Goal: Information Seeking & Learning: Learn about a topic

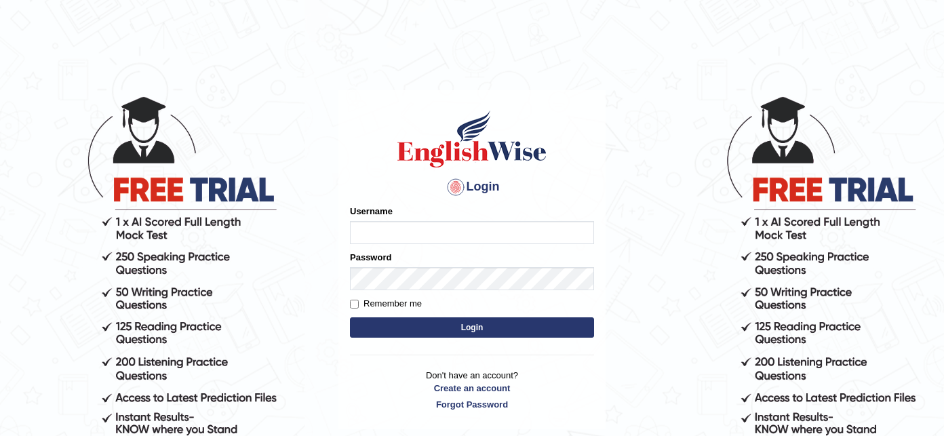
type input "Olivs_newzealand"
click at [499, 330] on button "Login" at bounding box center [472, 328] width 244 height 20
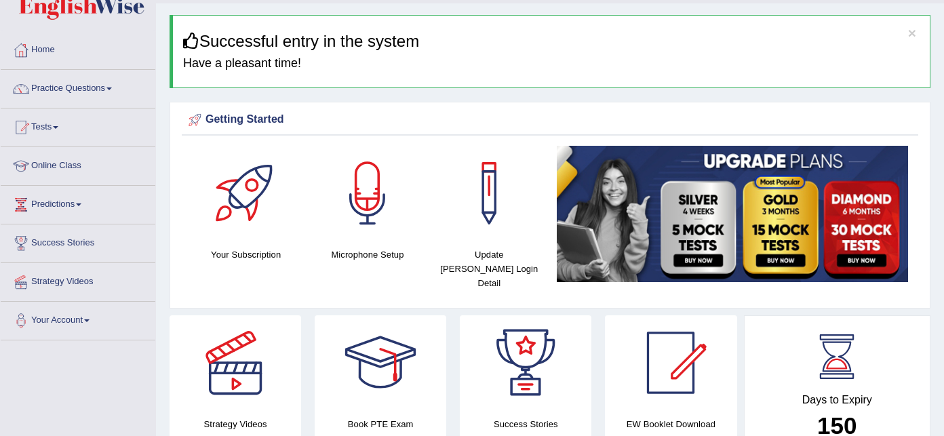
click at [88, 83] on link "Practice Questions" at bounding box center [78, 87] width 155 height 34
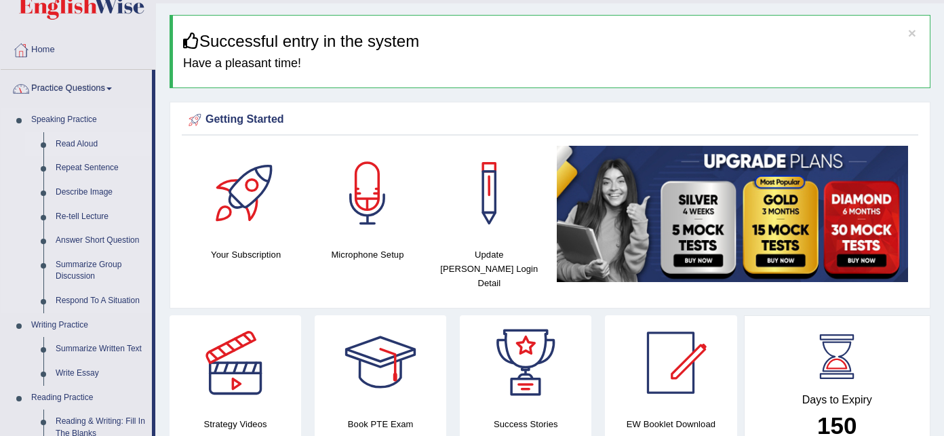
click at [82, 141] on link "Read Aloud" at bounding box center [101, 144] width 102 height 24
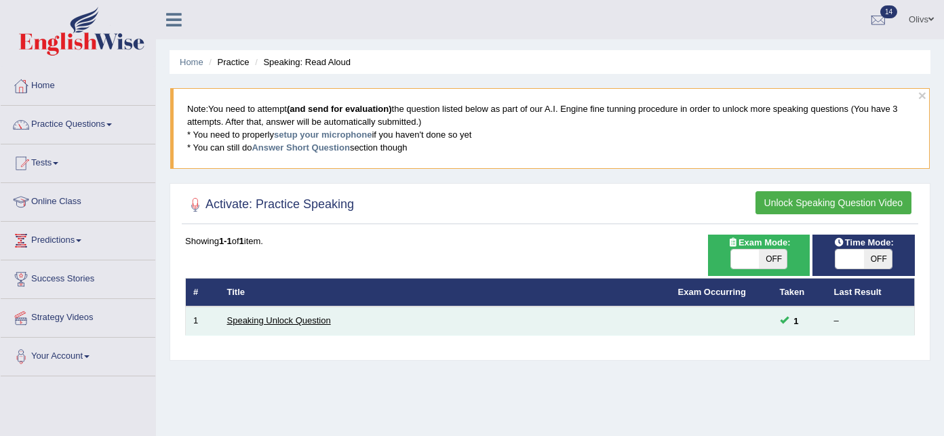
click at [290, 320] on link "Speaking Unlock Question" at bounding box center [279, 320] width 104 height 10
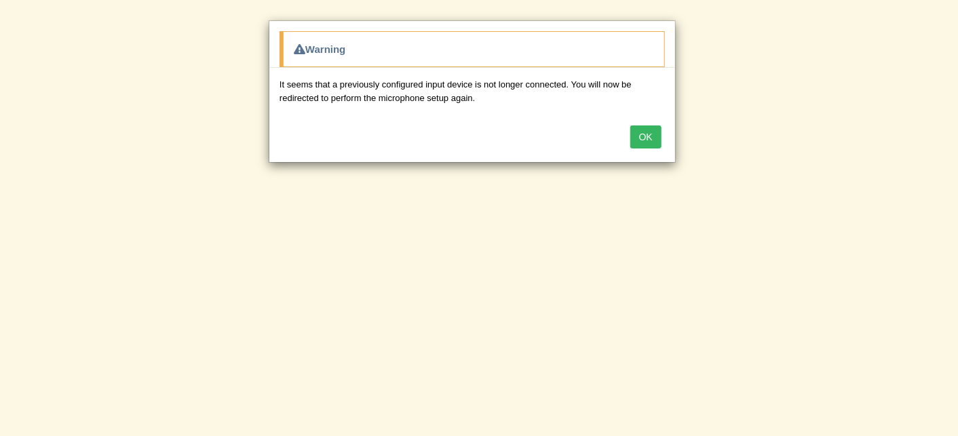
click at [646, 134] on button "OK" at bounding box center [645, 137] width 31 height 23
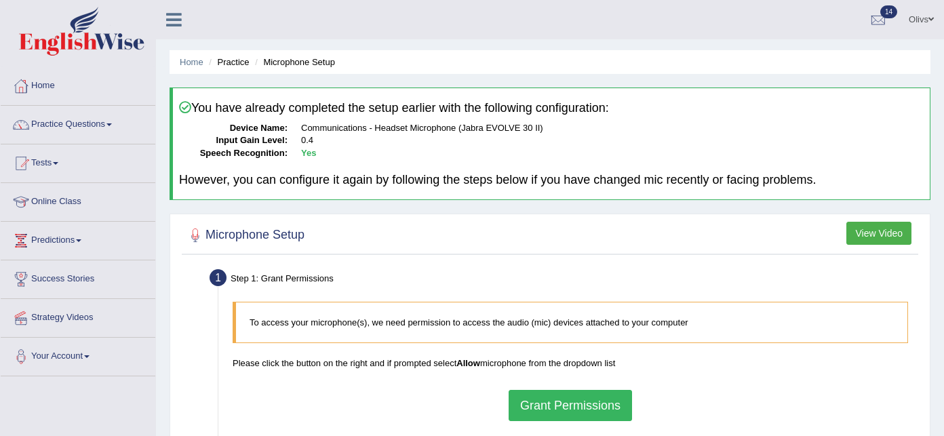
click at [590, 408] on button "Grant Permissions" at bounding box center [570, 405] width 123 height 31
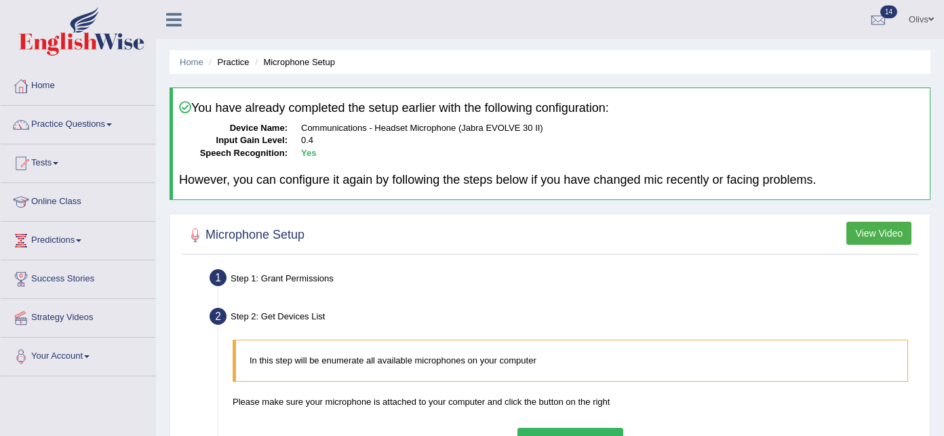
scroll to position [36, 0]
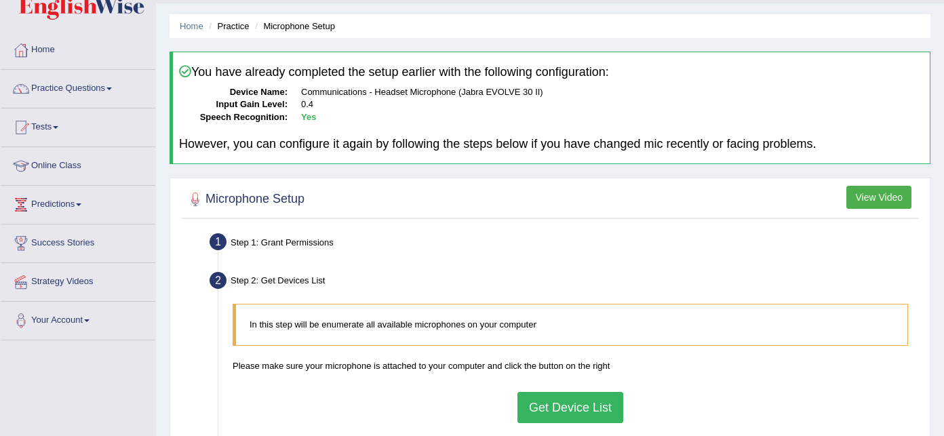
click at [590, 408] on button "Get Device List" at bounding box center [571, 407] width 106 height 31
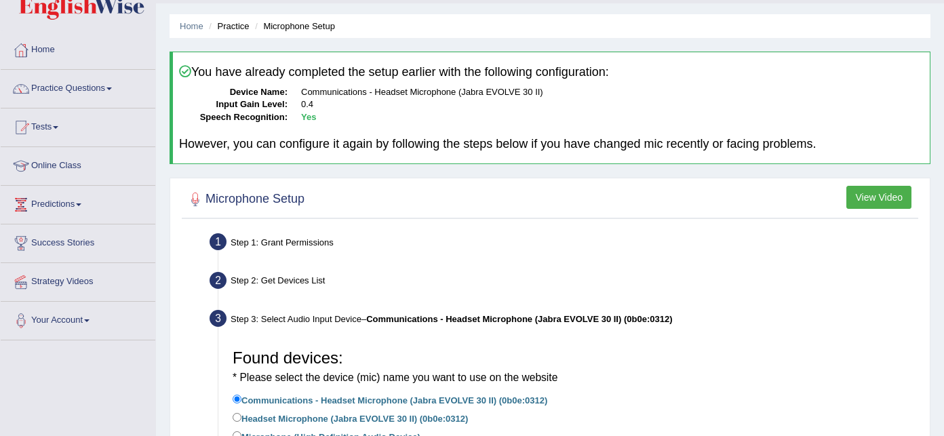
scroll to position [72, 0]
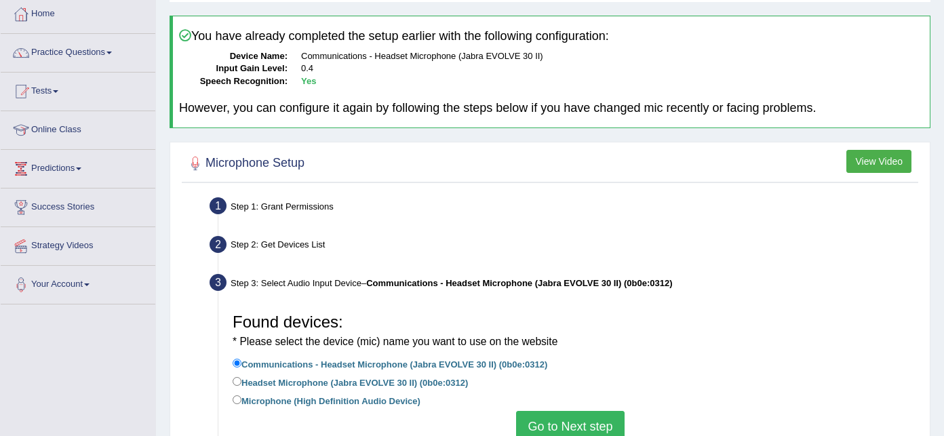
click at [589, 423] on button "Go to Next step" at bounding box center [570, 426] width 108 height 31
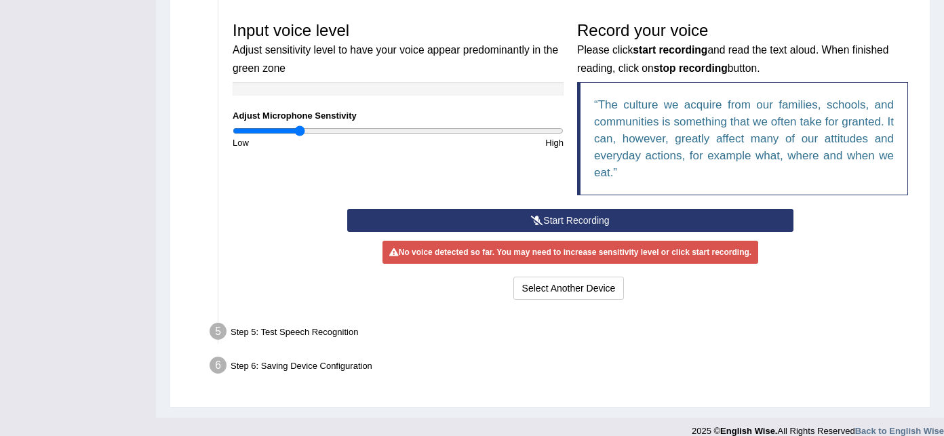
scroll to position [416, 0]
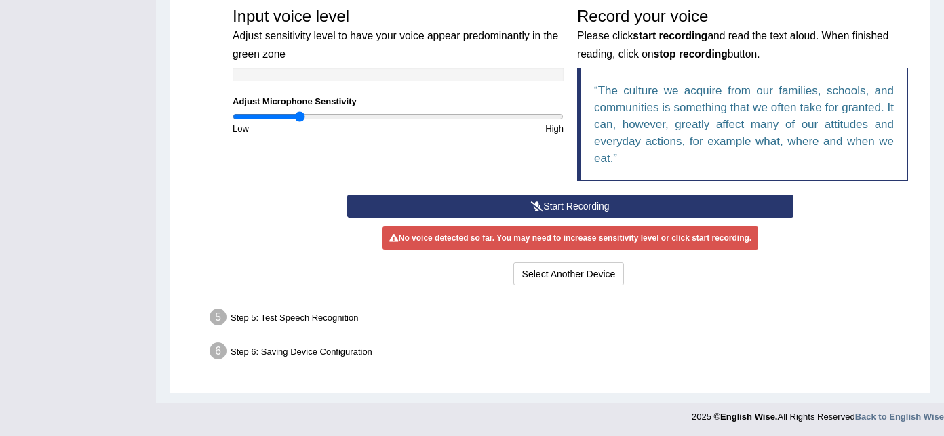
click at [592, 202] on button "Start Recording" at bounding box center [570, 206] width 446 height 23
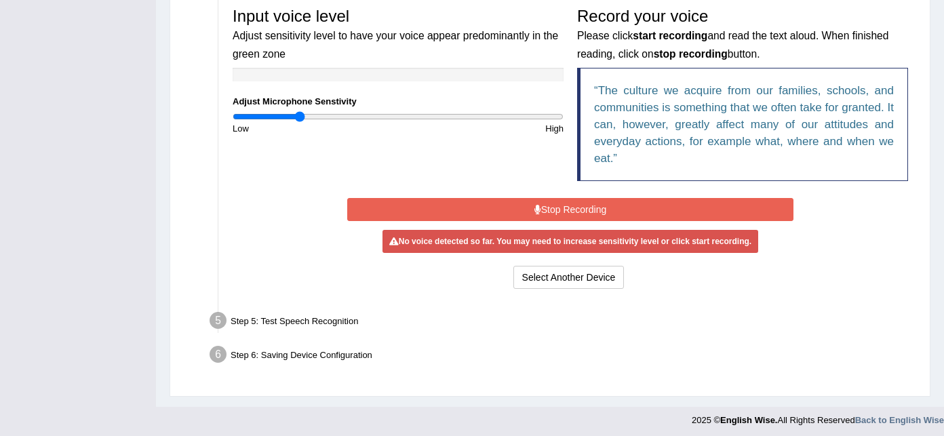
click at [592, 200] on button "Stop Recording" at bounding box center [570, 209] width 446 height 23
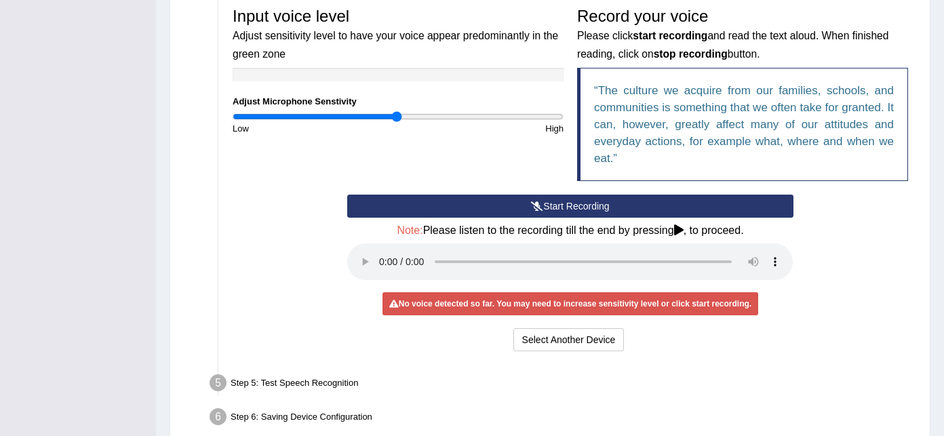
drag, startPoint x: 299, startPoint y: 114, endPoint x: 396, endPoint y: 134, distance: 98.5
click at [396, 122] on input "range" at bounding box center [398, 116] width 331 height 11
click at [353, 167] on div "Input voice level Adjust sensitivity level to have your voice appear predominan…" at bounding box center [570, 98] width 689 height 194
click at [581, 206] on button "Start Recording" at bounding box center [570, 206] width 446 height 23
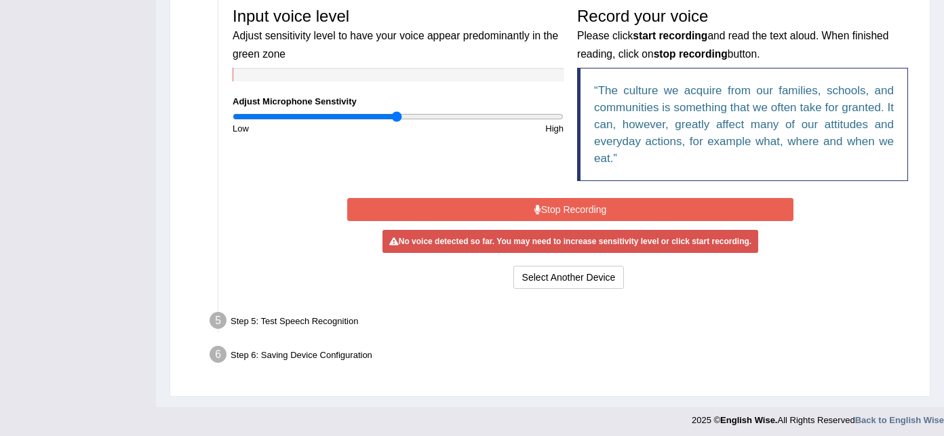
click at [581, 206] on button "Stop Recording" at bounding box center [570, 209] width 446 height 23
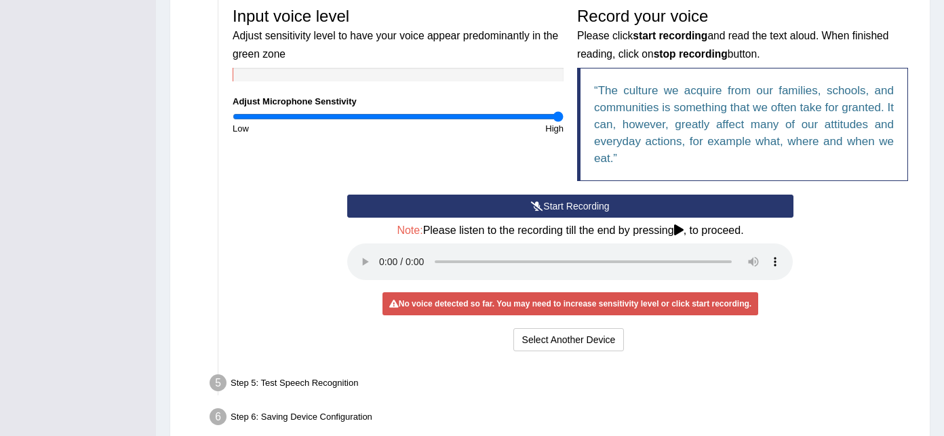
drag, startPoint x: 396, startPoint y: 116, endPoint x: 587, endPoint y: 206, distance: 211.5
type input "2"
click at [564, 122] on input "range" at bounding box center [398, 116] width 331 height 11
click at [588, 206] on button "Start Recording" at bounding box center [570, 206] width 446 height 23
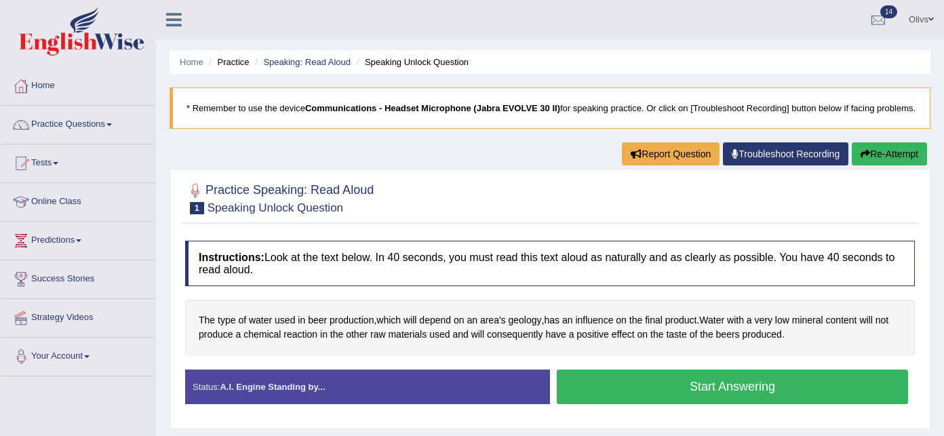
click at [90, 355] on span at bounding box center [86, 356] width 5 height 3
click at [79, 410] on link "Microphone Setup" at bounding box center [88, 412] width 127 height 24
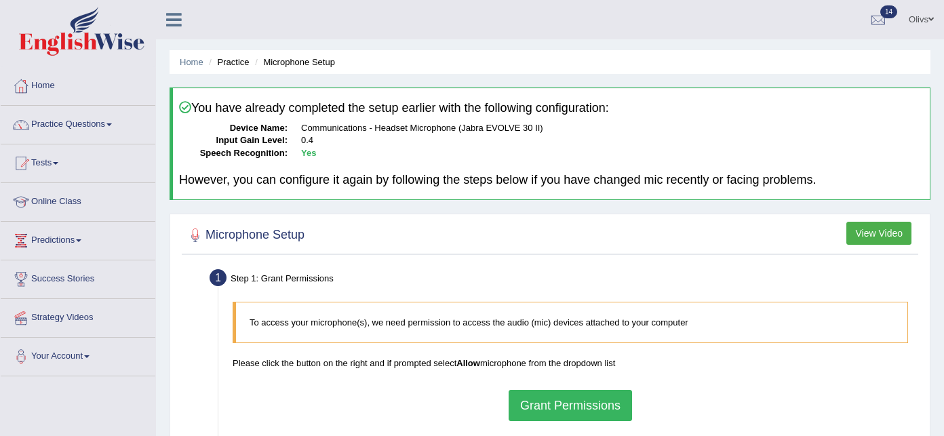
click at [550, 396] on button "Grant Permissions" at bounding box center [570, 405] width 123 height 31
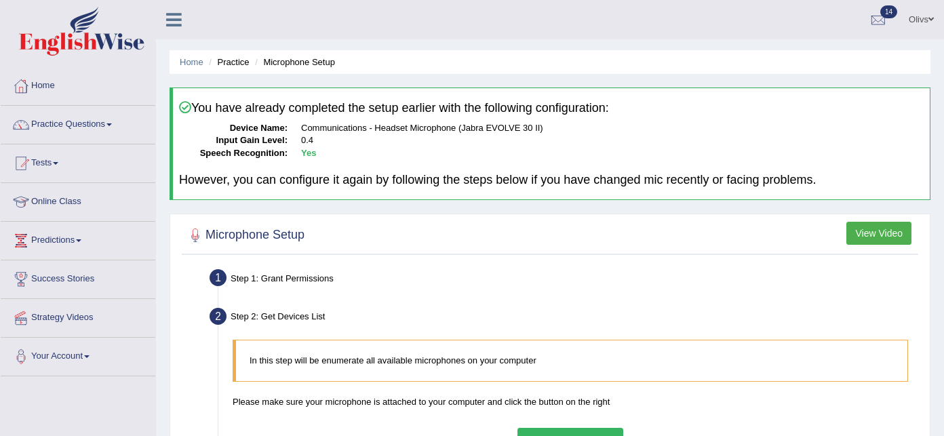
scroll to position [36, 0]
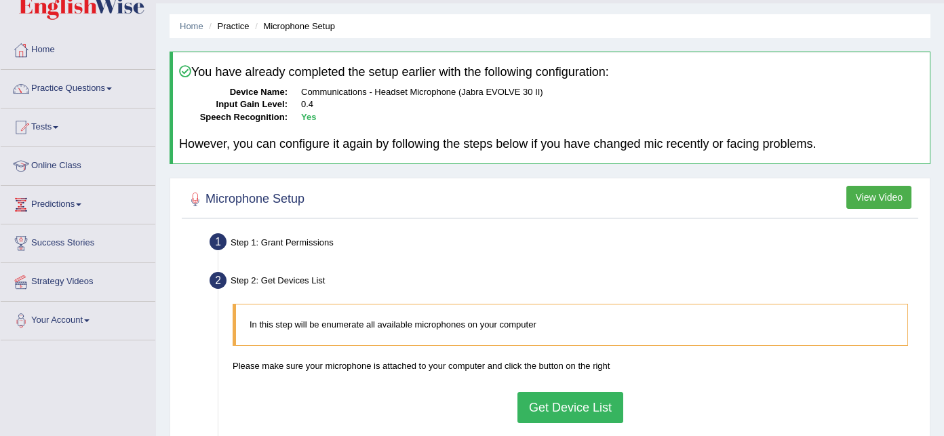
click at [556, 402] on button "Get Device List" at bounding box center [571, 407] width 106 height 31
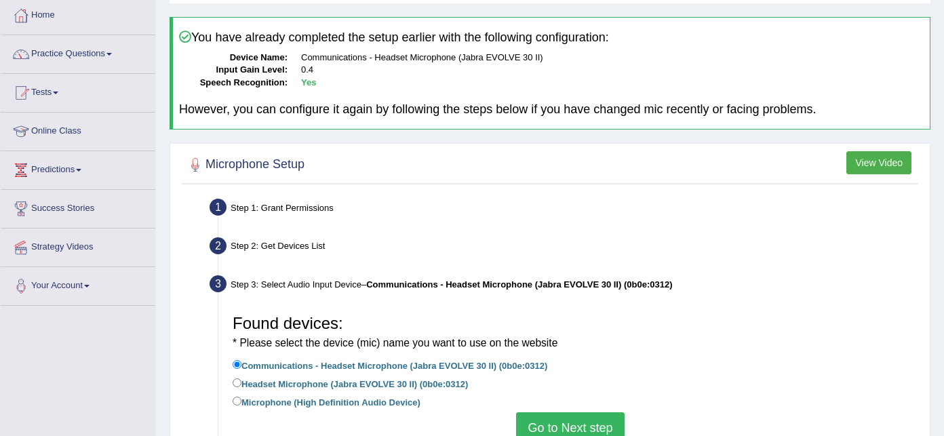
scroll to position [72, 0]
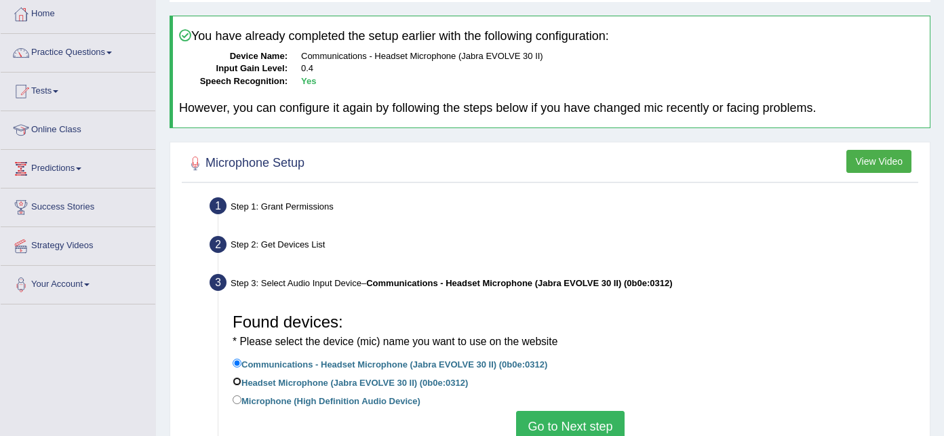
click at [236, 380] on input "Headset Microphone (Jabra EVOLVE 30 II) (0b0e:0312)" at bounding box center [237, 381] width 9 height 9
radio input "true"
click at [586, 428] on button "Go to Next step" at bounding box center [570, 426] width 108 height 31
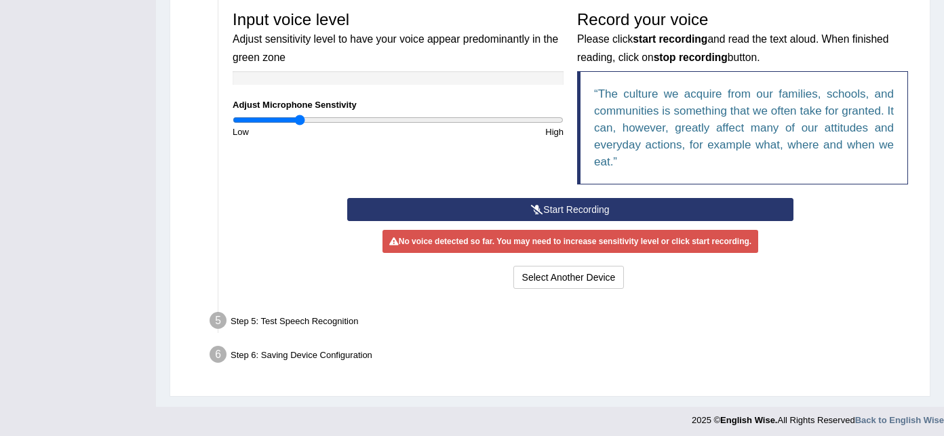
scroll to position [416, 0]
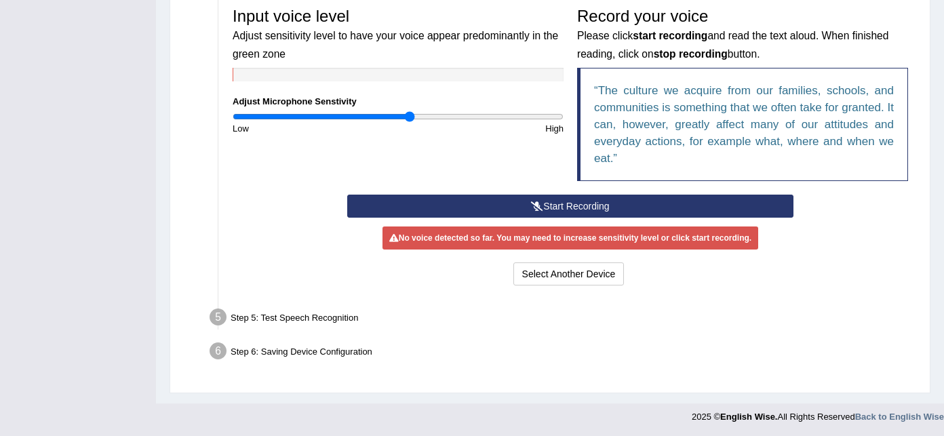
drag, startPoint x: 301, startPoint y: 114, endPoint x: 409, endPoint y: 115, distance: 108.6
click at [409, 115] on input "range" at bounding box center [398, 116] width 331 height 11
click at [535, 204] on icon at bounding box center [537, 205] width 12 height 9
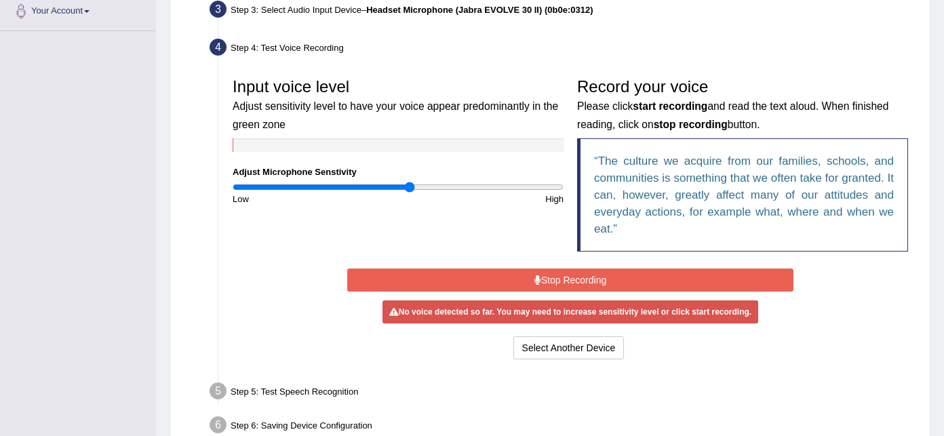
scroll to position [343, 0]
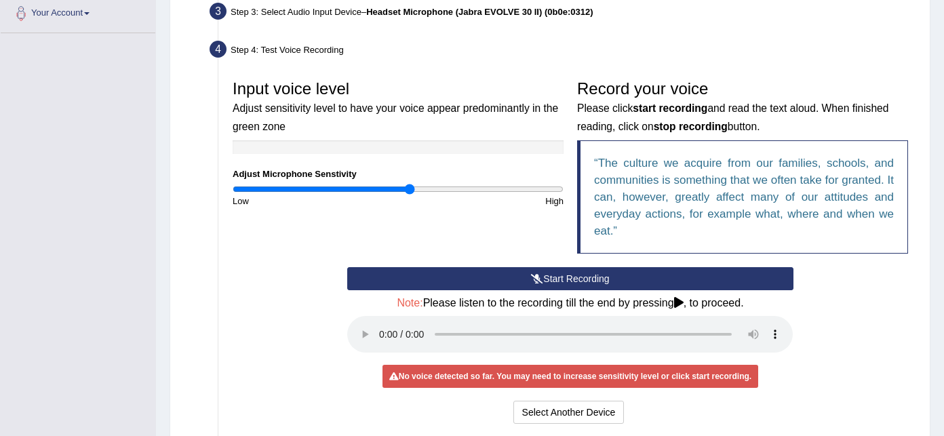
click at [481, 195] on div "High" at bounding box center [484, 201] width 172 height 13
type input "1.52"
click at [479, 187] on input "range" at bounding box center [398, 189] width 331 height 11
click at [479, 186] on input "range" at bounding box center [398, 189] width 331 height 11
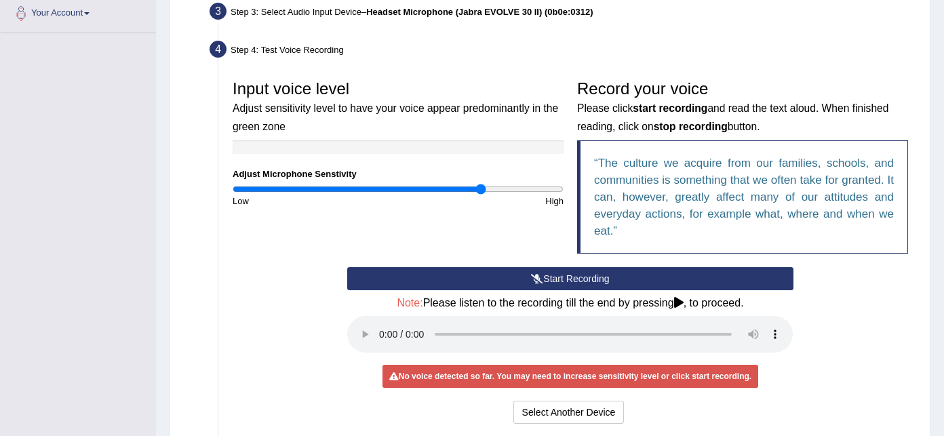
click at [494, 277] on button "Start Recording" at bounding box center [570, 278] width 446 height 23
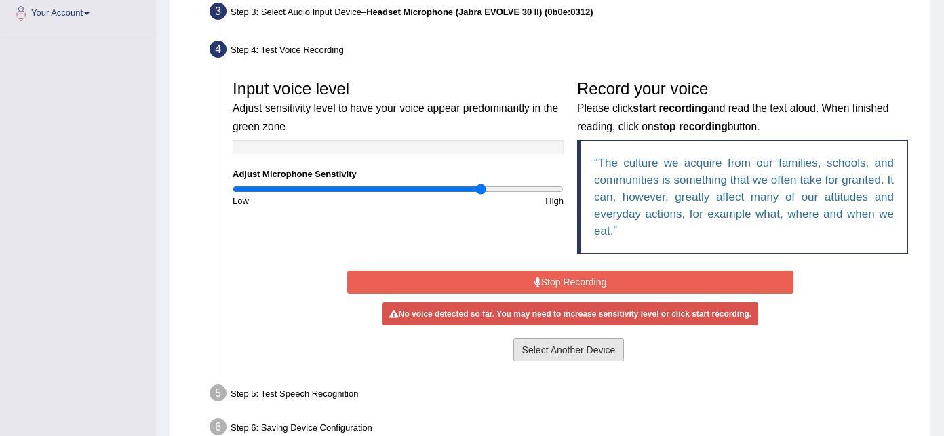
click at [521, 343] on button "Select Another Device" at bounding box center [569, 350] width 111 height 23
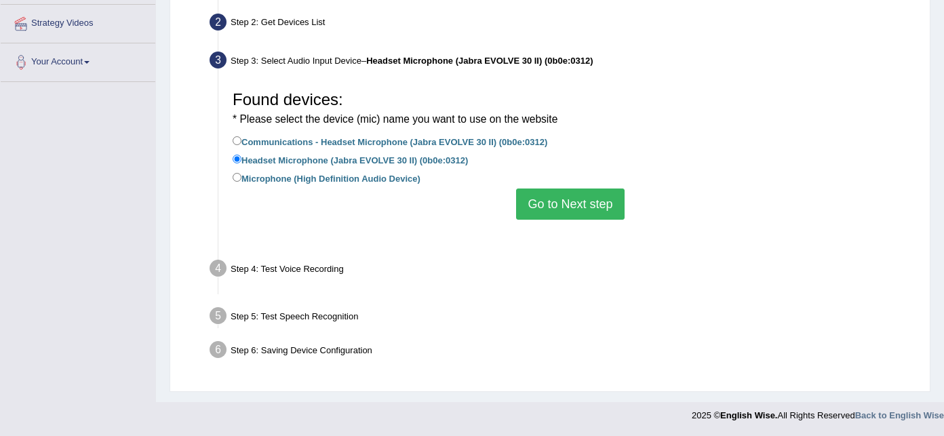
scroll to position [276, 0]
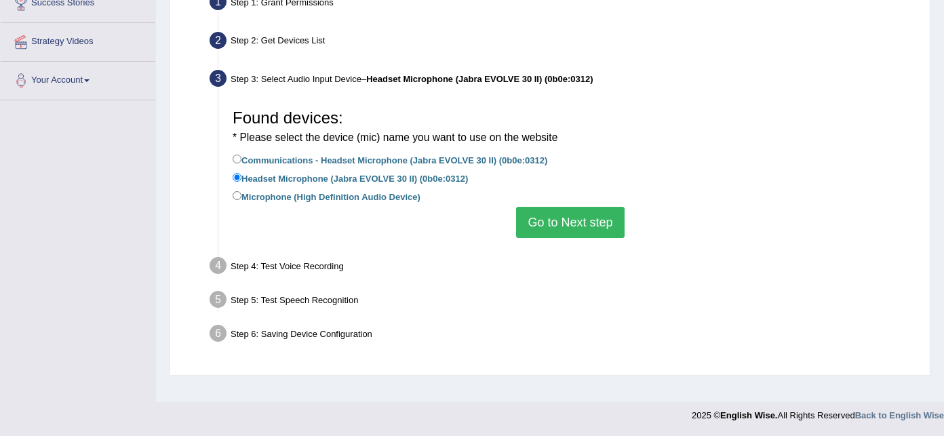
click at [417, 157] on label "Communications - Headset Microphone (Jabra EVOLVE 30 II) (0b0e:0312)" at bounding box center [390, 159] width 315 height 15
click at [242, 157] on input "Communications - Headset Microphone (Jabra EVOLVE 30 II) (0b0e:0312)" at bounding box center [237, 159] width 9 height 9
radio input "true"
click at [550, 228] on button "Go to Next step" at bounding box center [570, 222] width 108 height 31
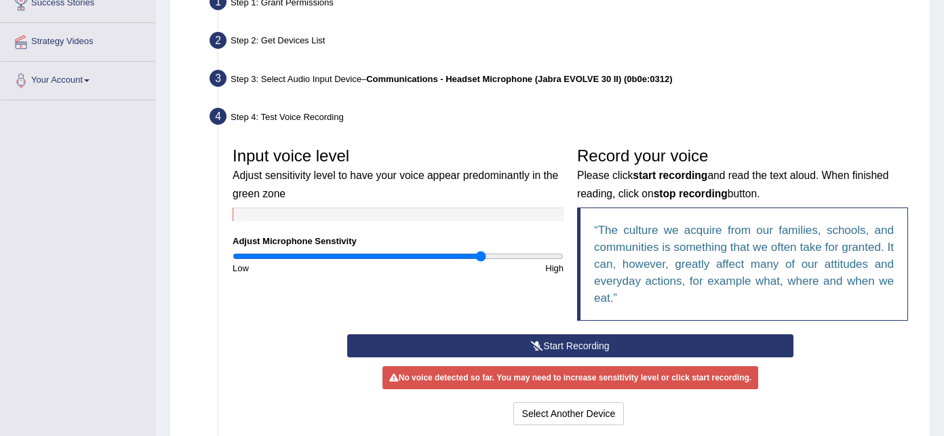
click at [524, 334] on button "Start Recording" at bounding box center [570, 345] width 446 height 23
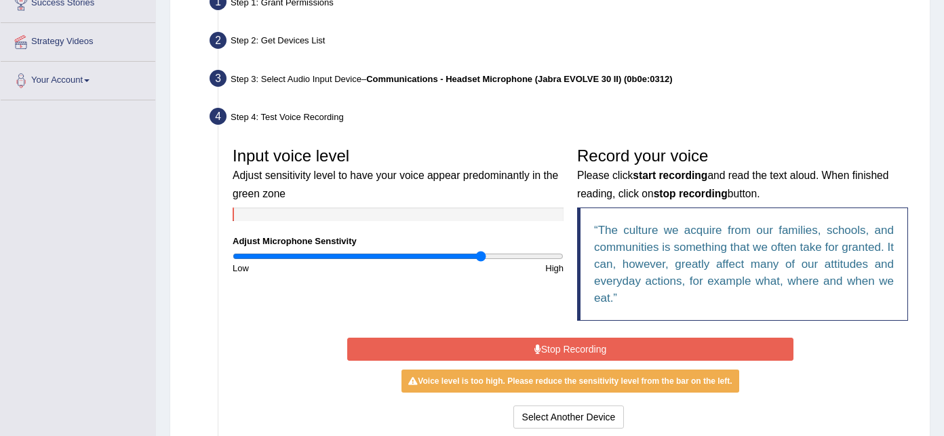
click at [575, 339] on button "Stop Recording" at bounding box center [570, 349] width 446 height 23
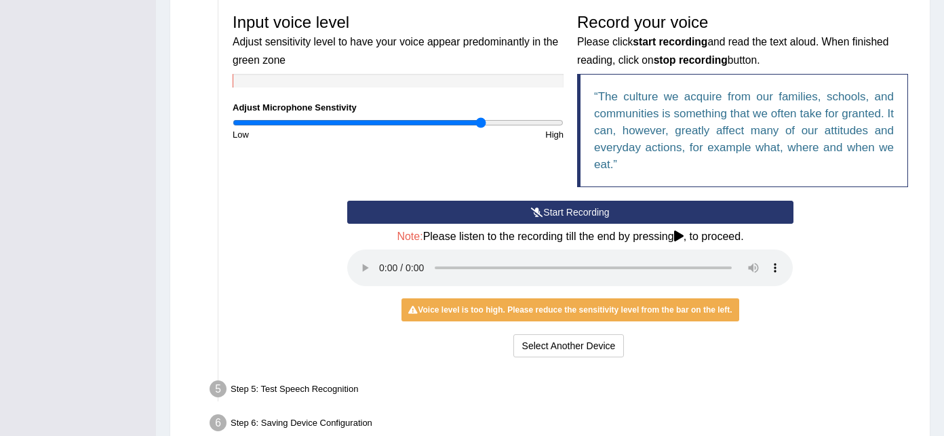
scroll to position [483, 0]
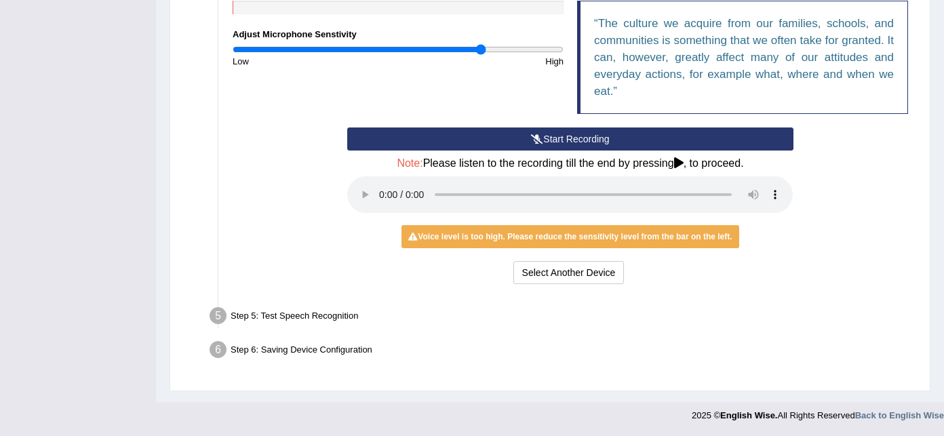
click at [360, 191] on div "Step 1: Grant Permissions To access your microphone(s), we need permission to a…" at bounding box center [550, 83] width 737 height 602
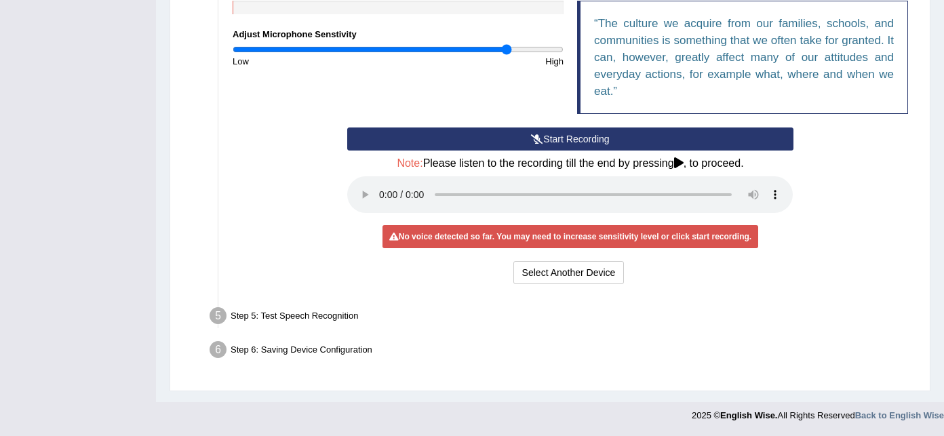
drag, startPoint x: 482, startPoint y: 48, endPoint x: 505, endPoint y: 136, distance: 90.3
click at [505, 55] on input "range" at bounding box center [398, 49] width 331 height 11
drag, startPoint x: 505, startPoint y: 47, endPoint x: 419, endPoint y: 42, distance: 85.7
click at [419, 44] on input "range" at bounding box center [398, 49] width 331 height 11
click at [569, 136] on button "Start Recording" at bounding box center [570, 139] width 446 height 23
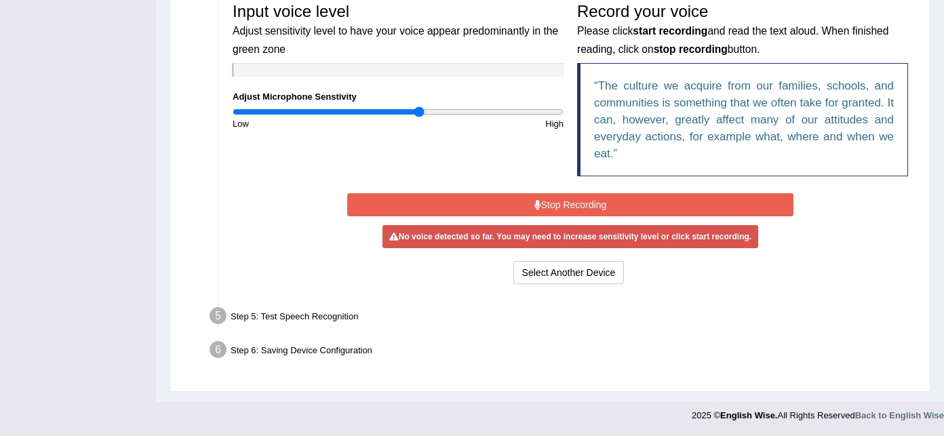
scroll to position [419, 0]
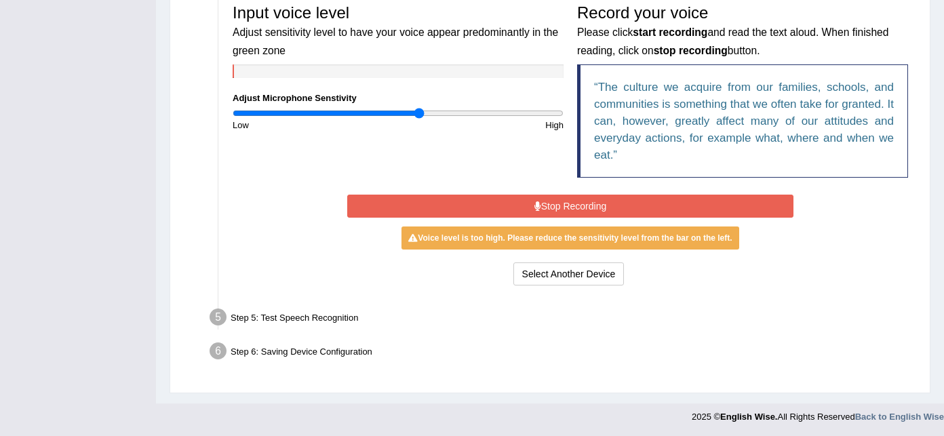
click at [592, 204] on button "Stop Recording" at bounding box center [570, 206] width 446 height 23
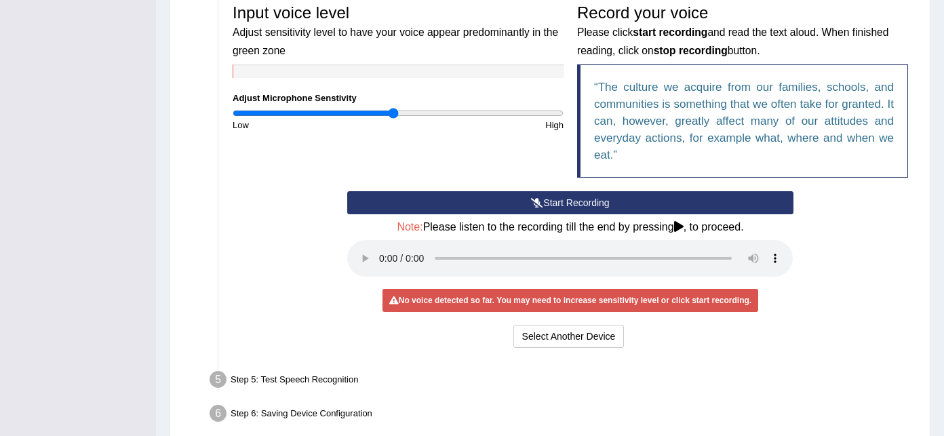
drag, startPoint x: 419, startPoint y: 113, endPoint x: 391, endPoint y: 114, distance: 27.1
click at [391, 114] on input "range" at bounding box center [398, 113] width 331 height 11
click at [545, 194] on button "Start Recording" at bounding box center [570, 202] width 446 height 23
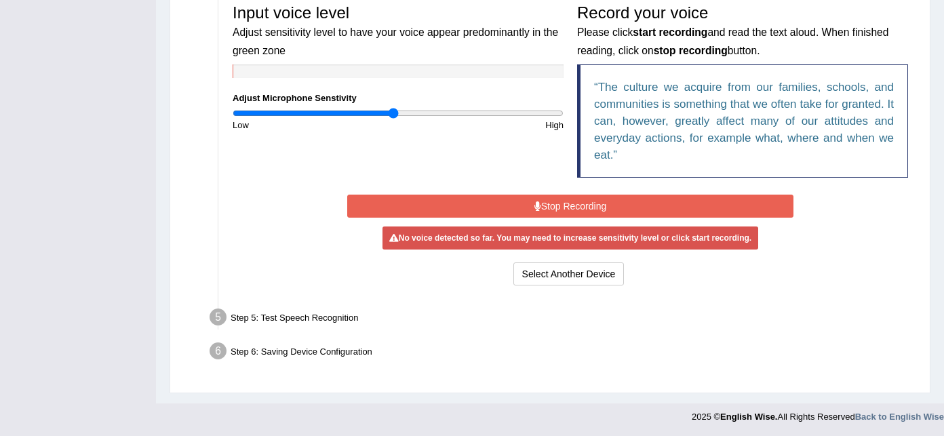
click at [545, 195] on button "Stop Recording" at bounding box center [570, 206] width 446 height 23
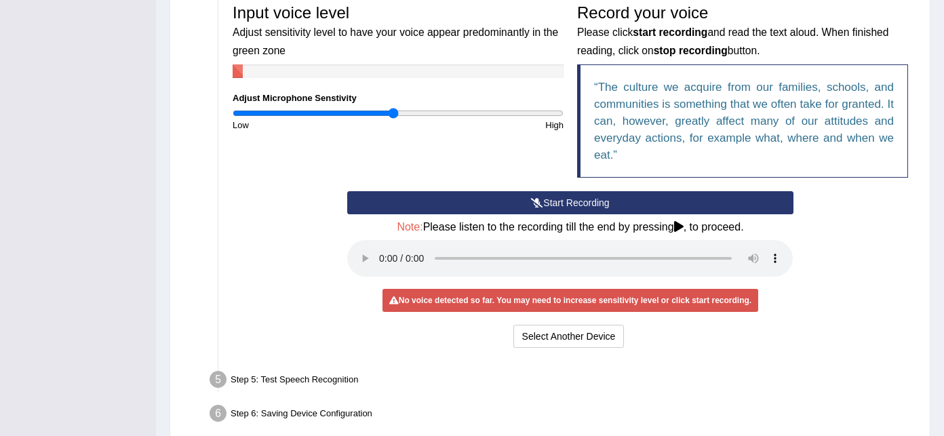
click at [545, 191] on button "Start Recording" at bounding box center [570, 202] width 446 height 23
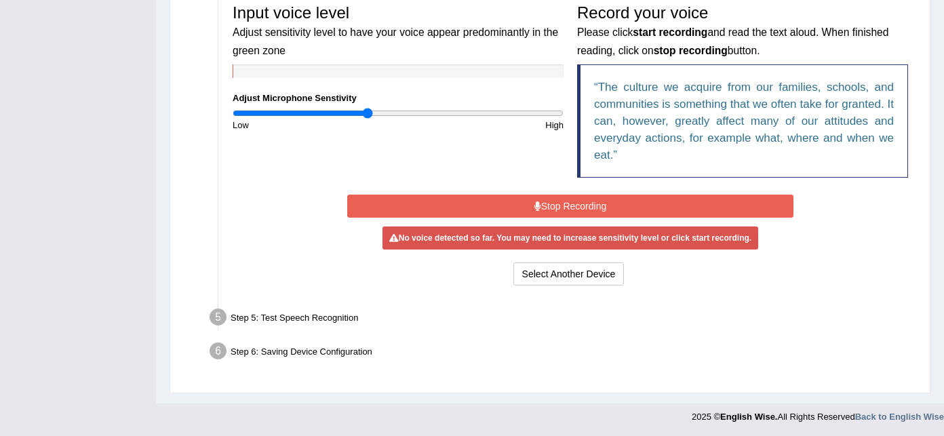
drag, startPoint x: 391, startPoint y: 111, endPoint x: 368, endPoint y: 113, distance: 23.2
type input "0.82"
click at [368, 113] on input "range" at bounding box center [398, 113] width 331 height 11
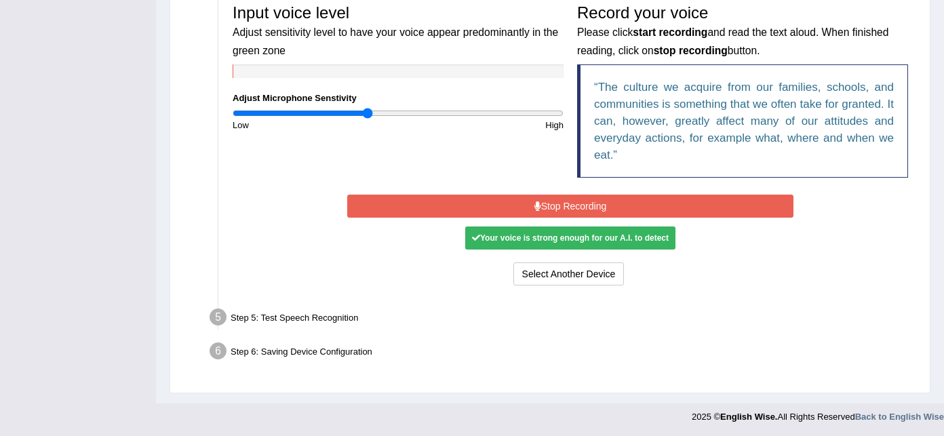
click at [581, 197] on button "Stop Recording" at bounding box center [570, 206] width 446 height 23
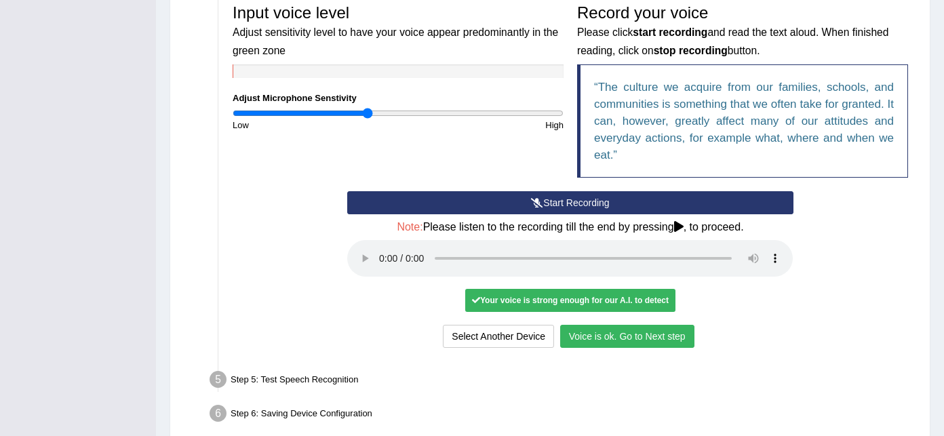
click at [619, 336] on button "Voice is ok. Go to Next step" at bounding box center [627, 336] width 134 height 23
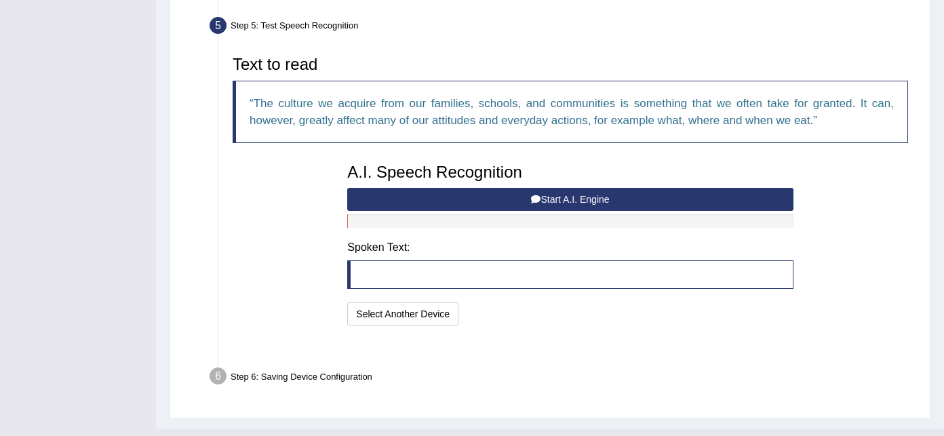
scroll to position [411, 0]
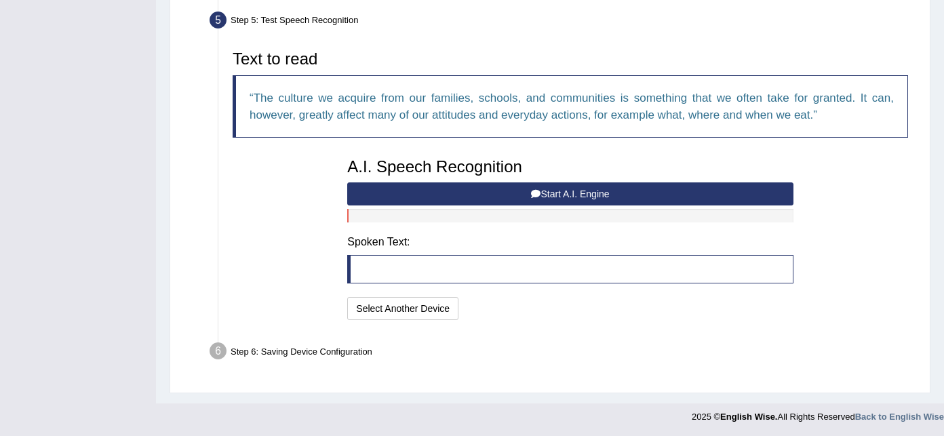
click at [523, 196] on button "Start A.I. Engine" at bounding box center [570, 193] width 446 height 23
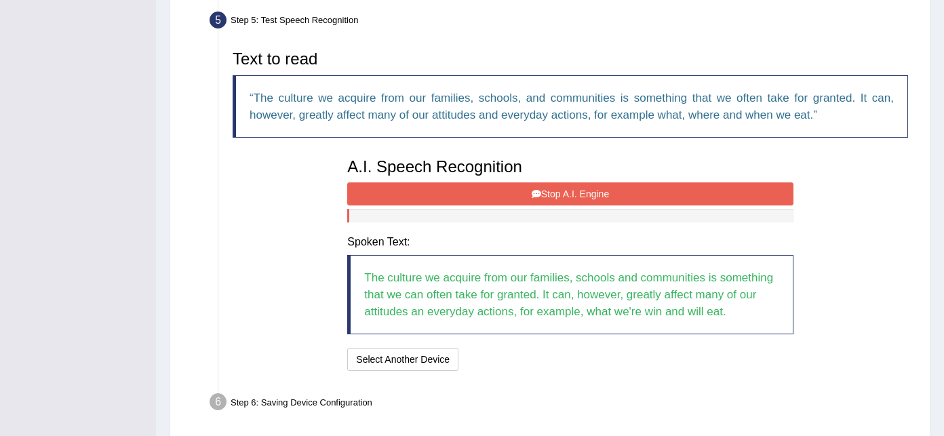
click at [521, 195] on button "Stop A.I. Engine" at bounding box center [570, 193] width 446 height 23
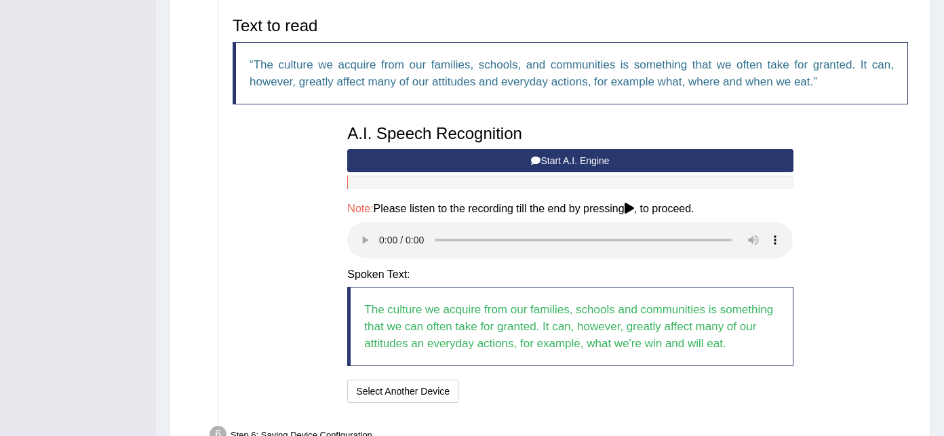
scroll to position [447, 0]
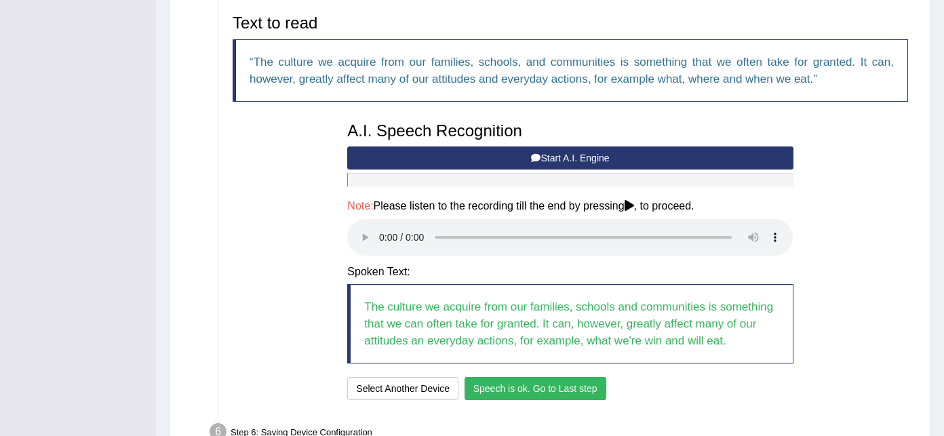
click at [547, 388] on button "Speech is ok. Go to Last step" at bounding box center [536, 388] width 142 height 23
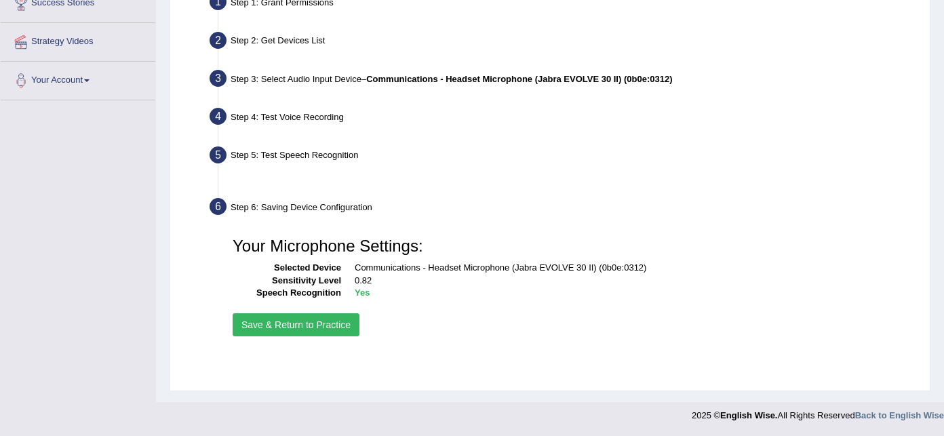
scroll to position [276, 0]
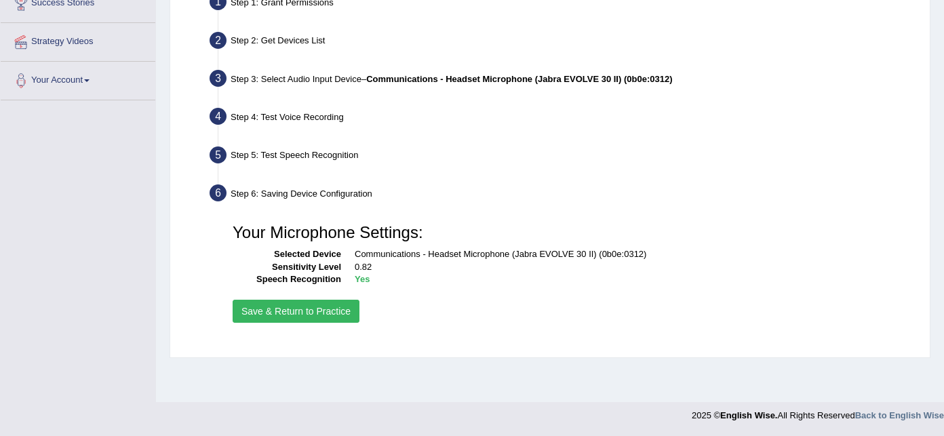
click at [297, 313] on button "Save & Return to Practice" at bounding box center [296, 311] width 127 height 23
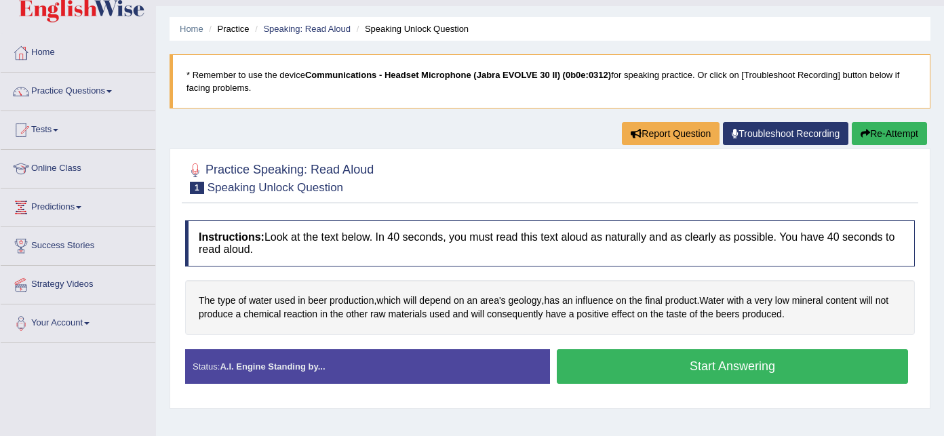
scroll to position [36, 0]
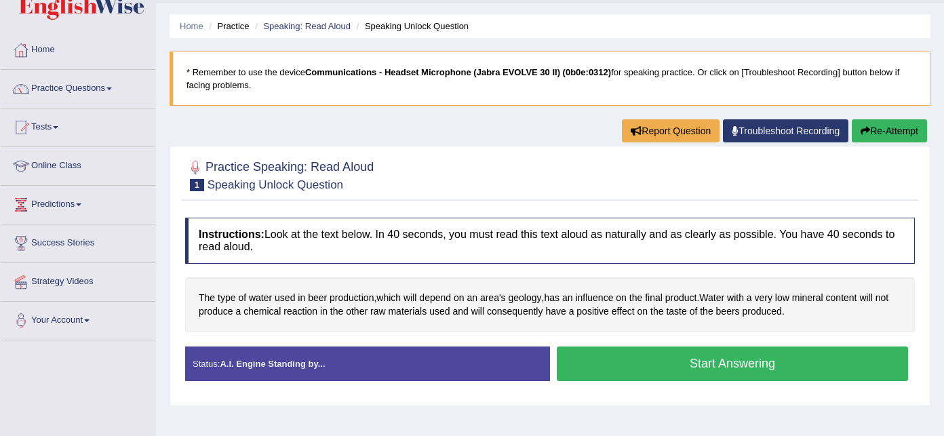
click at [704, 372] on button "Start Answering" at bounding box center [732, 364] width 351 height 35
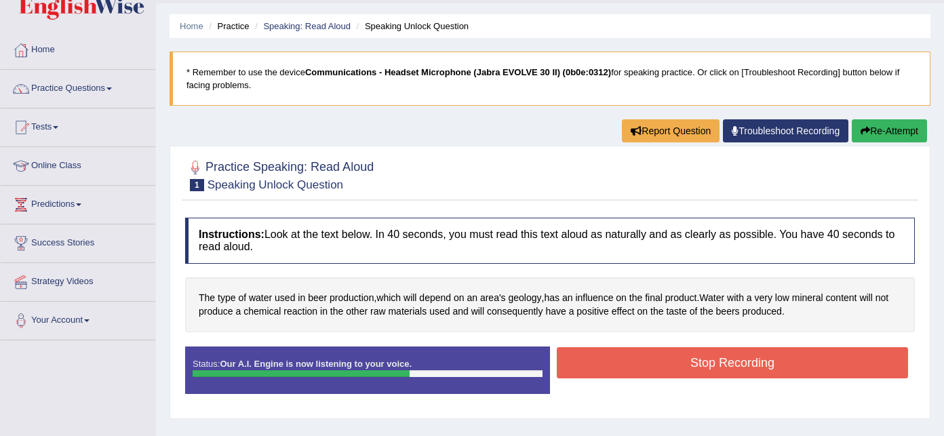
click at [704, 372] on button "Stop Recording" at bounding box center [732, 362] width 351 height 31
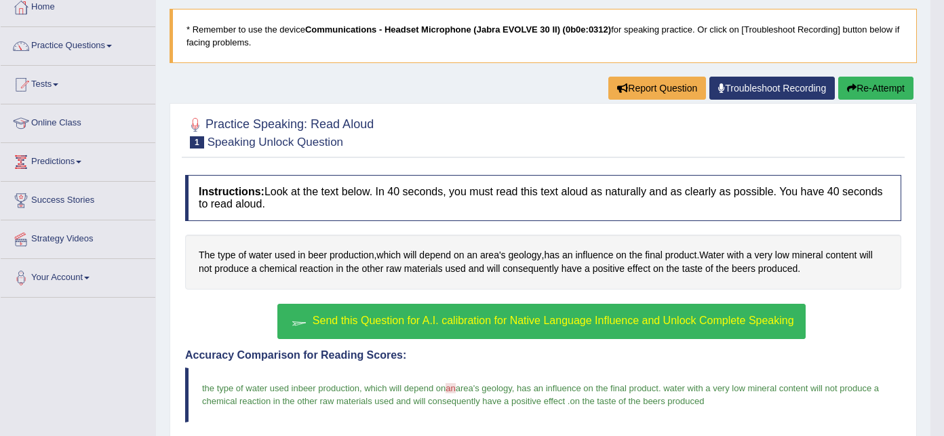
scroll to position [0, 0]
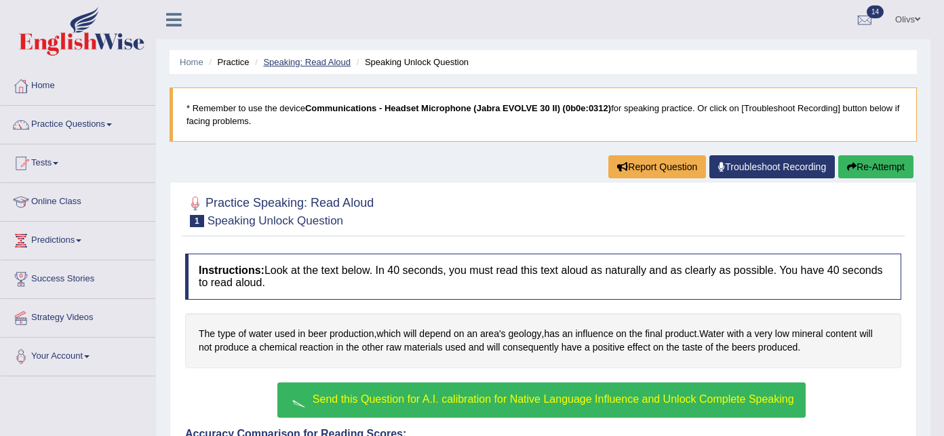
click at [305, 62] on link "Speaking: Read Aloud" at bounding box center [307, 62] width 88 height 10
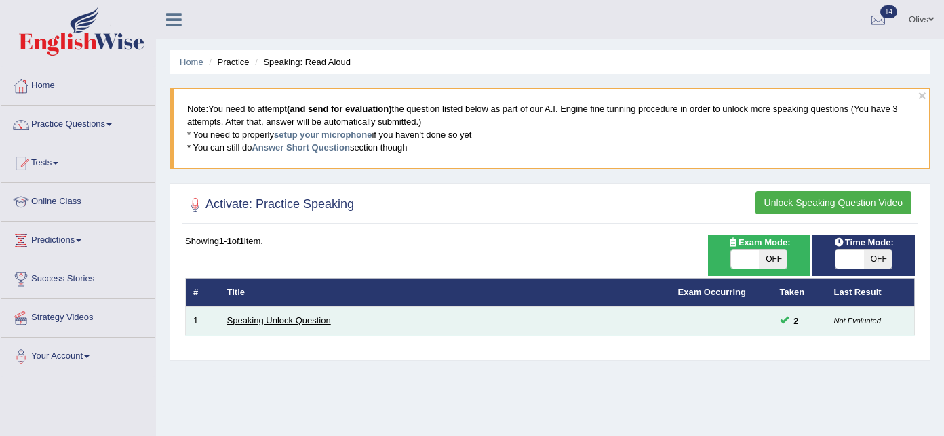
click at [301, 320] on link "Speaking Unlock Question" at bounding box center [279, 320] width 104 height 10
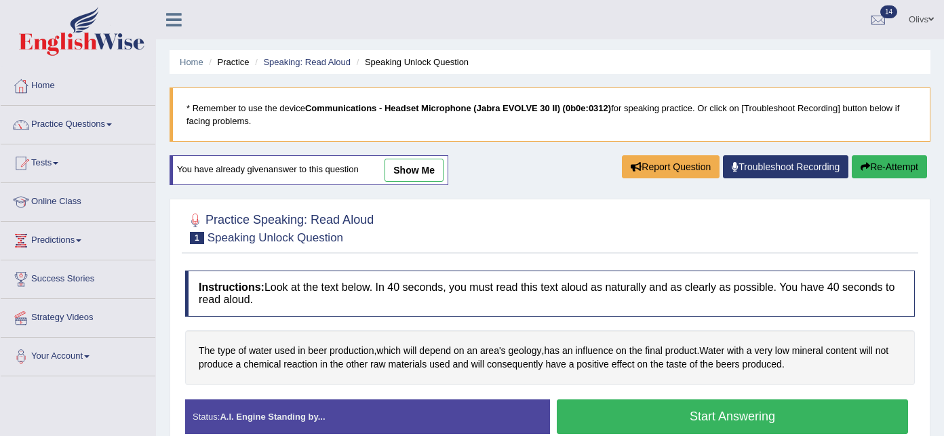
click at [404, 172] on link "show me" at bounding box center [414, 170] width 59 height 23
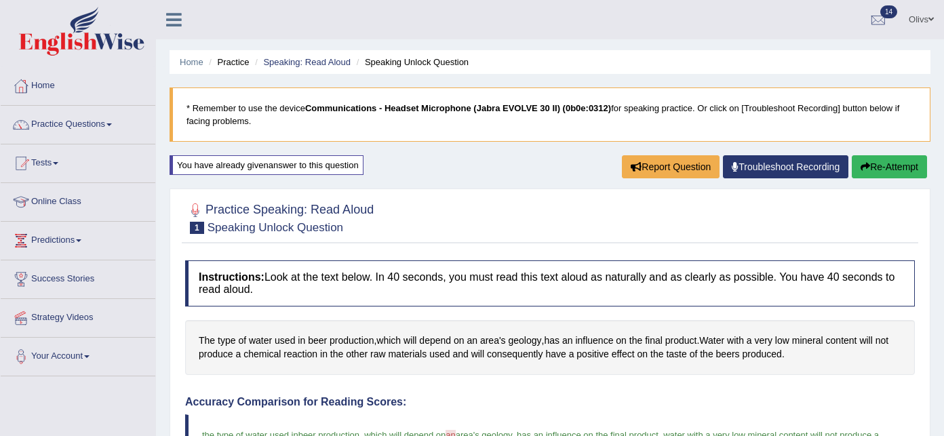
click at [400, 62] on li "Speaking Unlock Question" at bounding box center [410, 62] width 115 height 13
click at [385, 63] on li "Speaking Unlock Question" at bounding box center [410, 62] width 115 height 13
click at [385, 64] on li "Speaking Unlock Question" at bounding box center [410, 62] width 115 height 13
click at [323, 62] on link "Speaking: Read Aloud" at bounding box center [307, 62] width 88 height 10
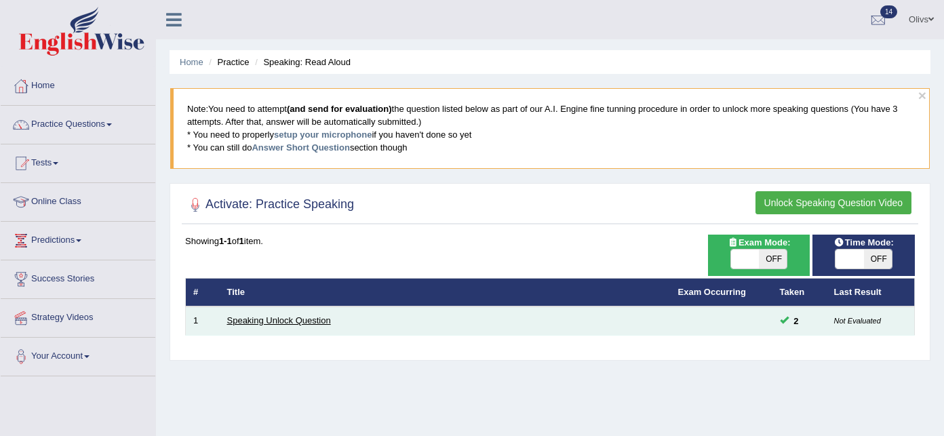
click at [299, 320] on link "Speaking Unlock Question" at bounding box center [279, 320] width 104 height 10
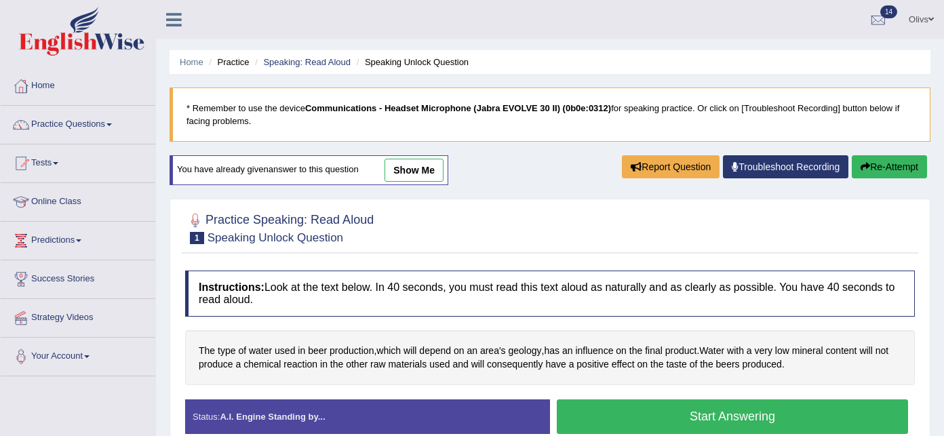
click at [233, 61] on li "Practice" at bounding box center [227, 62] width 43 height 13
click at [234, 60] on li "Practice" at bounding box center [227, 62] width 43 height 13
click at [111, 125] on span at bounding box center [109, 124] width 5 height 3
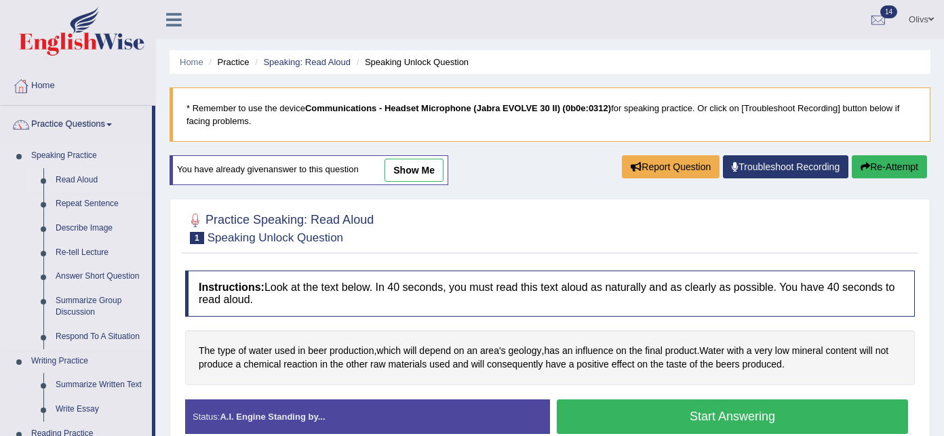
click at [88, 177] on link "Read Aloud" at bounding box center [101, 180] width 102 height 24
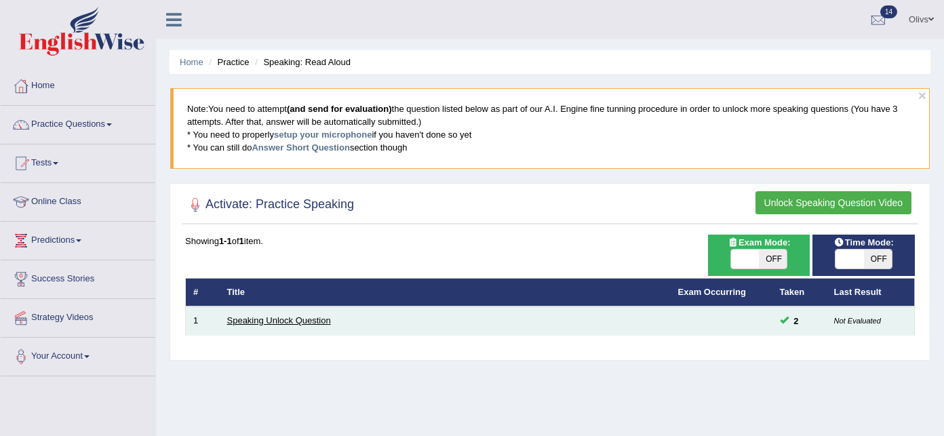
click at [254, 317] on link "Speaking Unlock Question" at bounding box center [279, 320] width 104 height 10
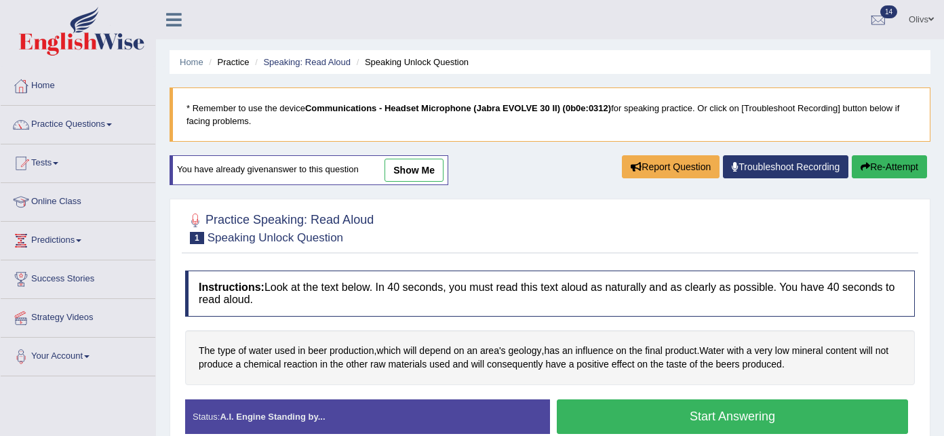
click at [111, 121] on link "Practice Questions" at bounding box center [78, 123] width 155 height 34
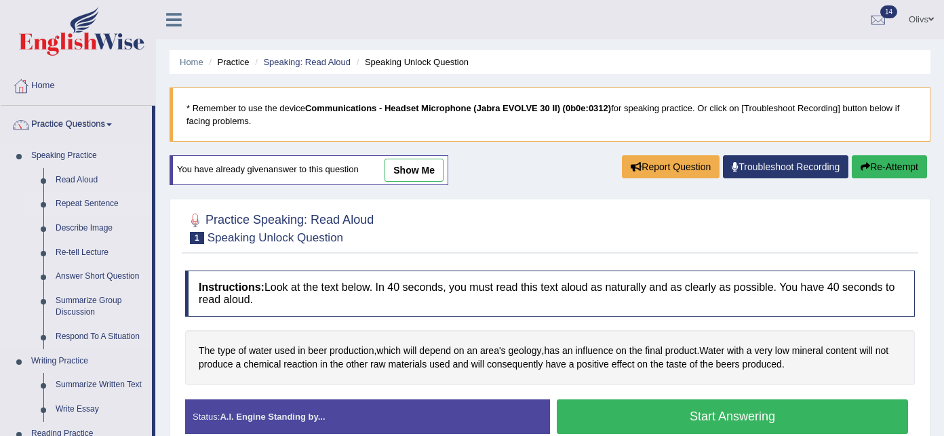
click at [90, 203] on link "Repeat Sentence" at bounding box center [101, 204] width 102 height 24
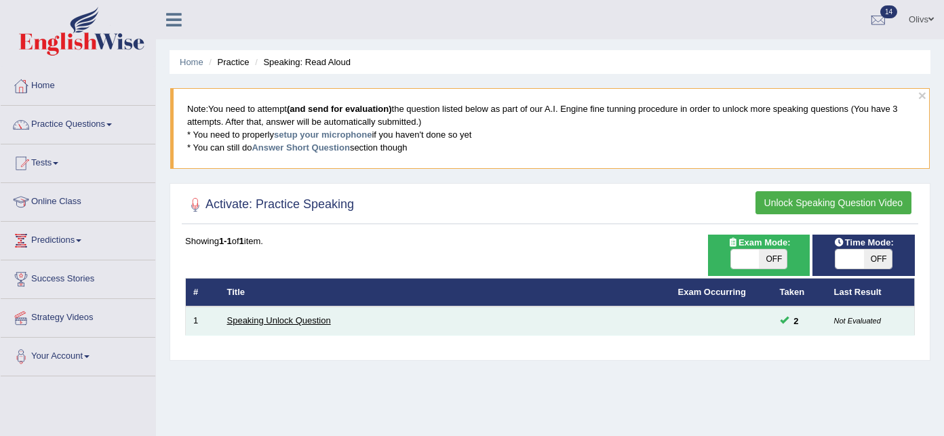
click at [291, 319] on link "Speaking Unlock Question" at bounding box center [279, 320] width 104 height 10
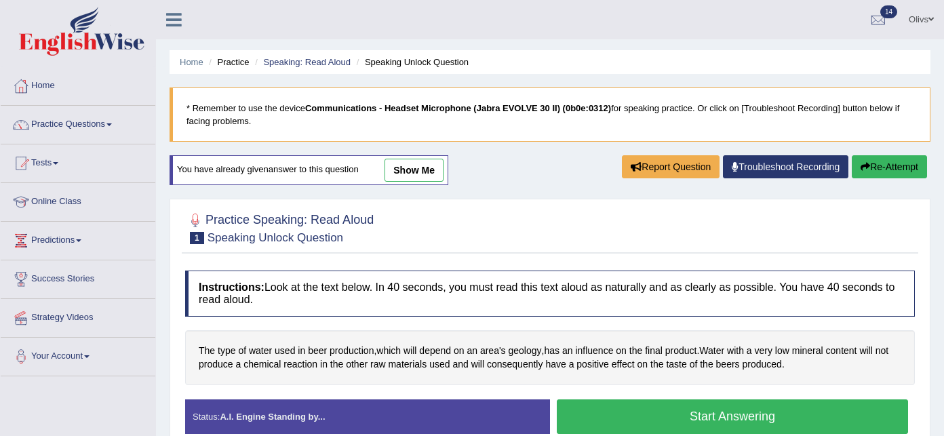
scroll to position [36, 0]
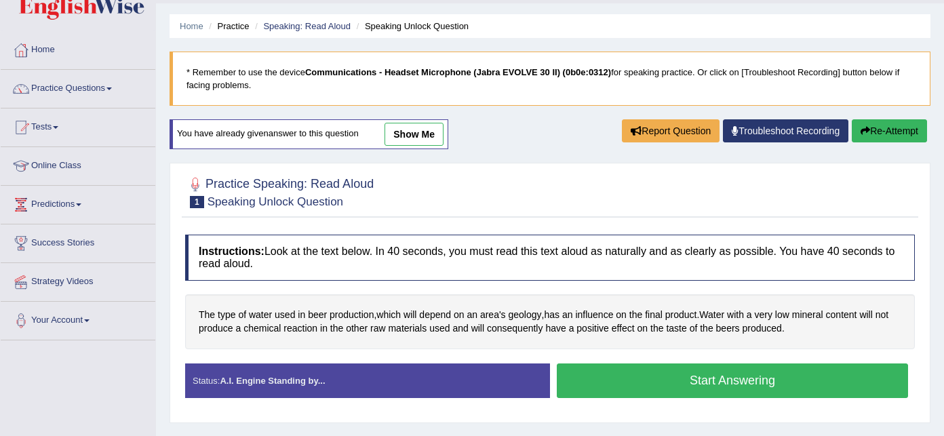
click at [712, 381] on button "Start Answering" at bounding box center [732, 381] width 351 height 35
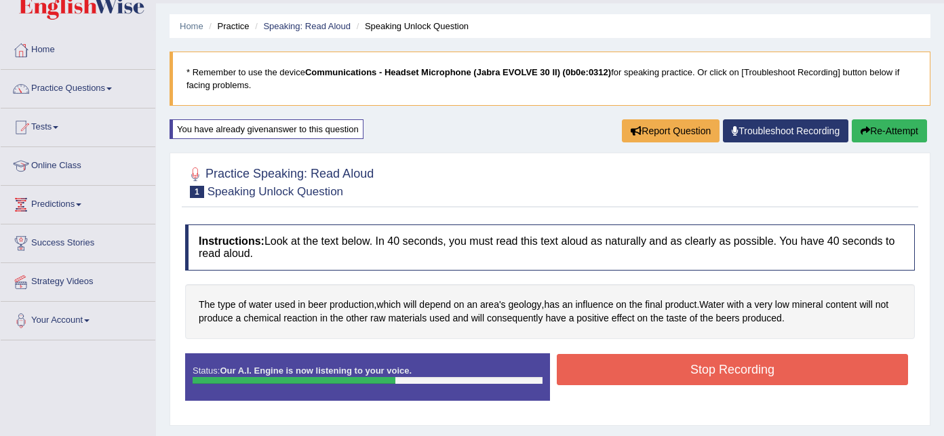
click at [712, 381] on button "Stop Recording" at bounding box center [732, 369] width 351 height 31
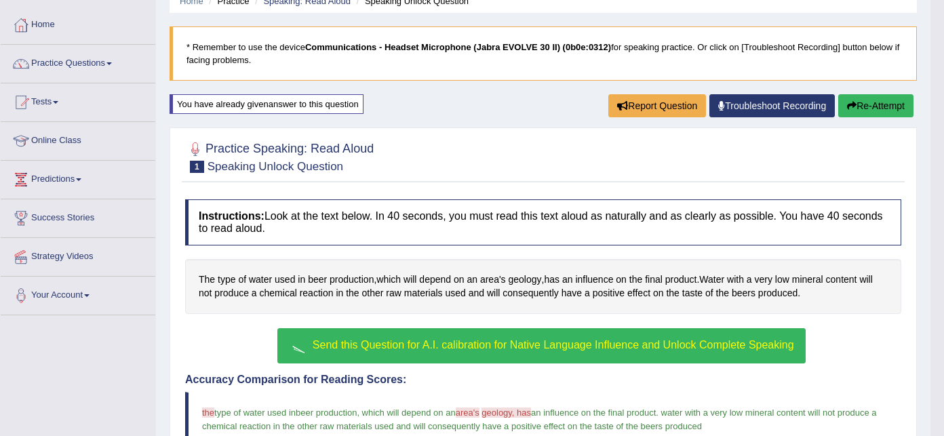
scroll to position [65, 0]
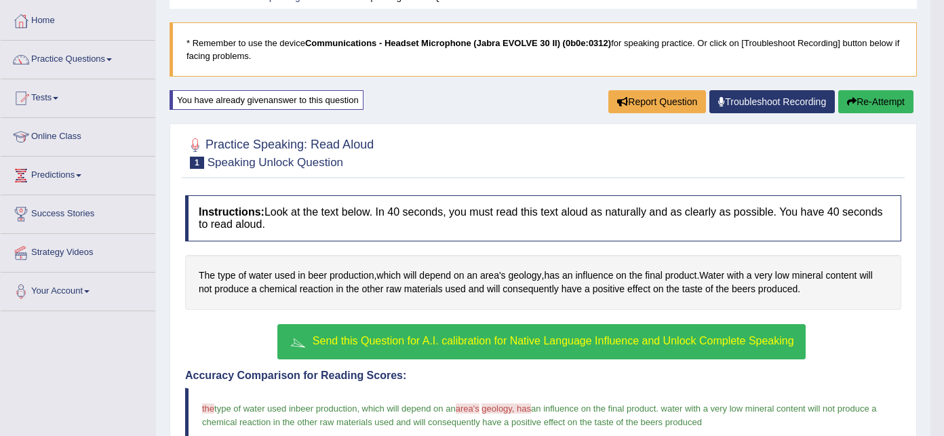
click at [114, 56] on link "Practice Questions" at bounding box center [78, 58] width 155 height 34
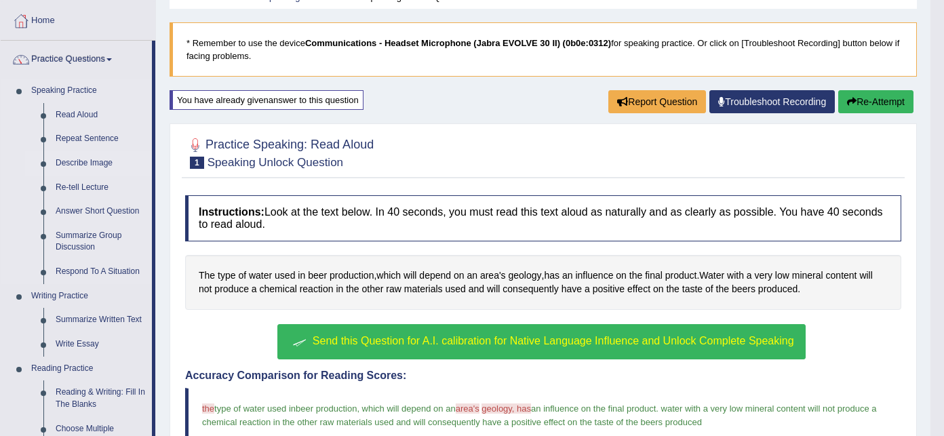
click at [91, 163] on link "Describe Image" at bounding box center [101, 163] width 102 height 24
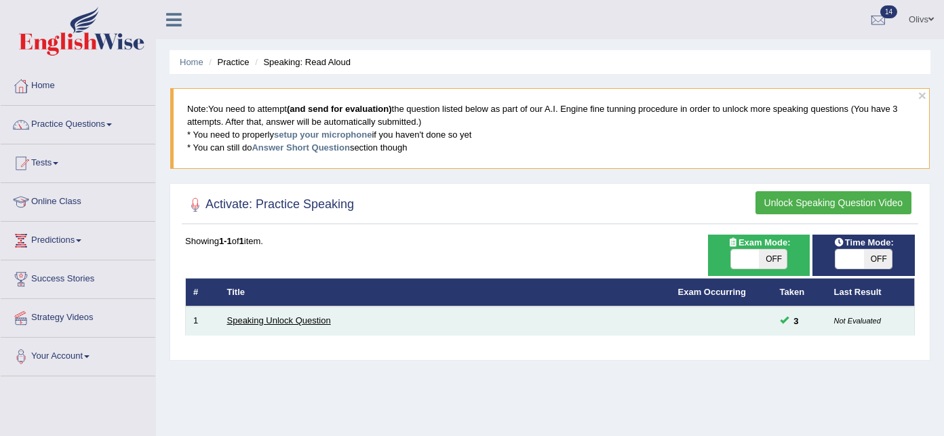
click at [291, 320] on link "Speaking Unlock Question" at bounding box center [279, 320] width 104 height 10
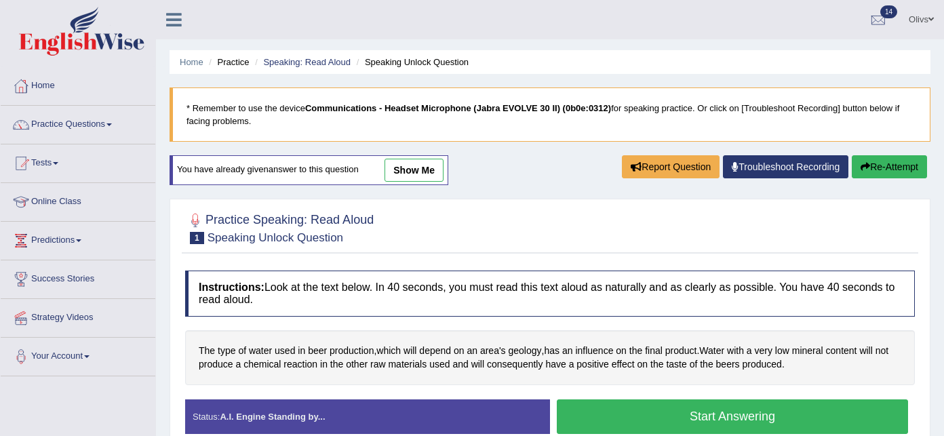
click at [114, 121] on link "Practice Questions" at bounding box center [78, 123] width 155 height 34
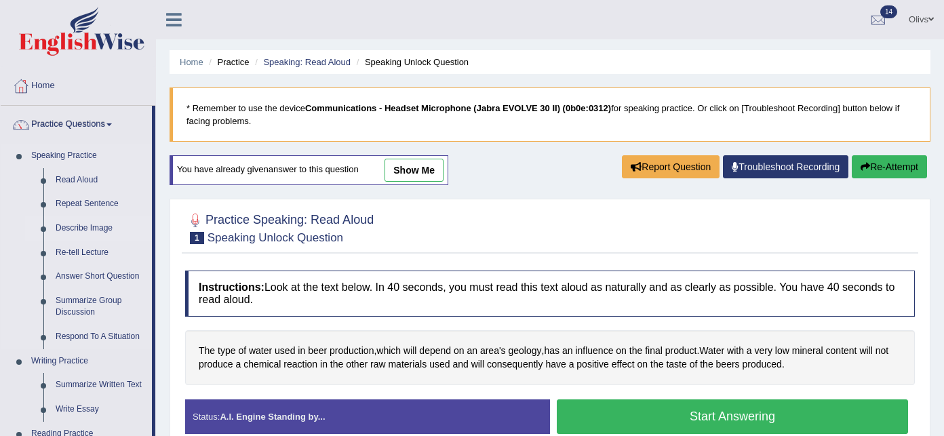
click at [90, 229] on link "Describe Image" at bounding box center [101, 228] width 102 height 24
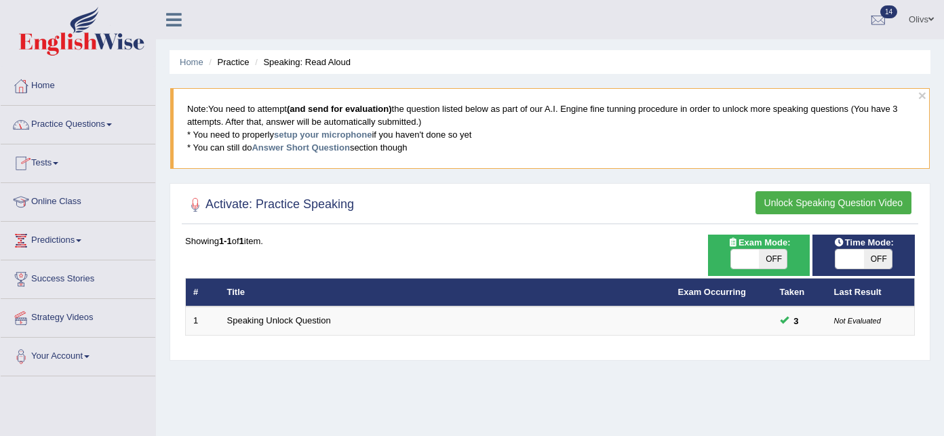
click at [114, 126] on link "Practice Questions" at bounding box center [78, 123] width 155 height 34
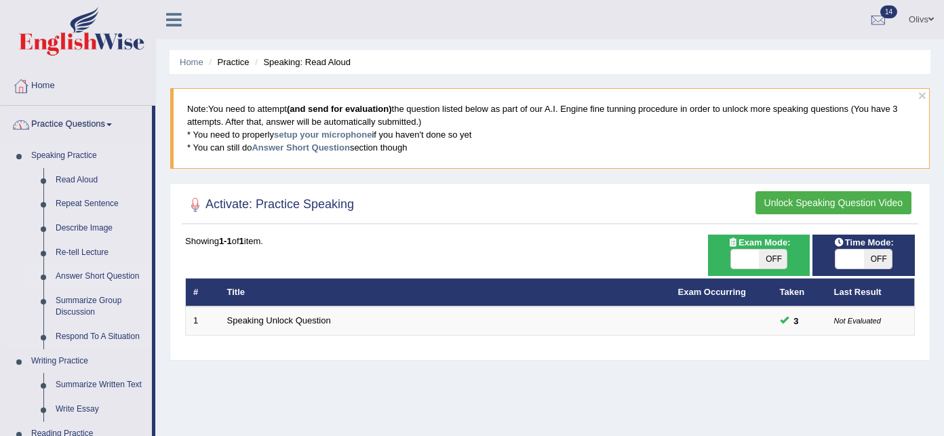
click at [92, 275] on link "Answer Short Question" at bounding box center [101, 277] width 102 height 24
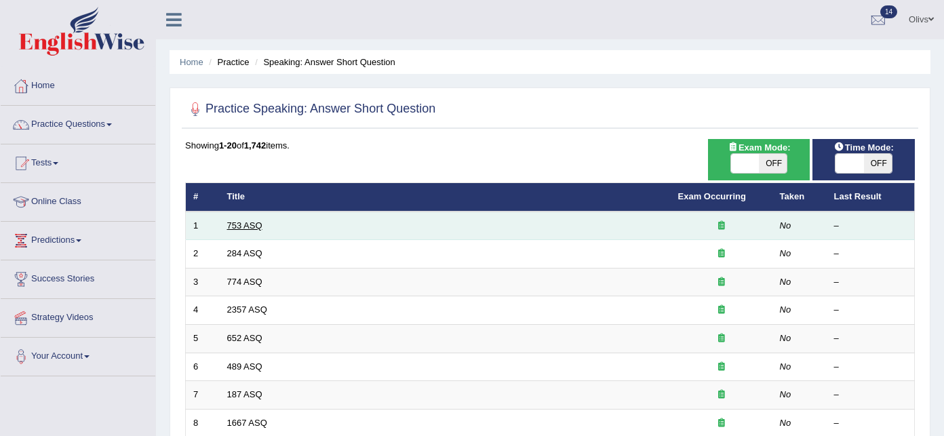
click at [250, 220] on link "753 ASQ" at bounding box center [244, 225] width 35 height 10
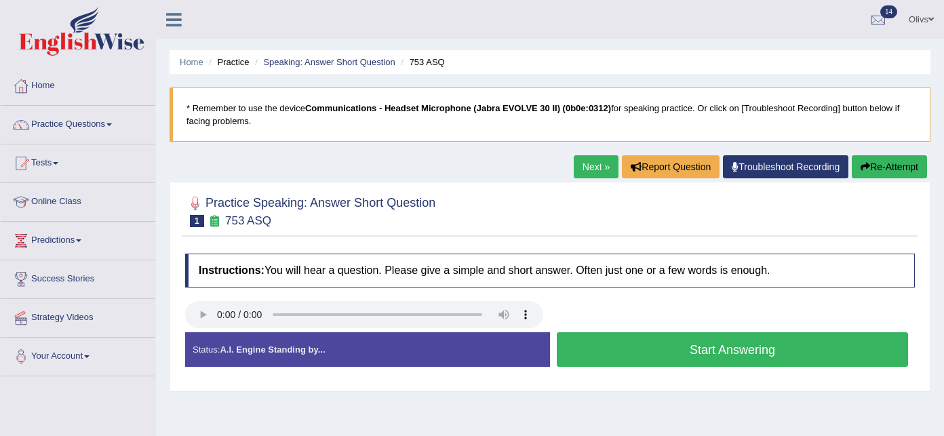
click at [709, 351] on button "Start Answering" at bounding box center [732, 349] width 351 height 35
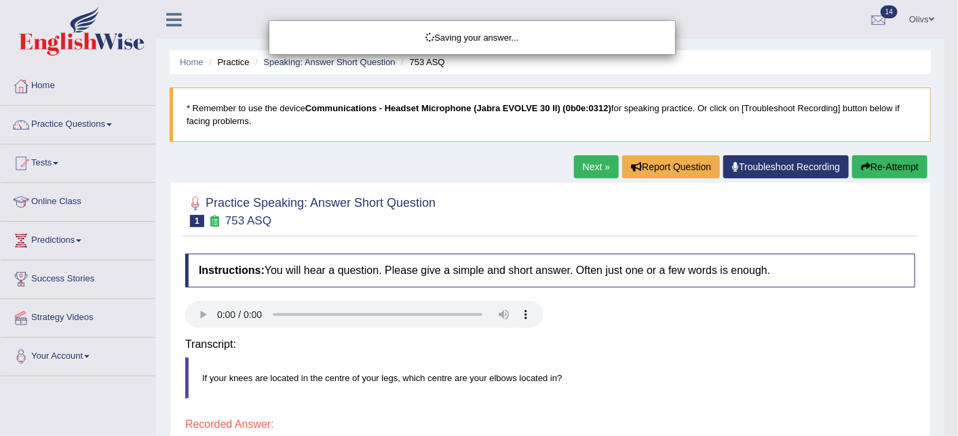
click at [709, 351] on div "Saving your answer..." at bounding box center [479, 218] width 958 height 436
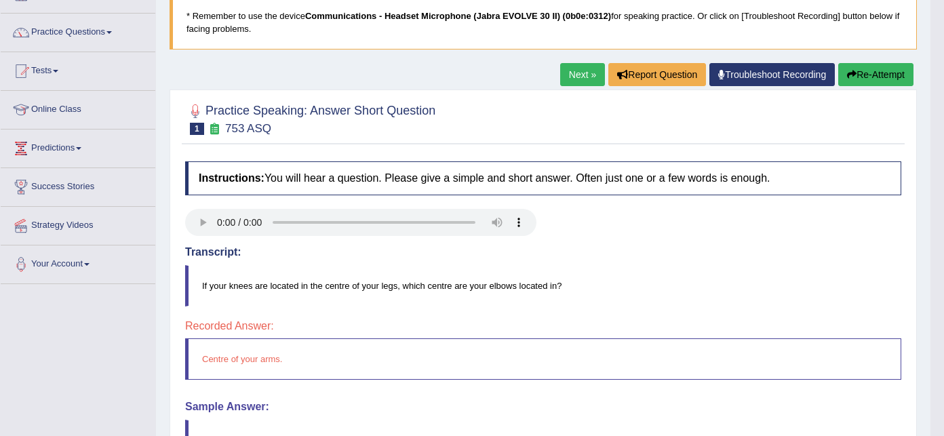
scroll to position [36, 0]
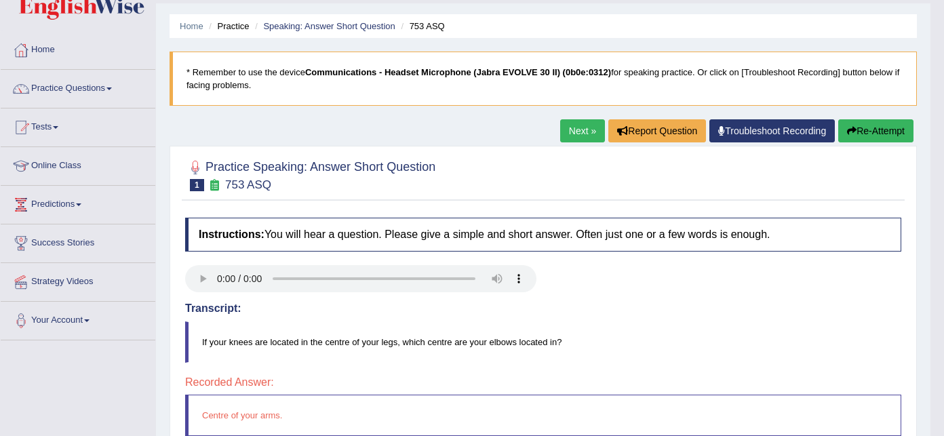
click at [847, 130] on icon "button" at bounding box center [851, 130] width 9 height 9
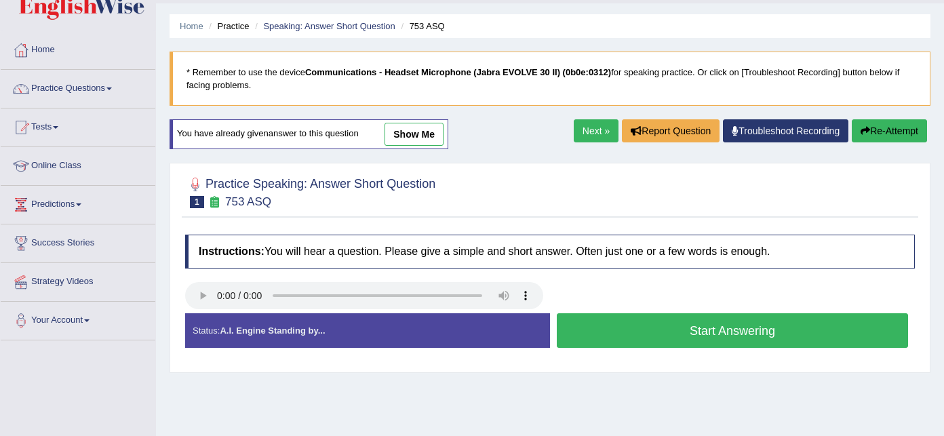
click at [742, 328] on button "Start Answering" at bounding box center [732, 330] width 351 height 35
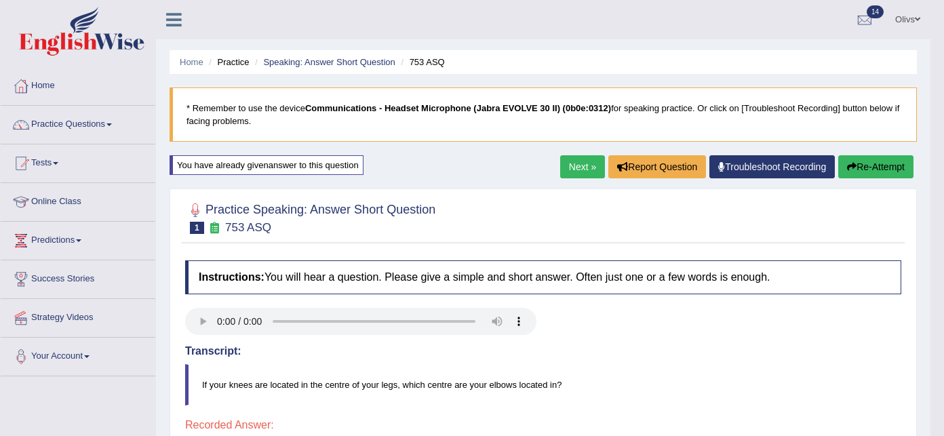
click at [585, 164] on link "Next »" at bounding box center [582, 166] width 45 height 23
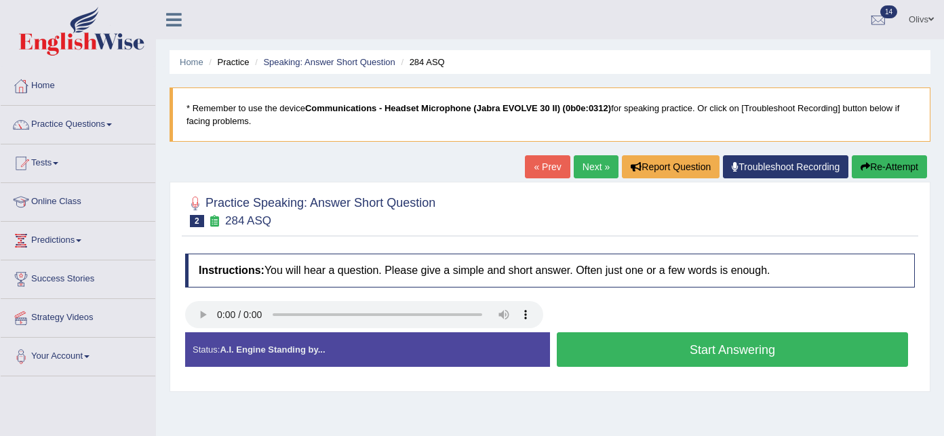
click at [706, 345] on button "Start Answering" at bounding box center [732, 349] width 351 height 35
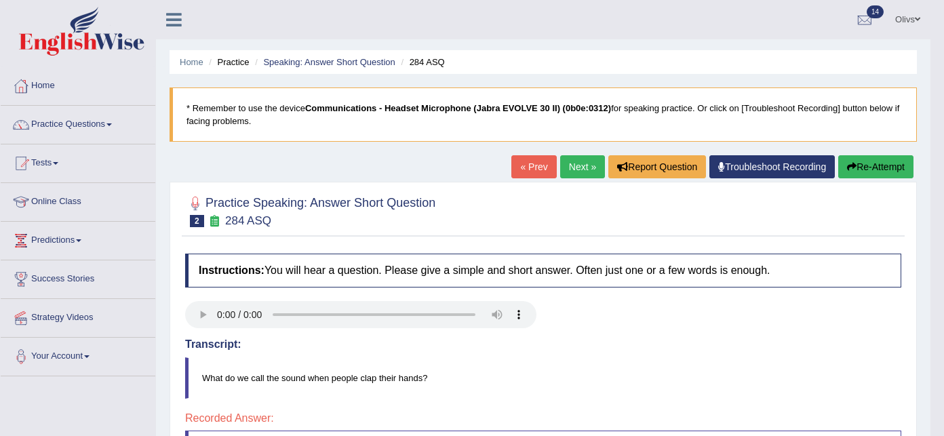
click at [524, 172] on link "« Prev" at bounding box center [534, 166] width 45 height 23
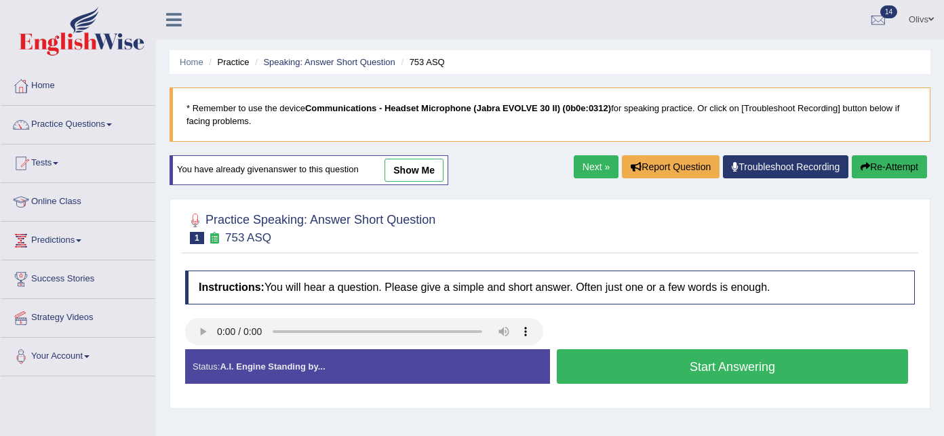
click at [727, 364] on button "Start Answering" at bounding box center [732, 366] width 351 height 35
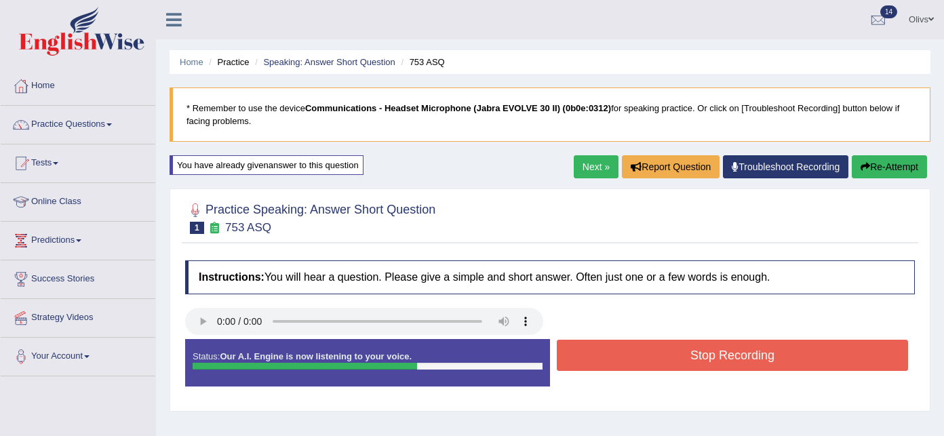
click at [725, 362] on button "Stop Recording" at bounding box center [732, 355] width 351 height 31
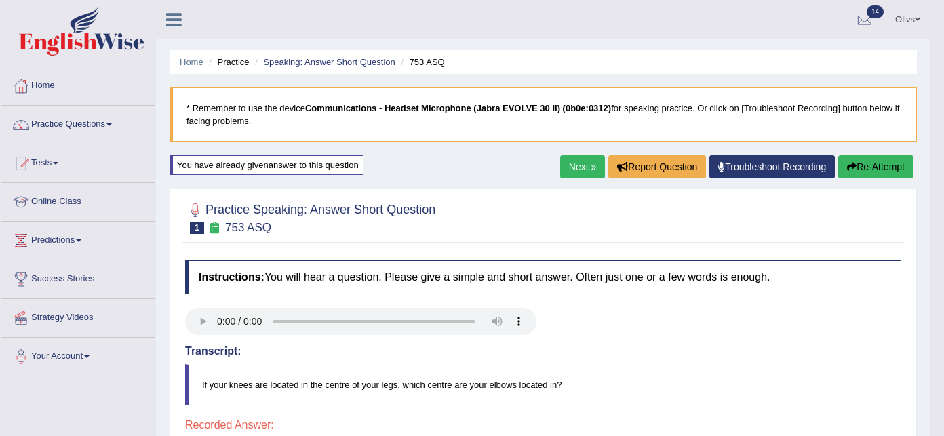
click at [848, 165] on icon "button" at bounding box center [851, 166] width 9 height 9
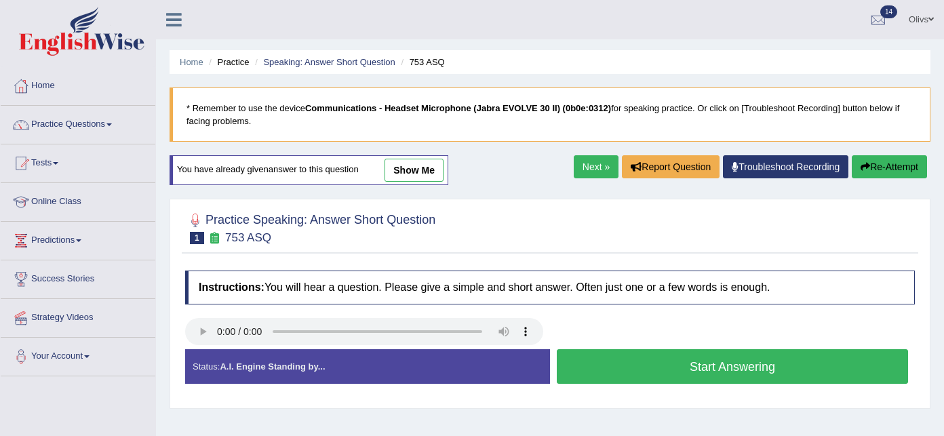
click at [725, 370] on button "Start Answering" at bounding box center [732, 366] width 351 height 35
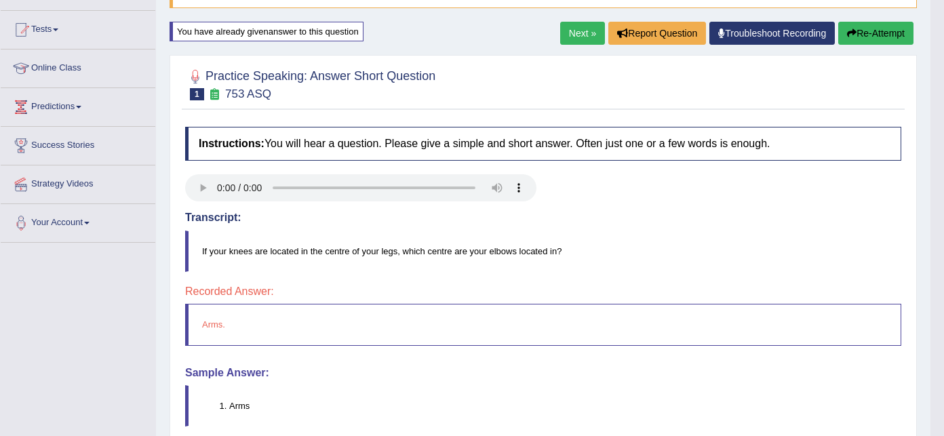
scroll to position [131, 0]
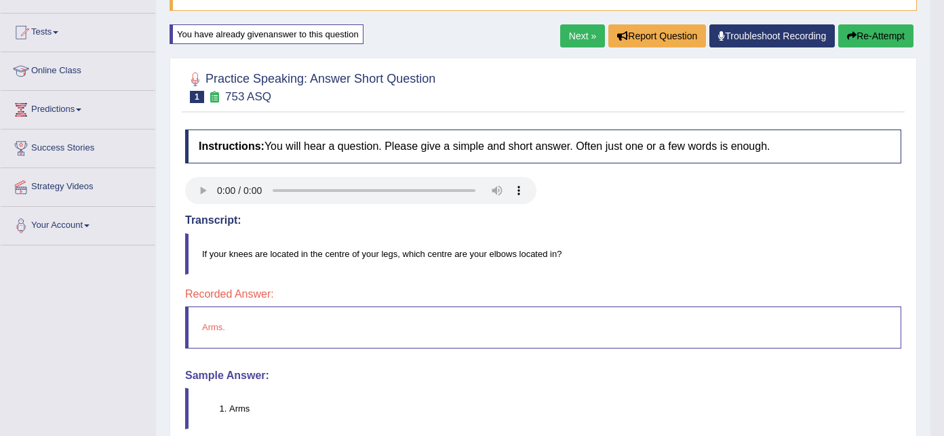
click at [579, 35] on link "Next »" at bounding box center [582, 35] width 45 height 23
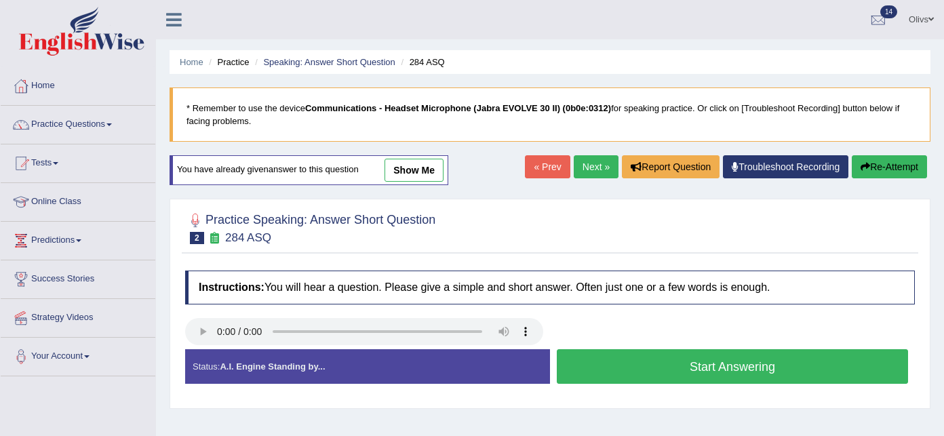
click at [705, 366] on button "Start Answering" at bounding box center [732, 366] width 351 height 35
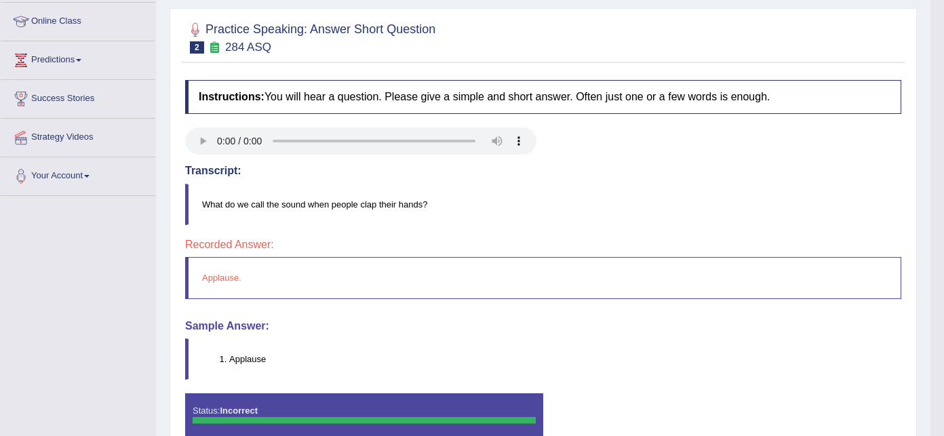
scroll to position [109, 0]
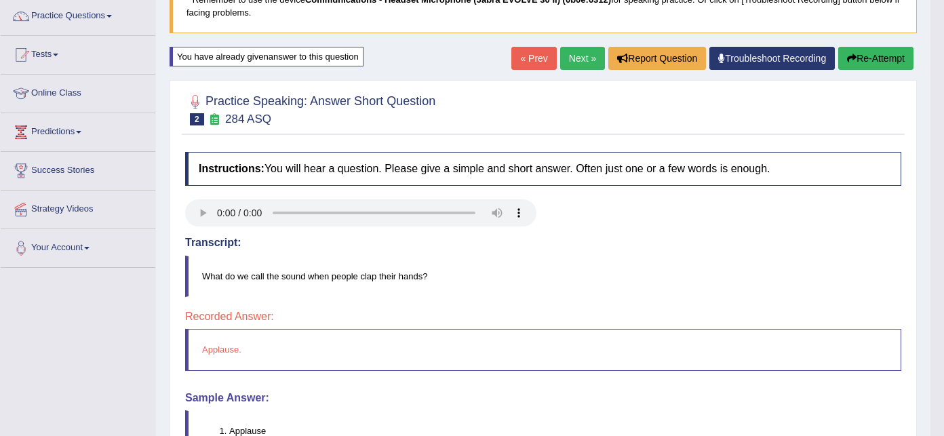
click at [578, 59] on link "Next »" at bounding box center [582, 58] width 45 height 23
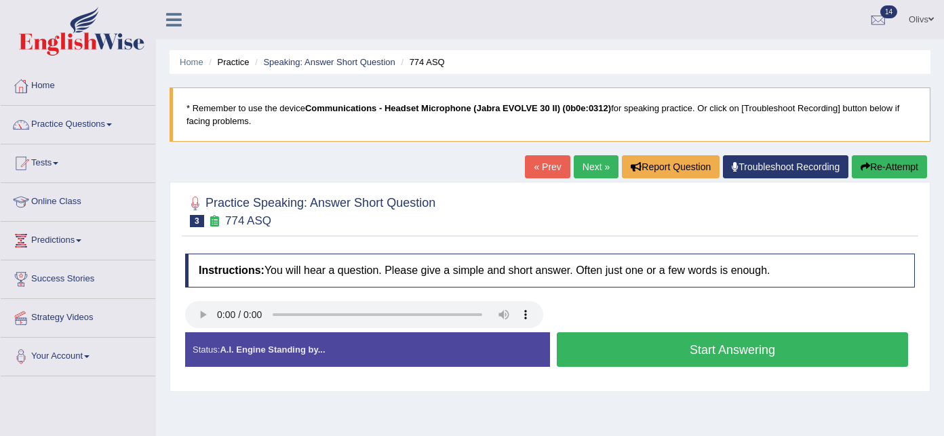
click at [666, 348] on button "Start Answering" at bounding box center [732, 349] width 351 height 35
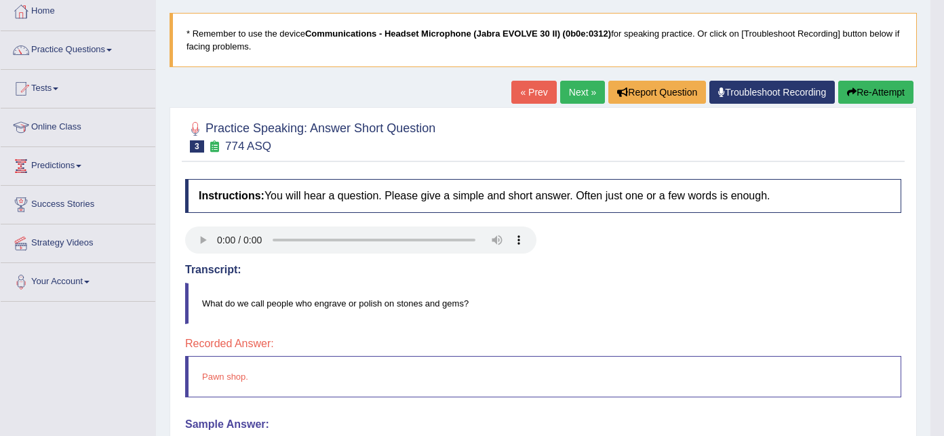
scroll to position [72, 0]
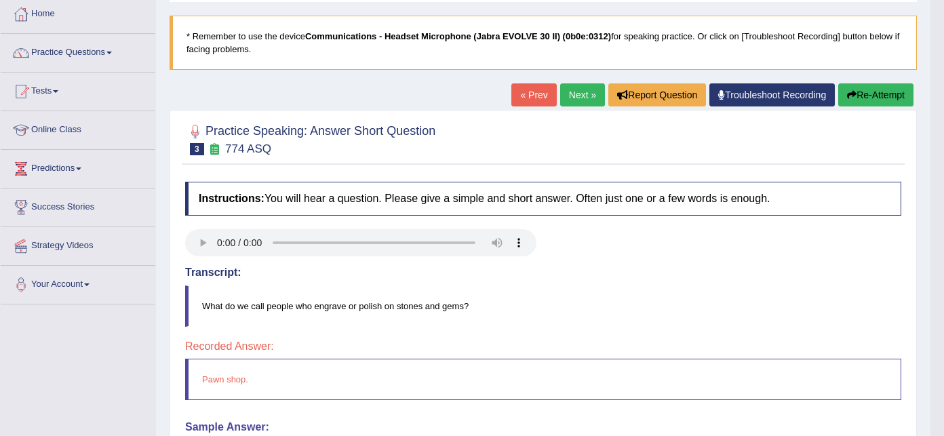
click at [586, 92] on link "Next »" at bounding box center [582, 94] width 45 height 23
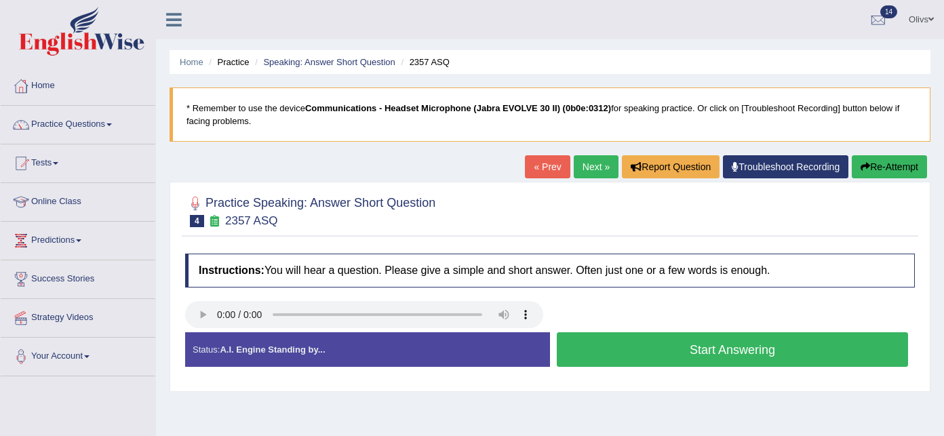
click at [675, 351] on button "Start Answering" at bounding box center [732, 349] width 351 height 35
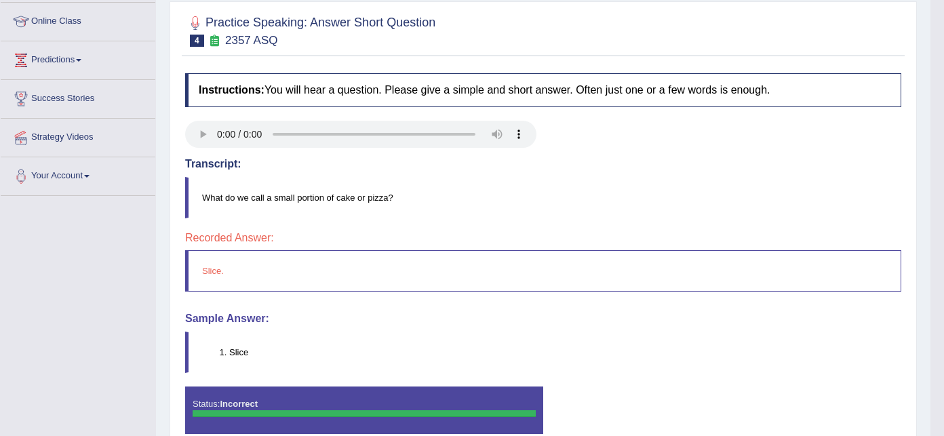
scroll to position [145, 0]
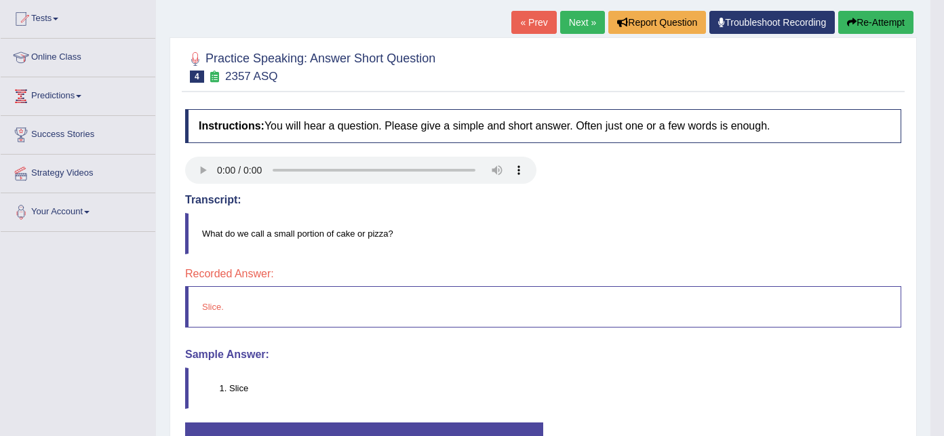
click at [580, 23] on link "Next »" at bounding box center [582, 22] width 45 height 23
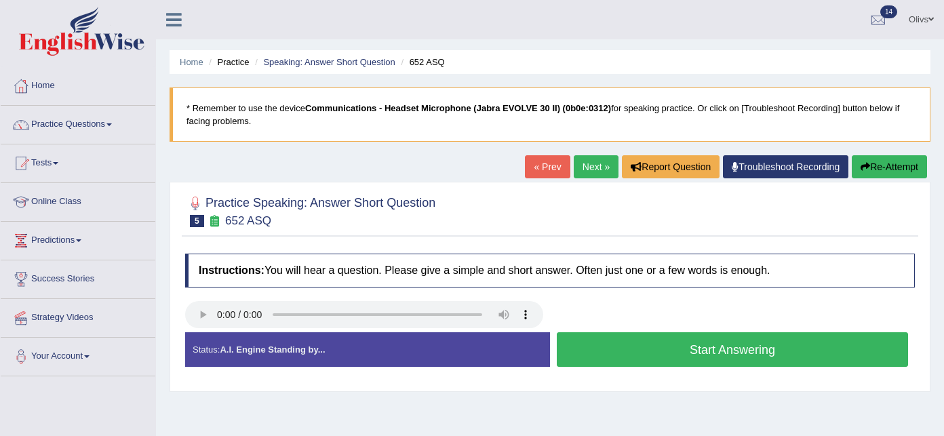
click at [671, 353] on button "Start Answering" at bounding box center [732, 349] width 351 height 35
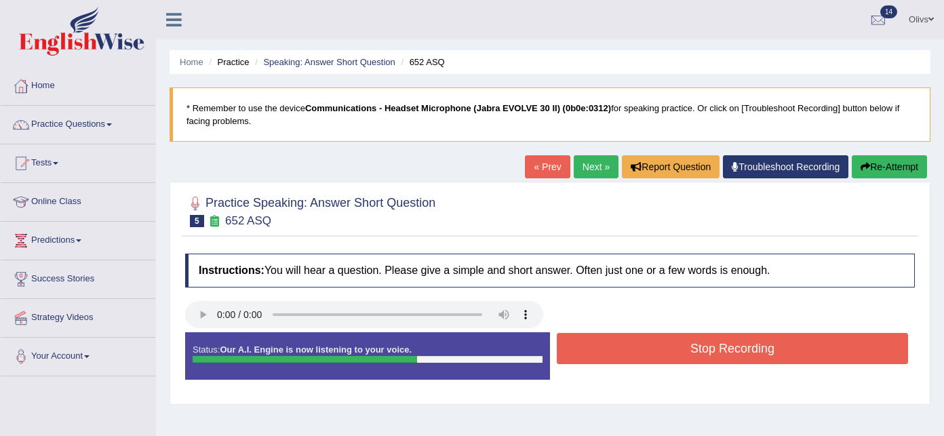
click at [671, 353] on button "Stop Recording" at bounding box center [732, 348] width 351 height 31
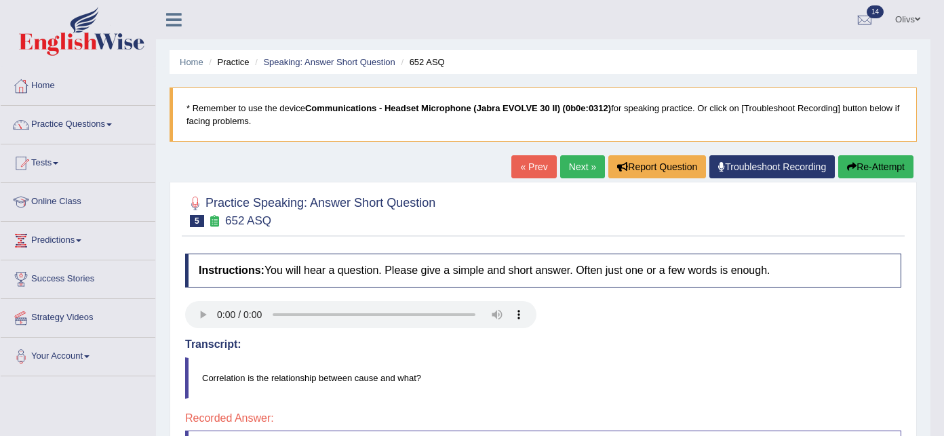
click at [580, 167] on link "Next »" at bounding box center [582, 166] width 45 height 23
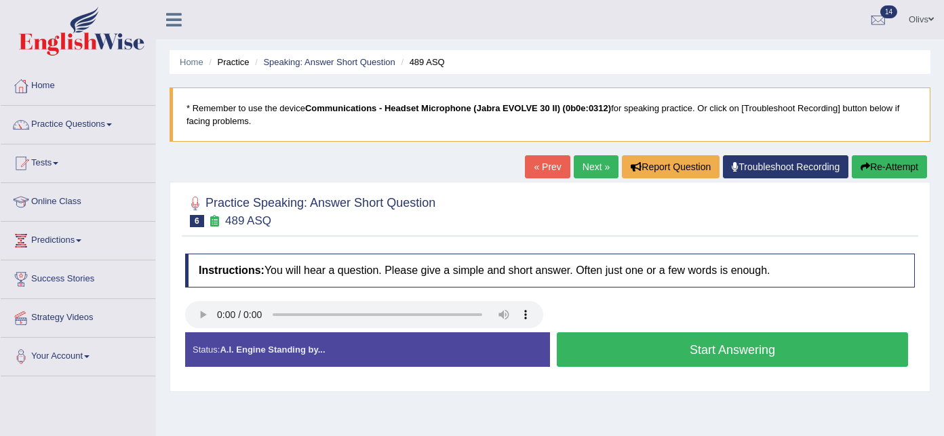
click at [739, 354] on button "Start Answering" at bounding box center [732, 349] width 351 height 35
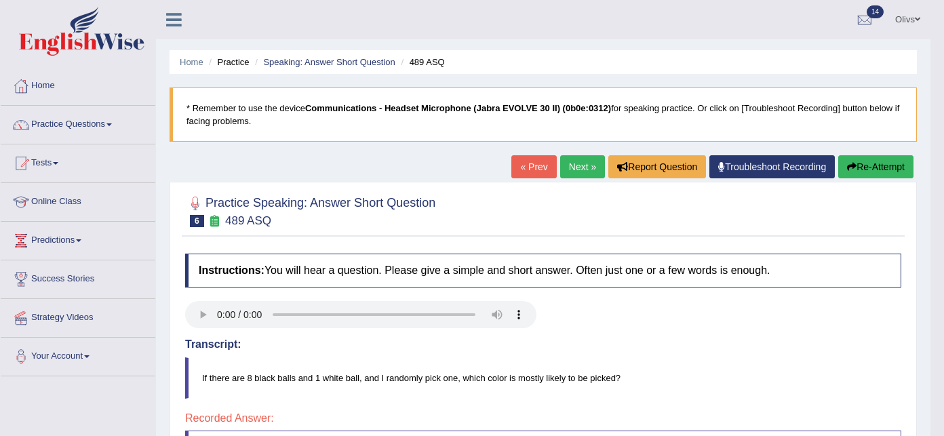
click at [532, 162] on link "« Prev" at bounding box center [534, 166] width 45 height 23
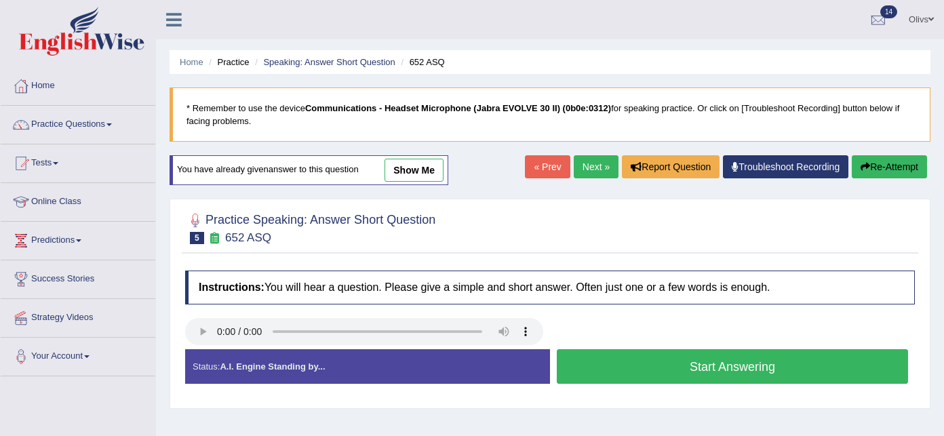
click at [630, 367] on button "Start Answering" at bounding box center [732, 366] width 351 height 35
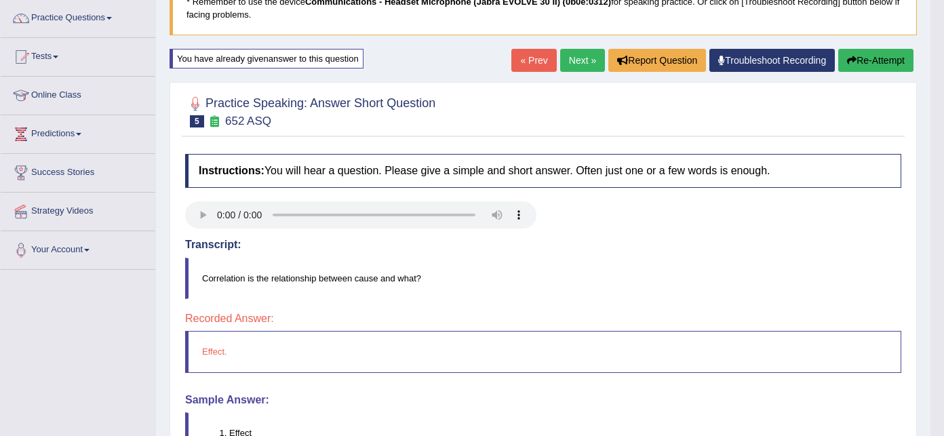
scroll to position [109, 0]
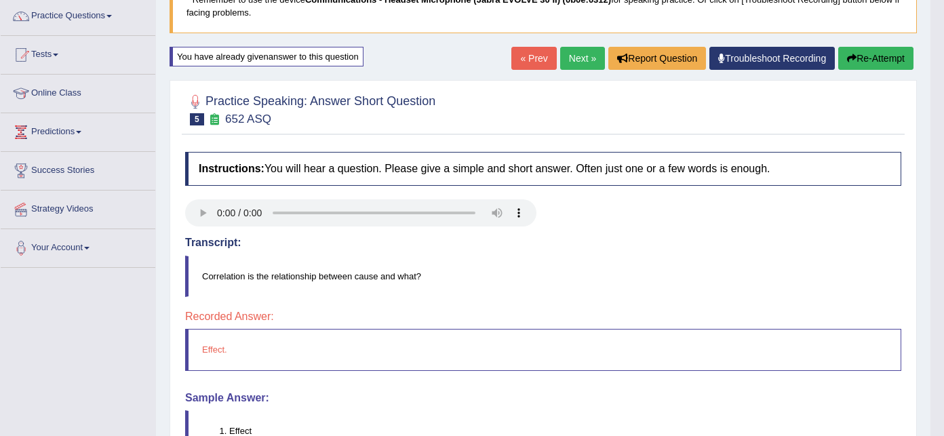
click at [572, 58] on link "Next »" at bounding box center [582, 58] width 45 height 23
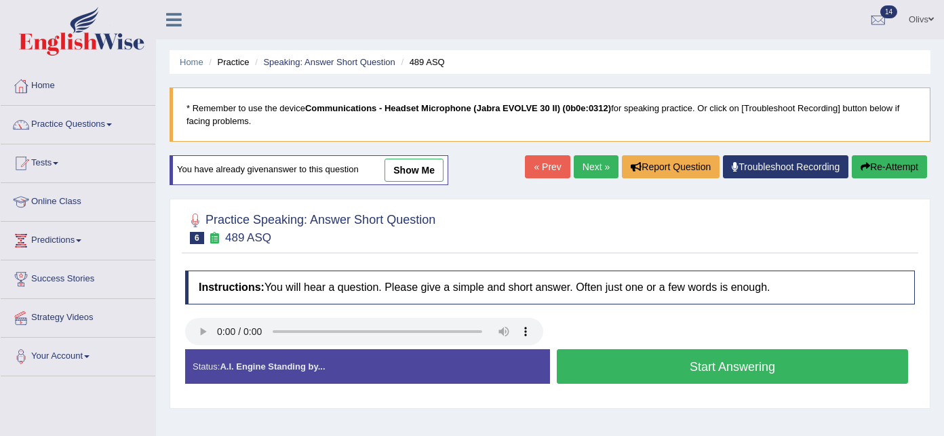
click at [648, 370] on button "Start Answering" at bounding box center [732, 366] width 351 height 35
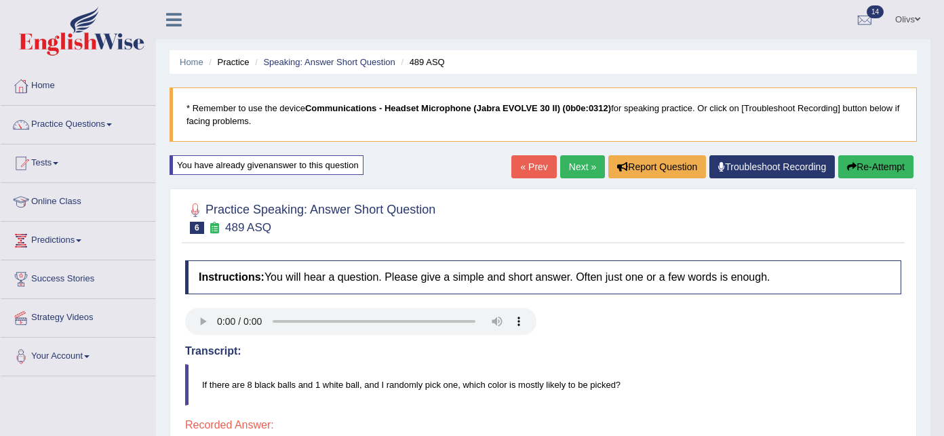
click at [523, 167] on link "« Prev" at bounding box center [534, 166] width 45 height 23
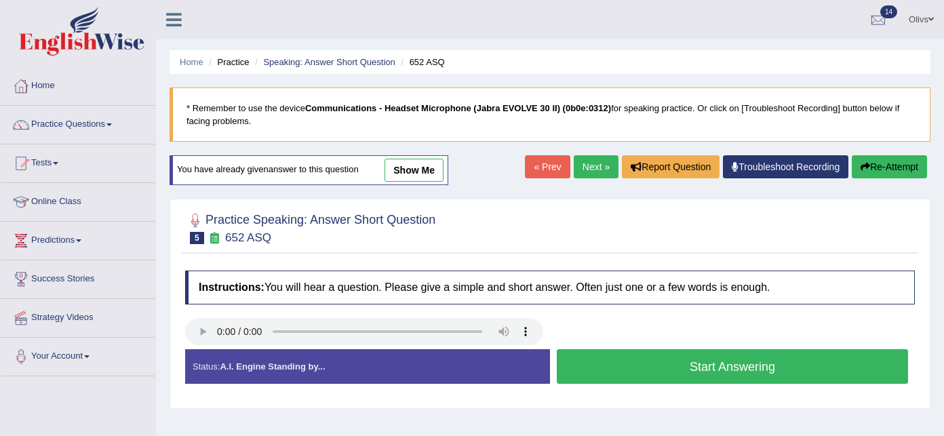
click at [587, 168] on link "Next »" at bounding box center [596, 166] width 45 height 23
click at [650, 369] on button "Start Answering" at bounding box center [732, 366] width 351 height 35
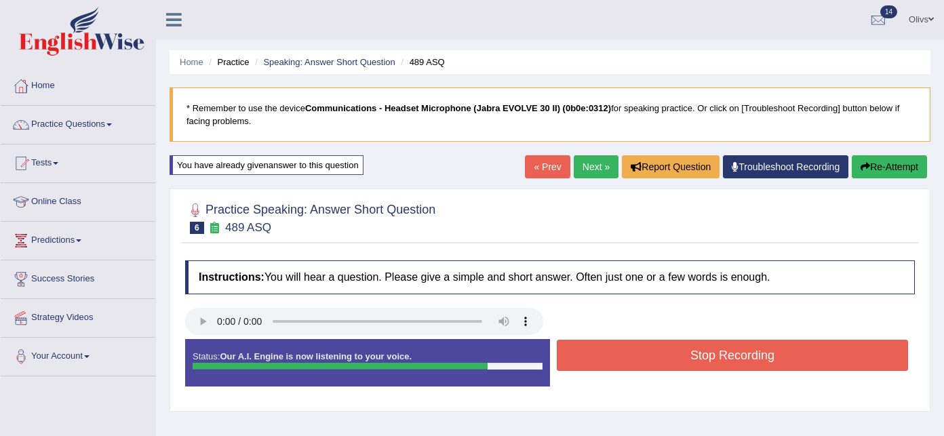
click at [651, 356] on button "Stop Recording" at bounding box center [732, 355] width 351 height 31
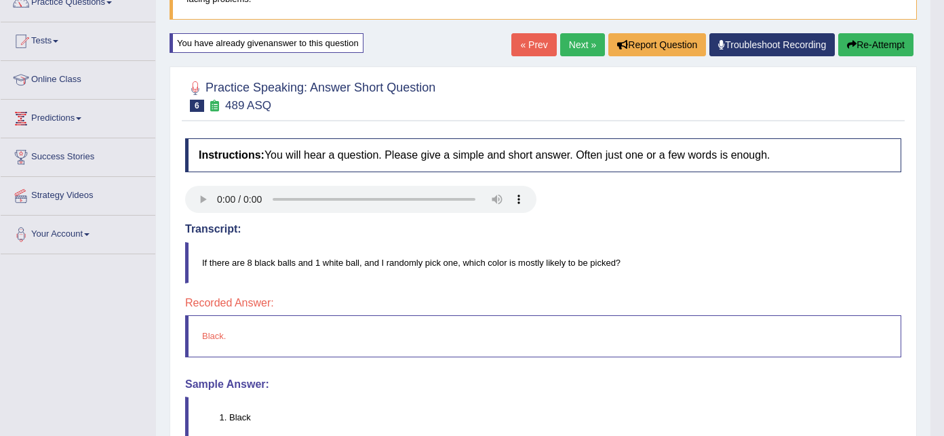
scroll to position [145, 0]
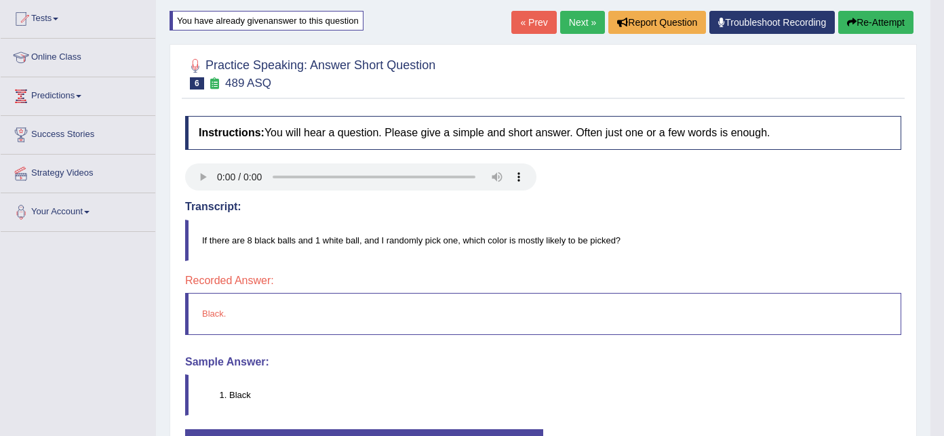
click at [588, 18] on link "Next »" at bounding box center [582, 22] width 45 height 23
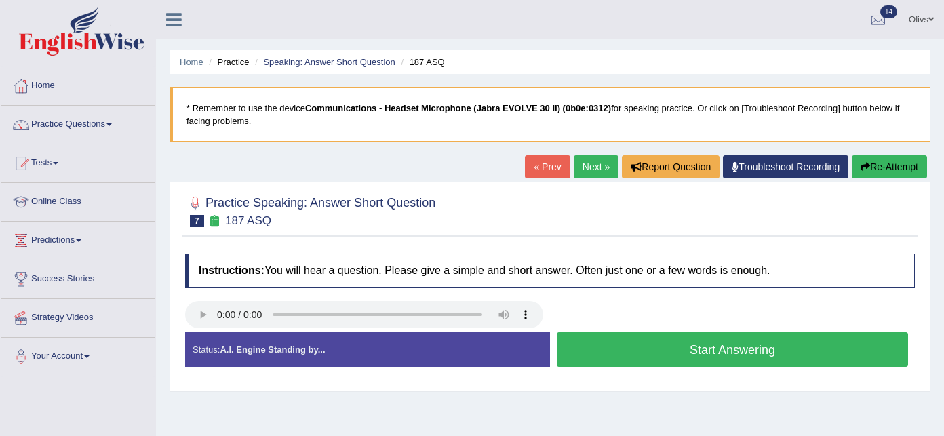
click at [655, 358] on button "Start Answering" at bounding box center [732, 349] width 351 height 35
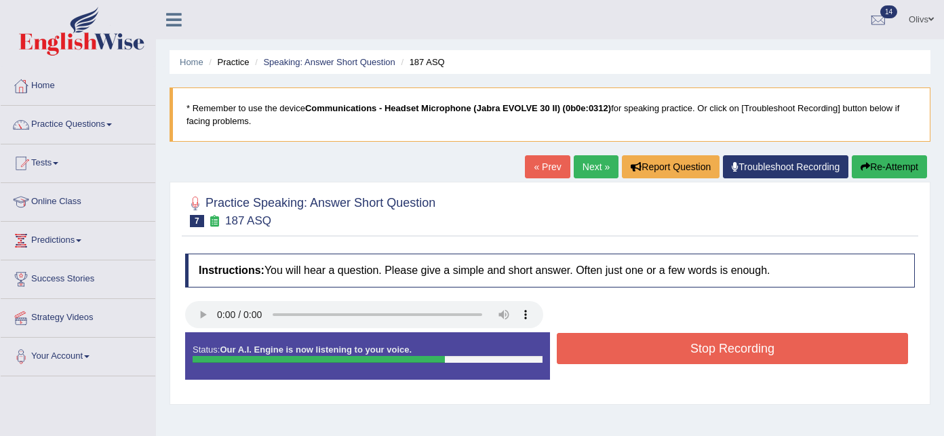
click at [654, 358] on button "Stop Recording" at bounding box center [732, 348] width 351 height 31
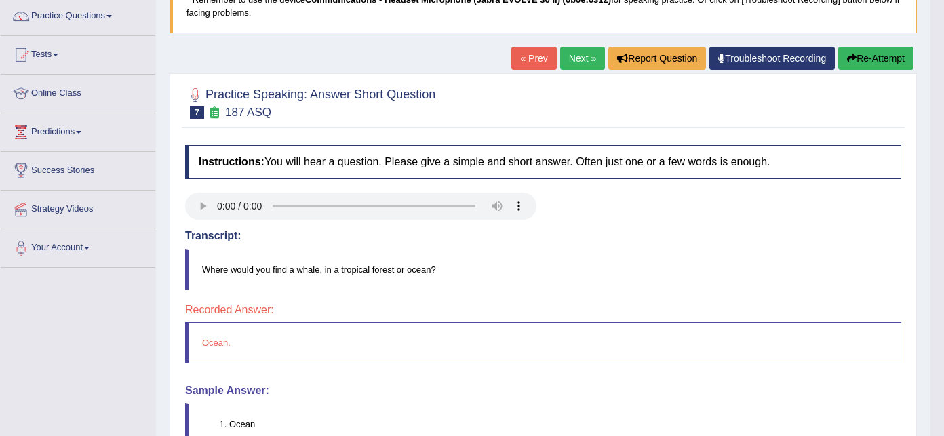
scroll to position [145, 0]
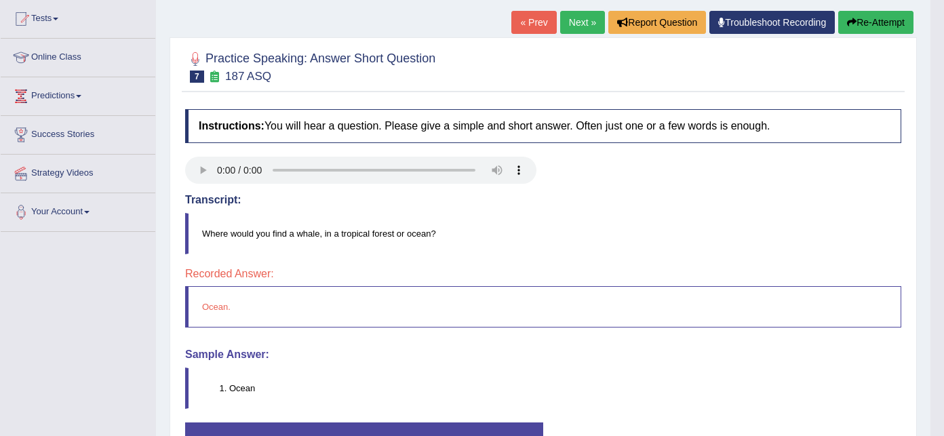
click at [585, 21] on link "Next »" at bounding box center [582, 22] width 45 height 23
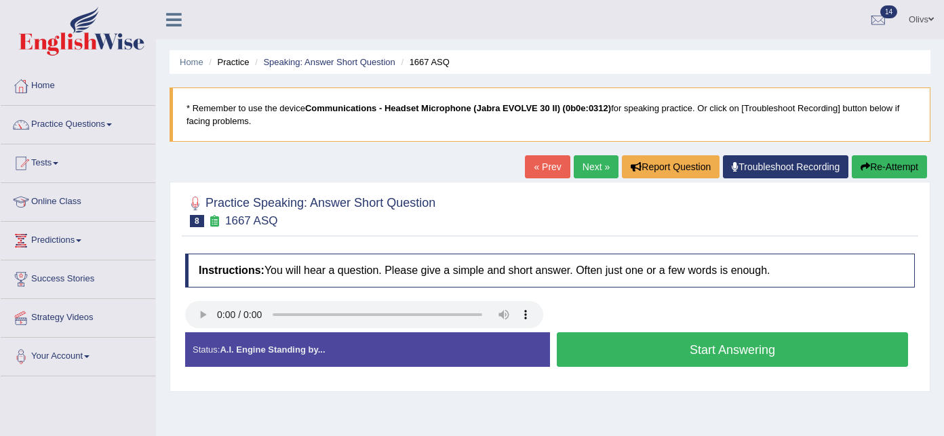
click at [681, 346] on button "Start Answering" at bounding box center [732, 349] width 351 height 35
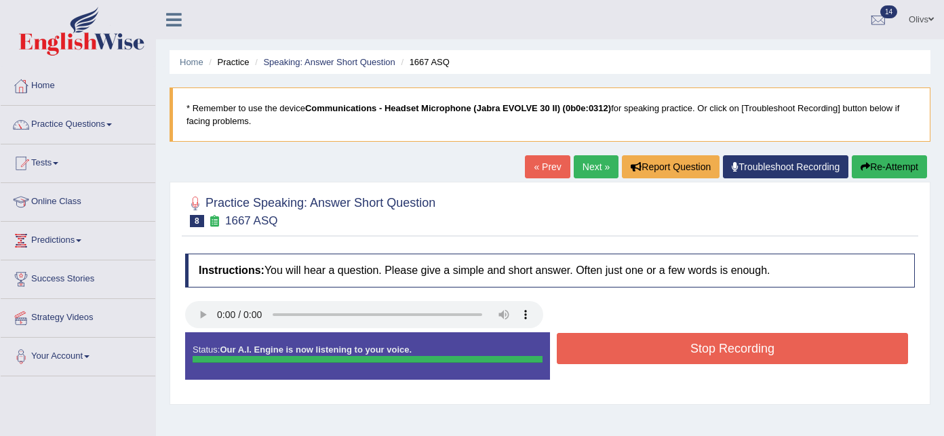
click at [641, 334] on div "Instructions: You will hear a question. Please give a simple and short answer. …" at bounding box center [550, 322] width 737 height 151
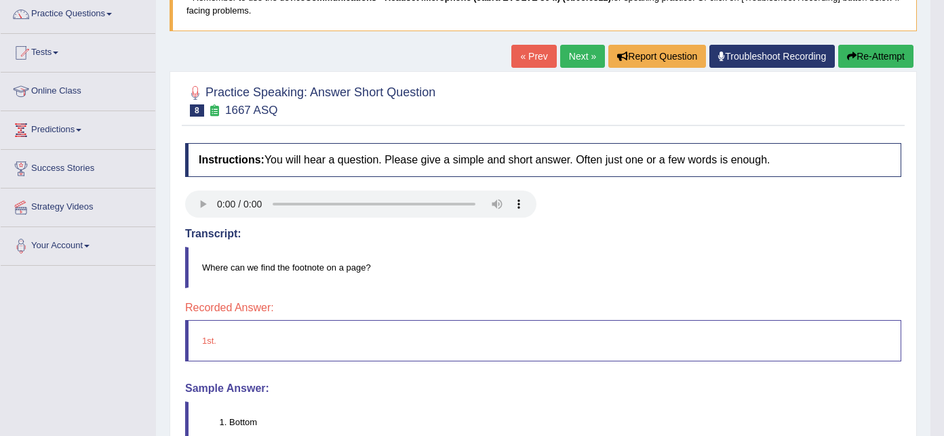
scroll to position [109, 0]
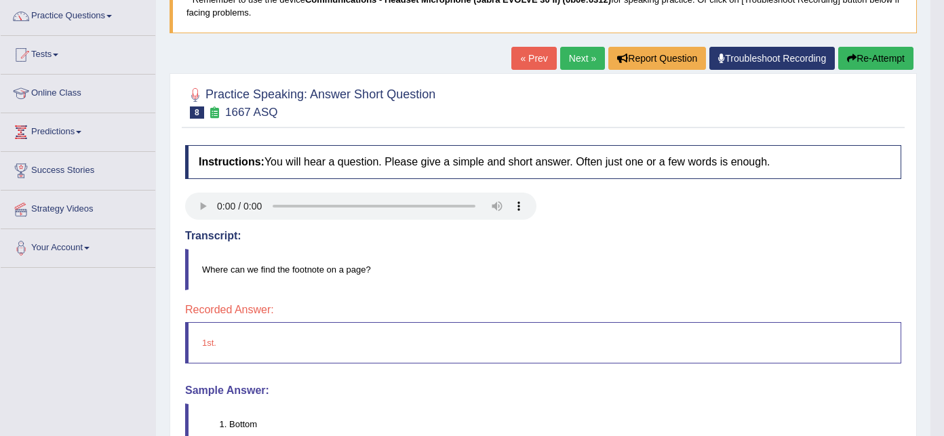
click at [570, 64] on link "Next »" at bounding box center [582, 58] width 45 height 23
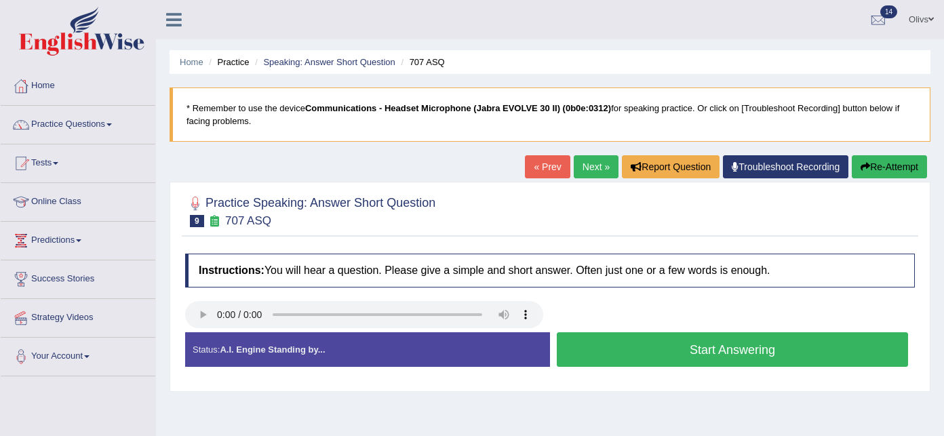
click at [690, 353] on button "Start Answering" at bounding box center [732, 349] width 351 height 35
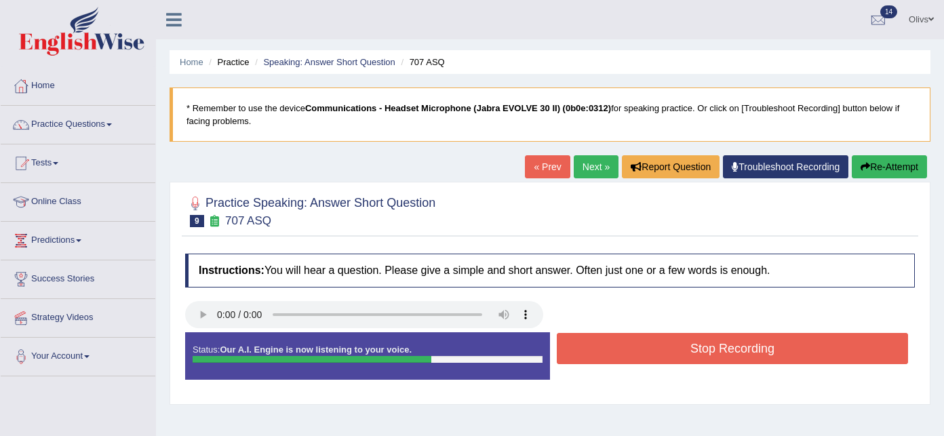
click at [690, 353] on button "Stop Recording" at bounding box center [732, 348] width 351 height 31
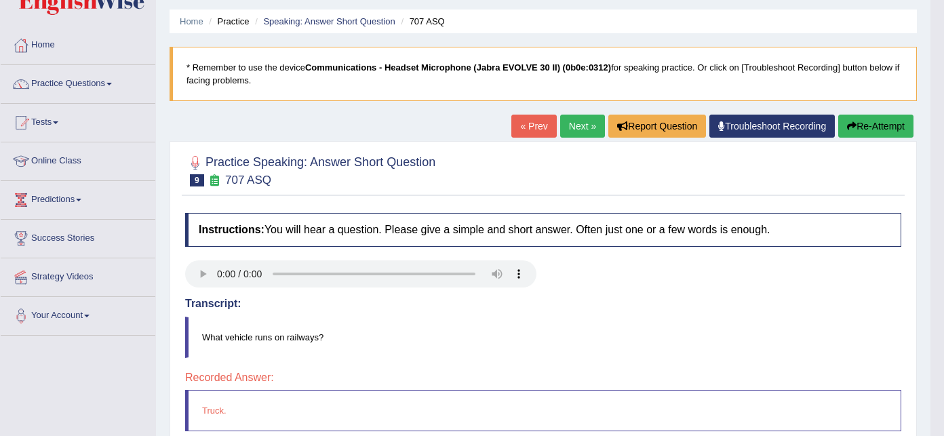
scroll to position [36, 0]
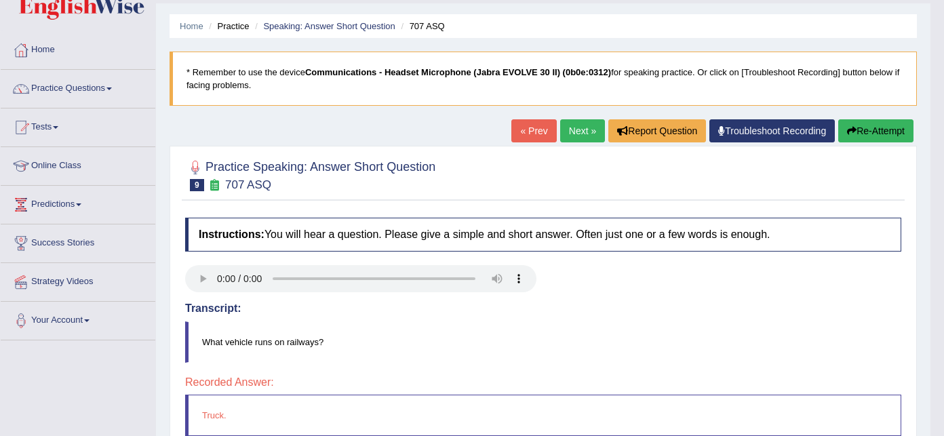
click at [526, 130] on link "« Prev" at bounding box center [534, 130] width 45 height 23
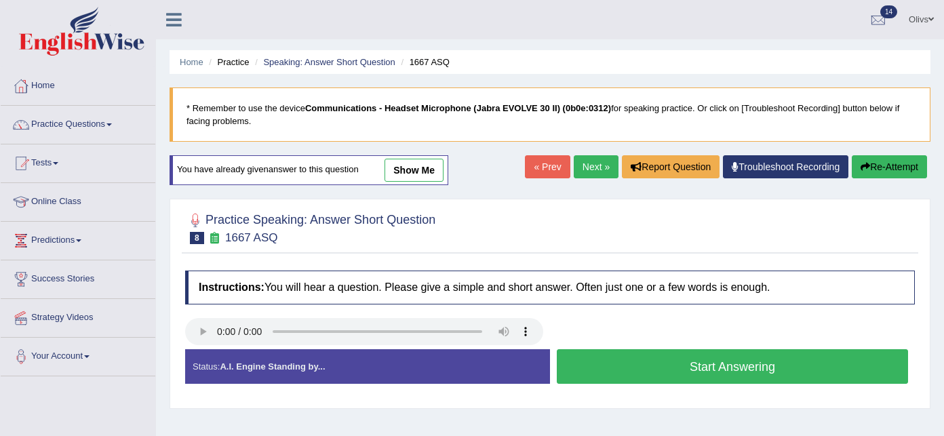
click at [588, 161] on link "Next »" at bounding box center [596, 166] width 45 height 23
click at [640, 372] on button "Start Answering" at bounding box center [732, 366] width 351 height 35
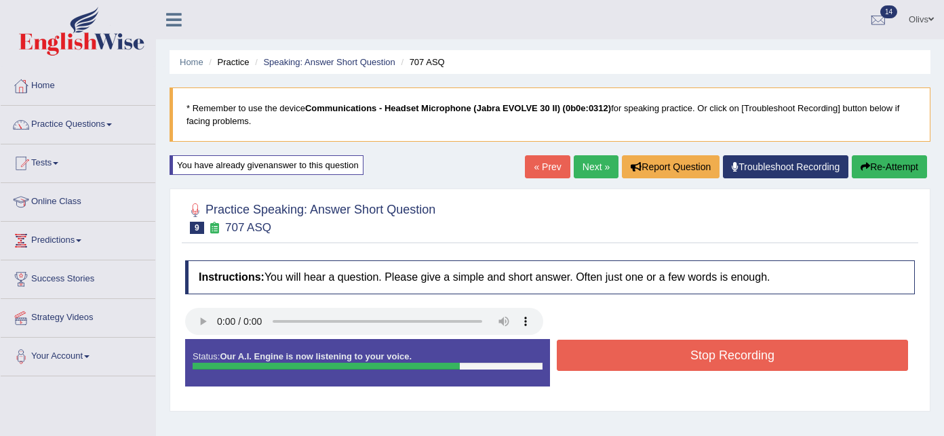
click at [641, 349] on button "Stop Recording" at bounding box center [732, 355] width 351 height 31
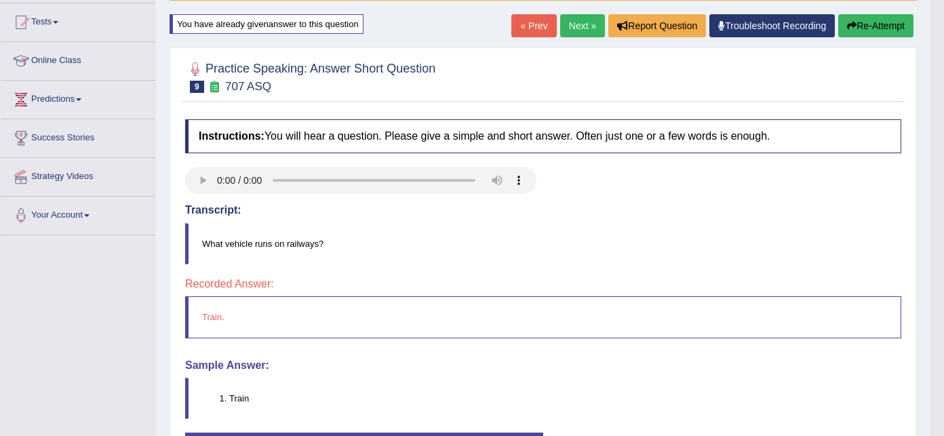
scroll to position [145, 0]
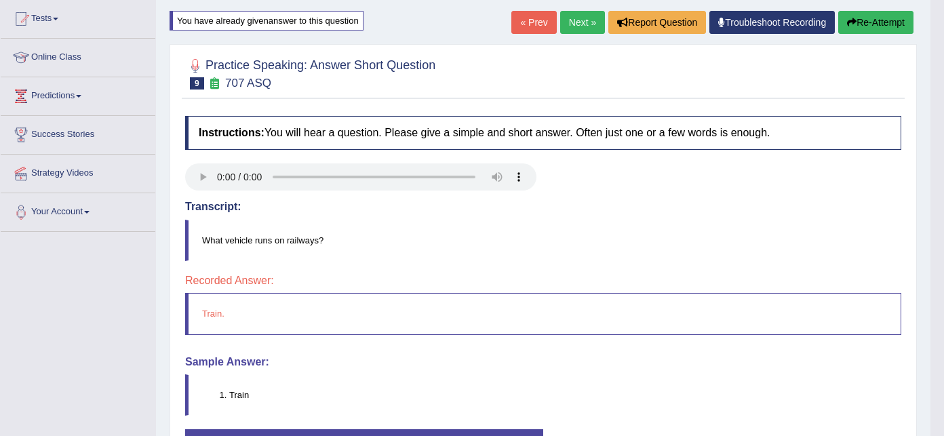
click at [573, 22] on link "Next »" at bounding box center [582, 22] width 45 height 23
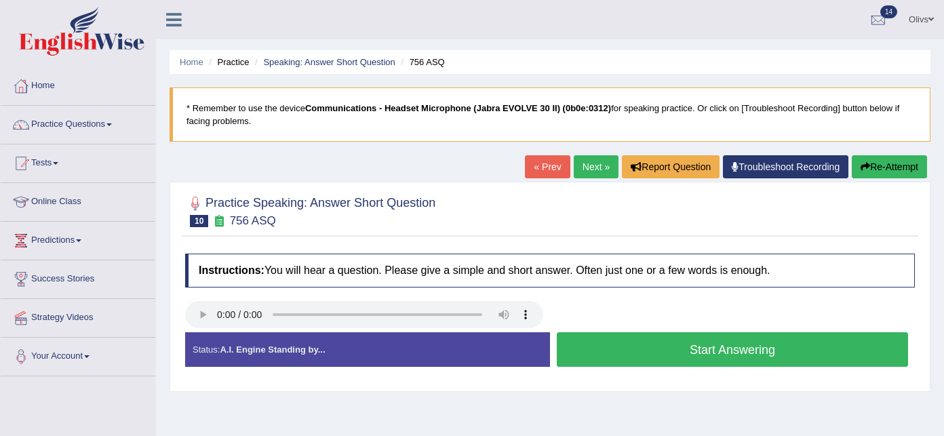
click at [699, 349] on button "Start Answering" at bounding box center [732, 349] width 351 height 35
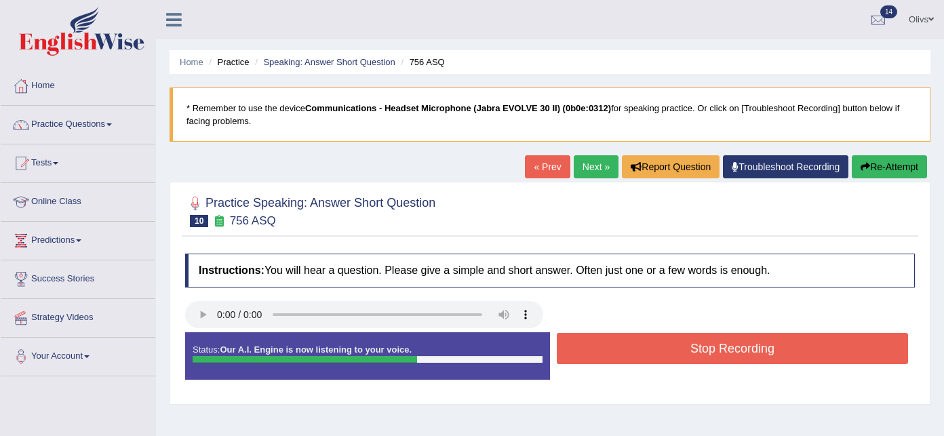
click at [699, 349] on button "Stop Recording" at bounding box center [732, 348] width 351 height 31
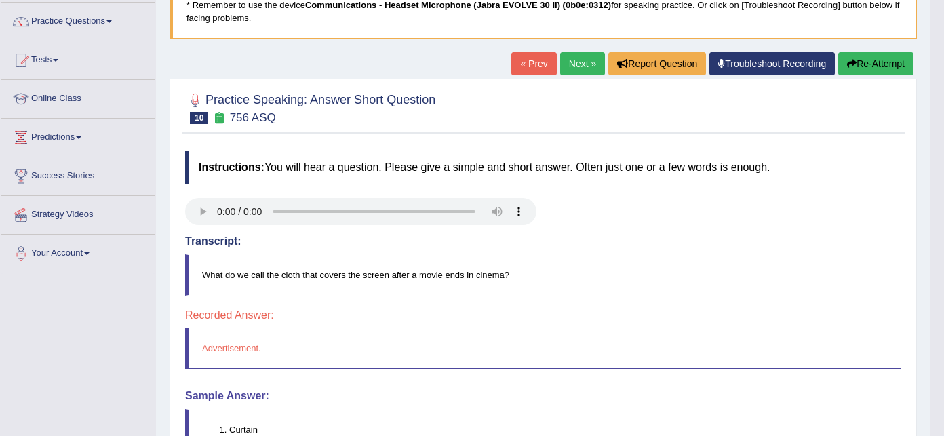
scroll to position [109, 0]
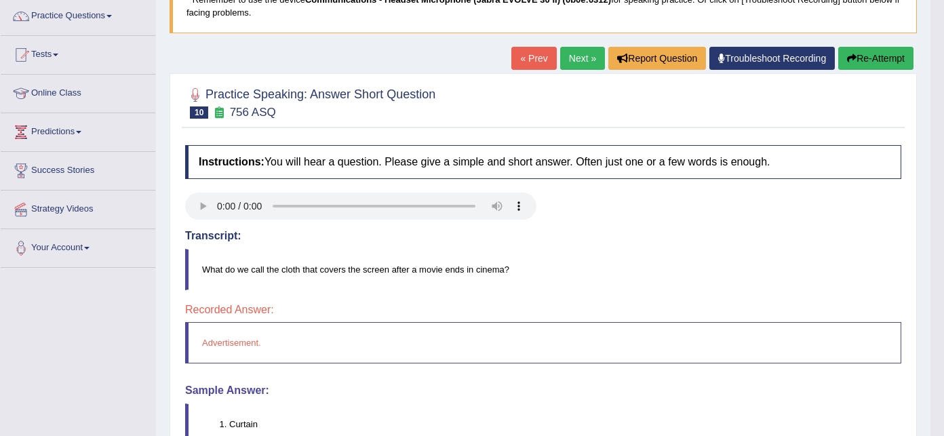
click at [526, 56] on link "« Prev" at bounding box center [534, 58] width 45 height 23
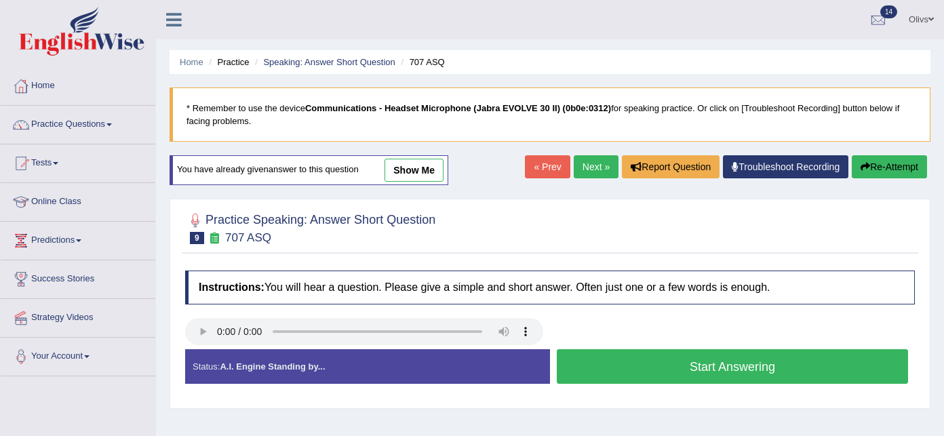
click at [593, 168] on link "Next »" at bounding box center [596, 166] width 45 height 23
click at [683, 369] on button "Start Answering" at bounding box center [732, 366] width 351 height 35
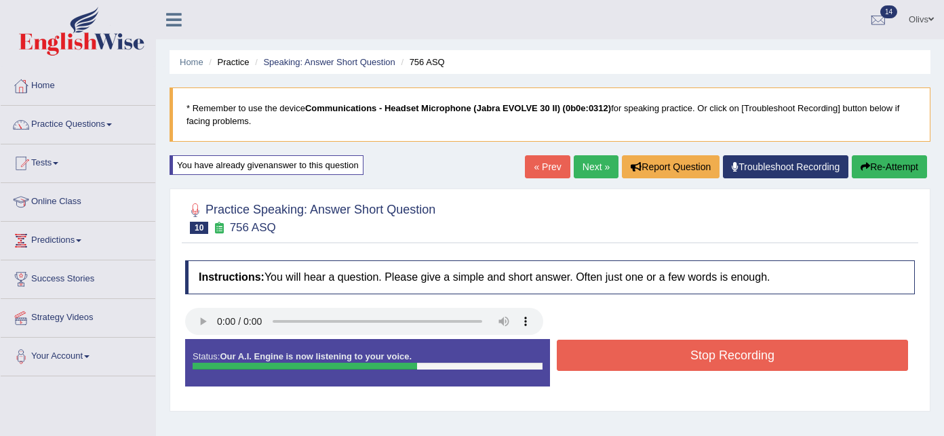
click at [683, 369] on button "Stop Recording" at bounding box center [732, 355] width 351 height 31
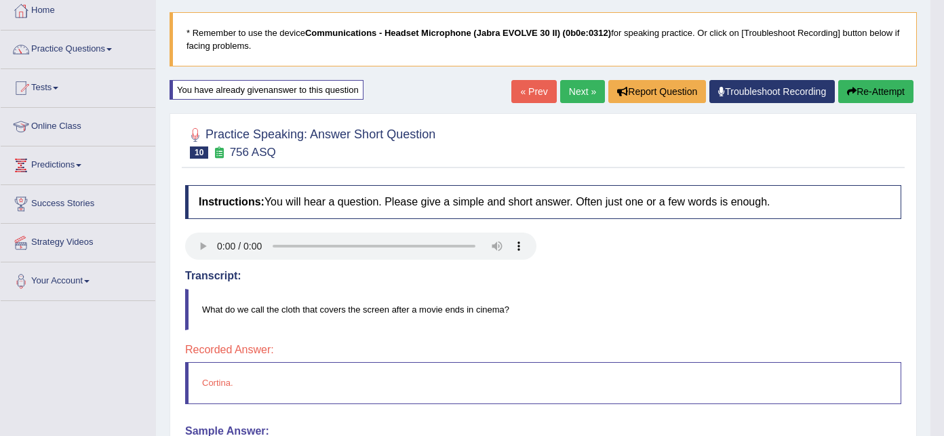
scroll to position [72, 0]
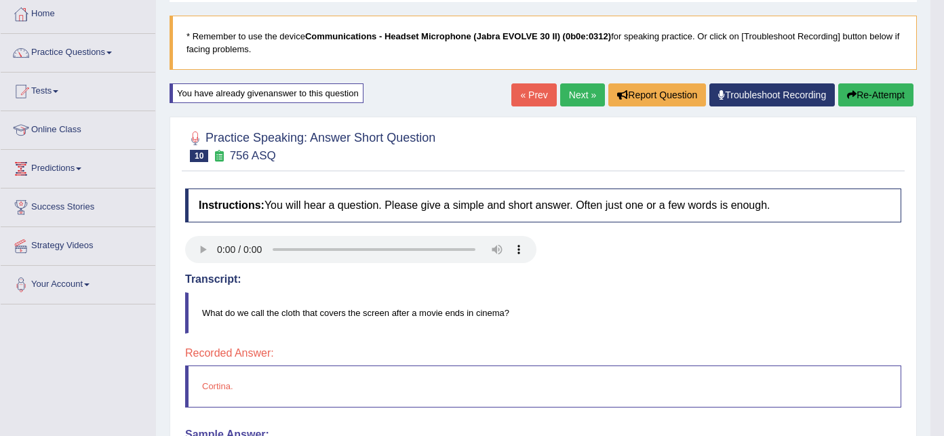
click at [493, 113] on div "Home Practice Speaking: Answer Short Question 756 ASQ * Remember to use the dev…" at bounding box center [543, 267] width 775 height 678
click at [568, 95] on link "Next »" at bounding box center [582, 94] width 45 height 23
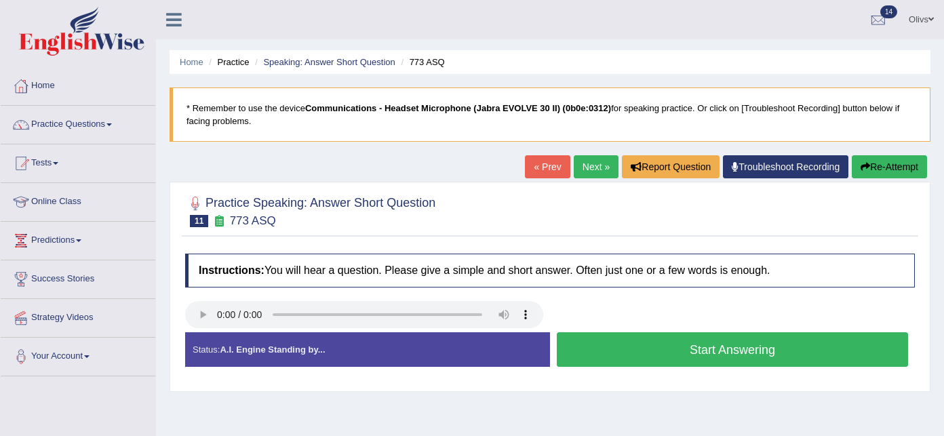
click at [760, 347] on button "Start Answering" at bounding box center [732, 349] width 351 height 35
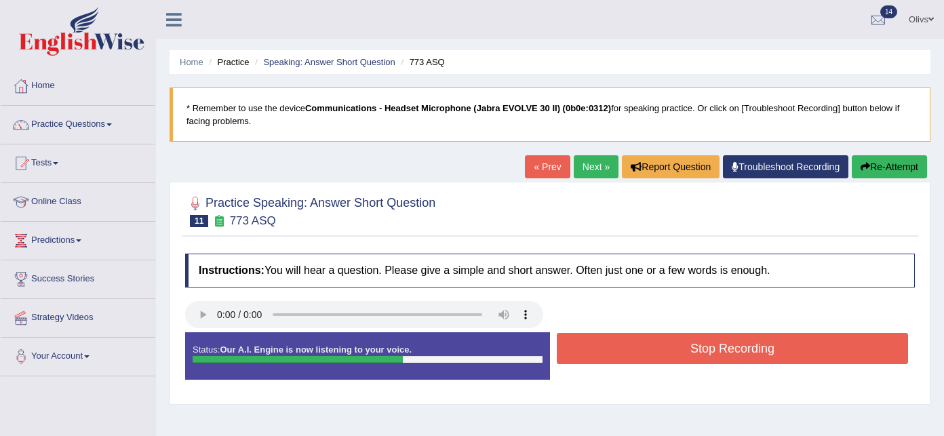
click at [760, 347] on button "Stop Recording" at bounding box center [732, 348] width 351 height 31
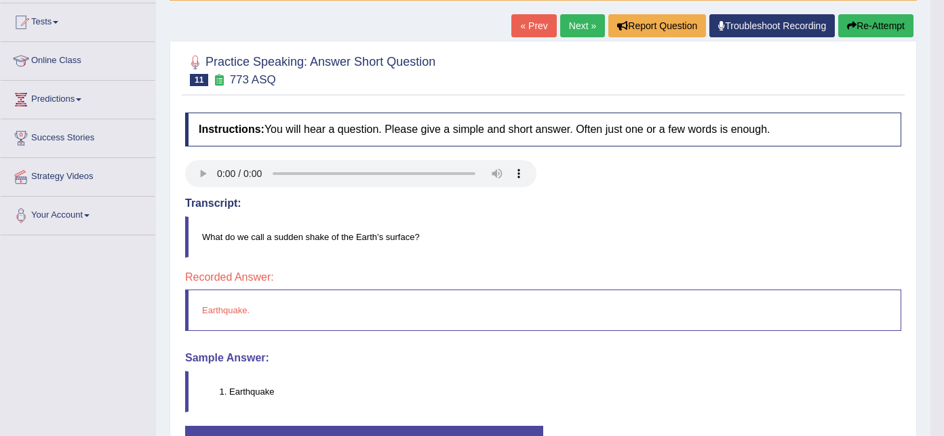
scroll to position [145, 0]
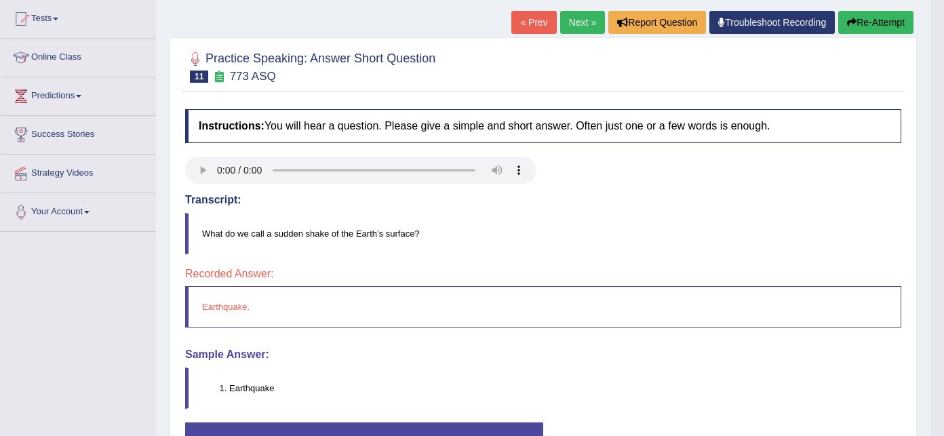
click at [575, 26] on link "Next »" at bounding box center [582, 22] width 45 height 23
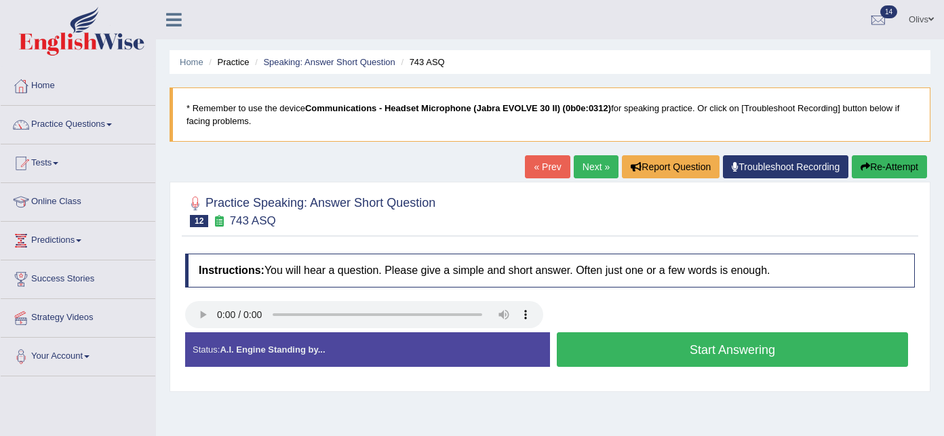
click at [670, 341] on button "Start Answering" at bounding box center [732, 349] width 351 height 35
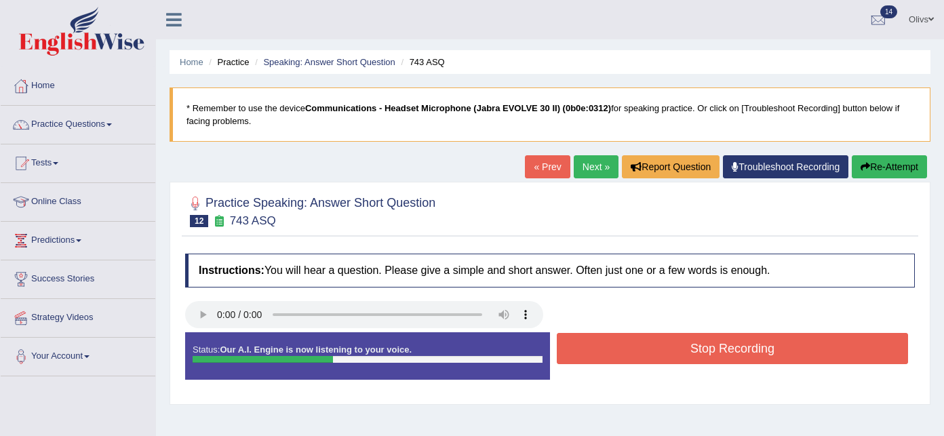
click at [670, 341] on button "Stop Recording" at bounding box center [732, 348] width 351 height 31
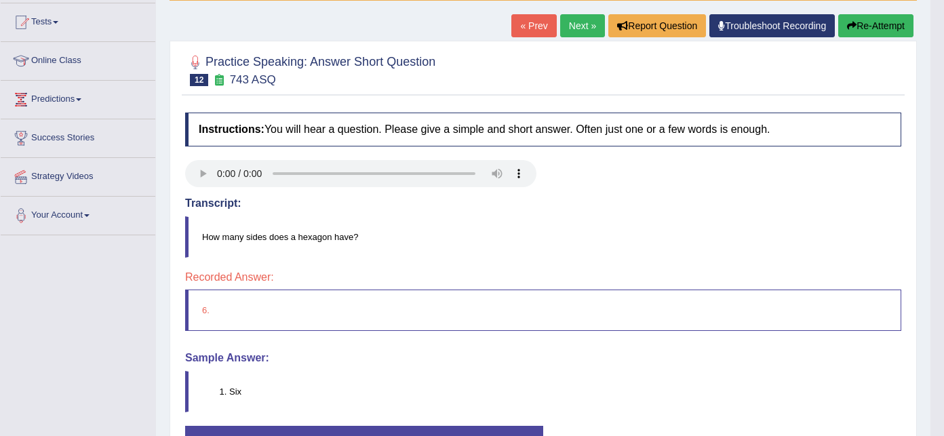
scroll to position [145, 0]
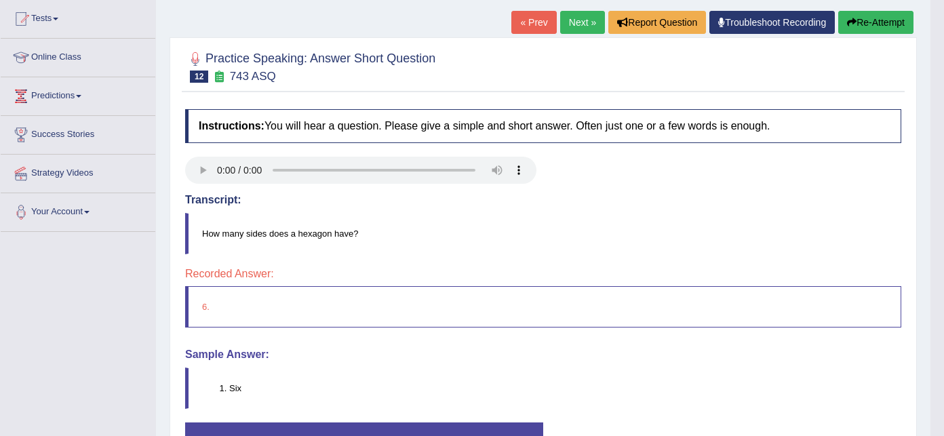
click at [580, 18] on link "Next »" at bounding box center [582, 22] width 45 height 23
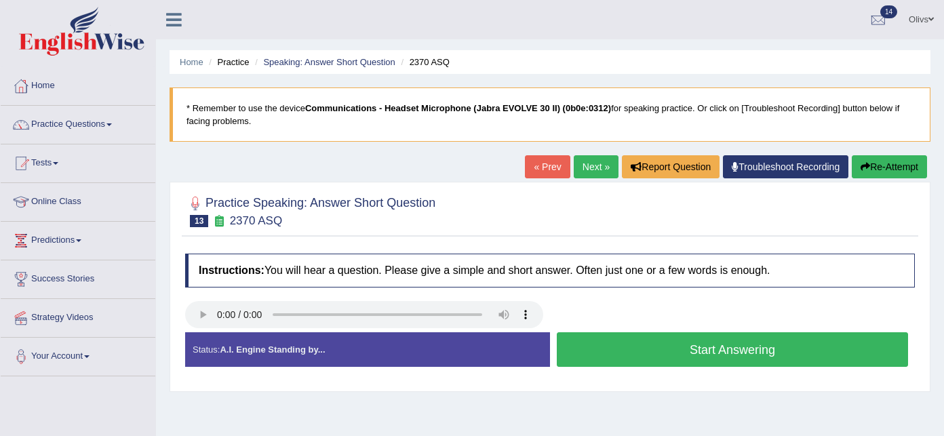
click at [692, 354] on button "Start Answering" at bounding box center [732, 349] width 351 height 35
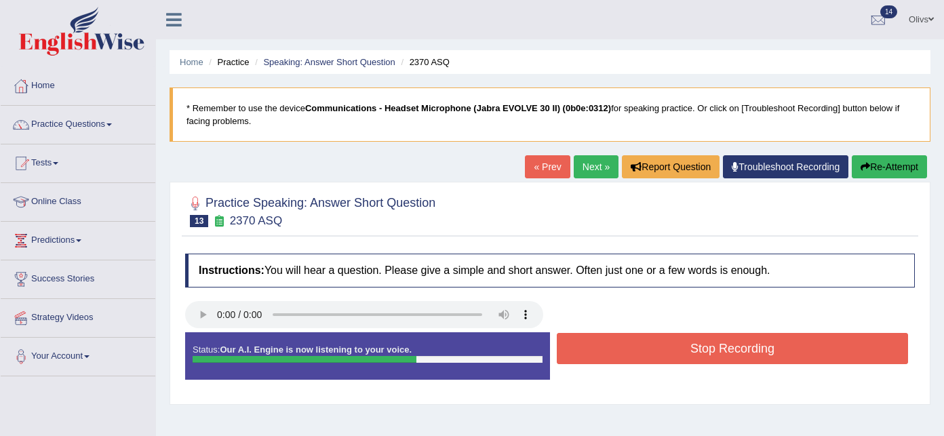
click at [692, 353] on button "Stop Recording" at bounding box center [732, 348] width 351 height 31
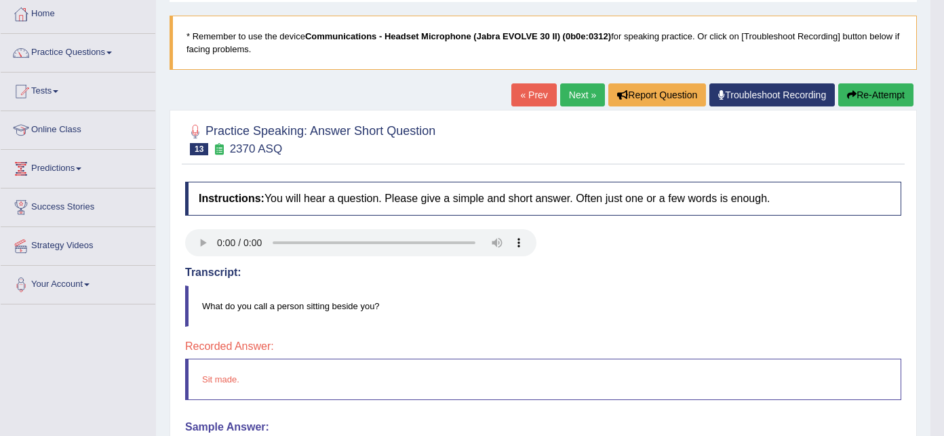
scroll to position [36, 0]
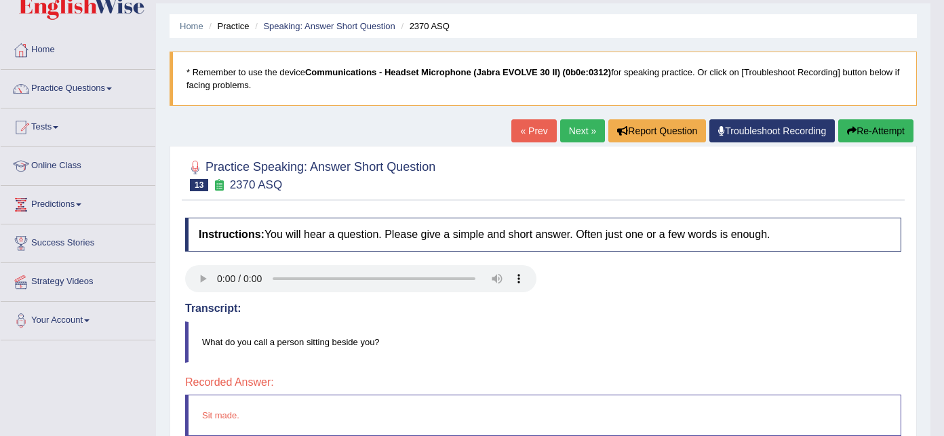
click at [531, 138] on link "« Prev" at bounding box center [534, 130] width 45 height 23
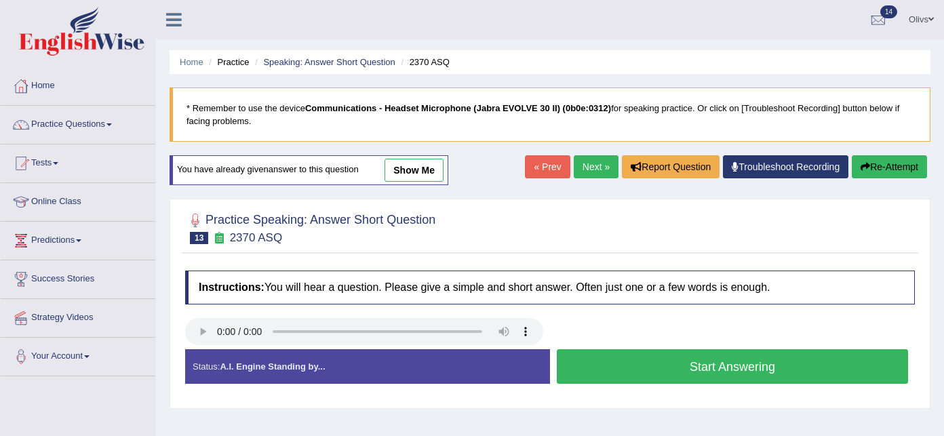
click at [638, 361] on button "Start Answering" at bounding box center [732, 366] width 351 height 35
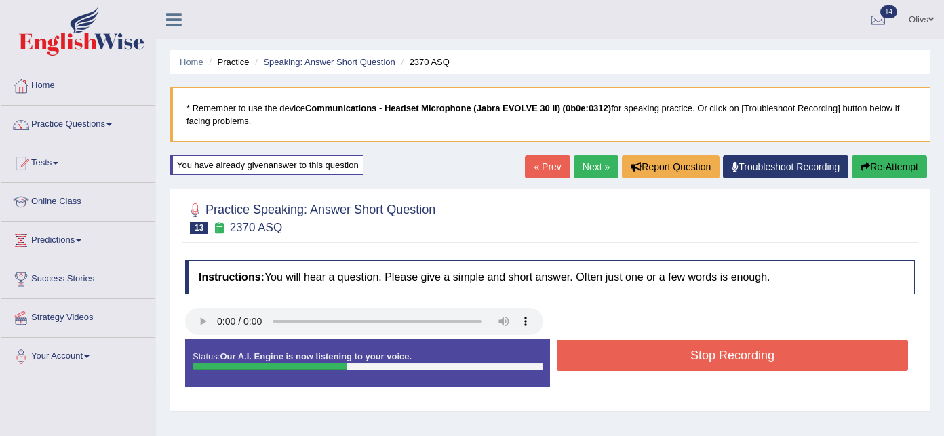
click at [638, 361] on button "Stop Recording" at bounding box center [732, 355] width 351 height 31
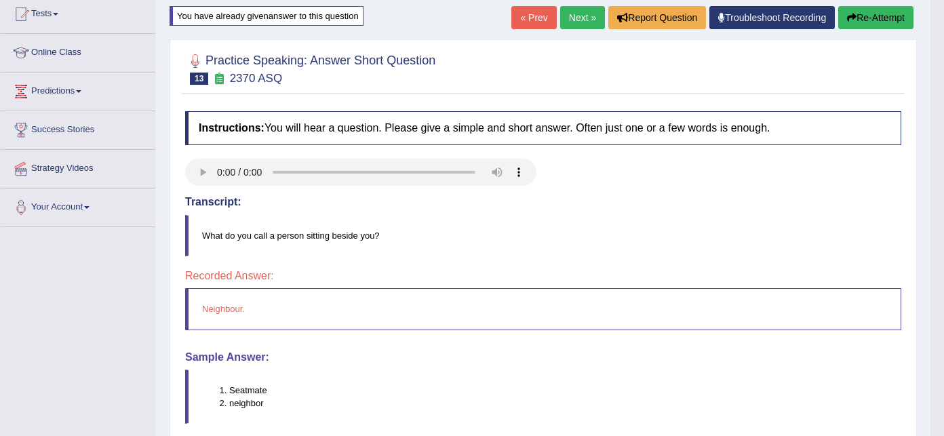
scroll to position [145, 0]
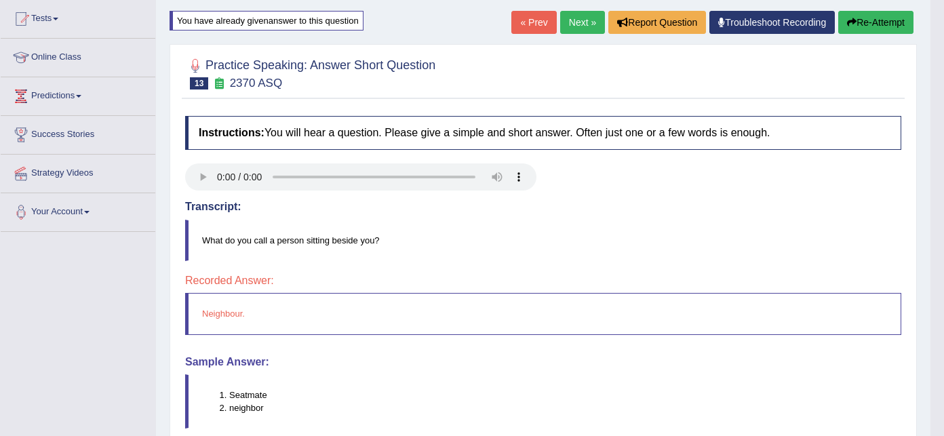
click at [577, 20] on link "Next »" at bounding box center [582, 22] width 45 height 23
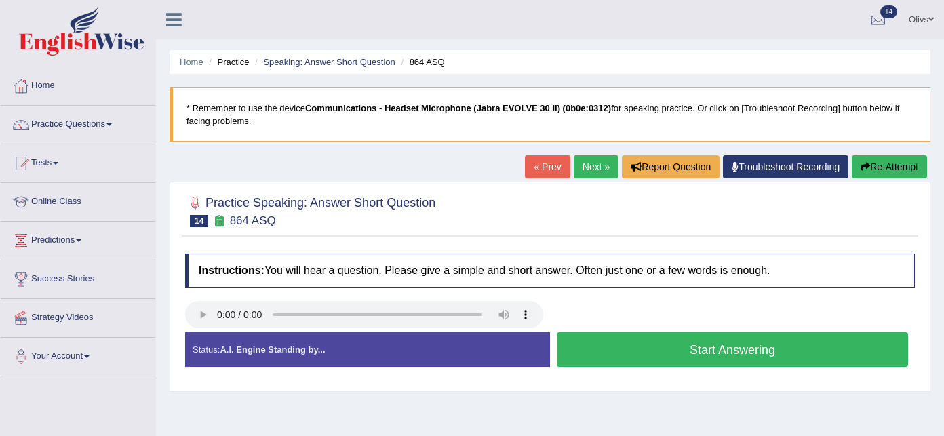
click at [699, 345] on button "Start Answering" at bounding box center [732, 349] width 351 height 35
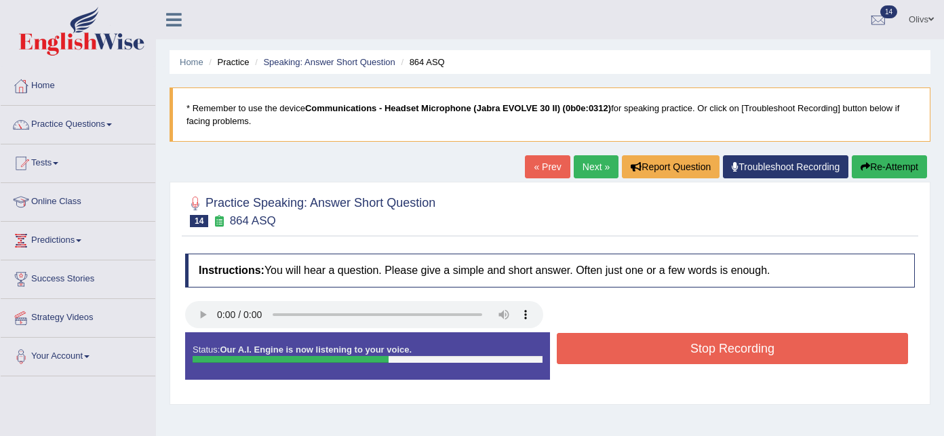
click at [699, 345] on button "Stop Recording" at bounding box center [732, 348] width 351 height 31
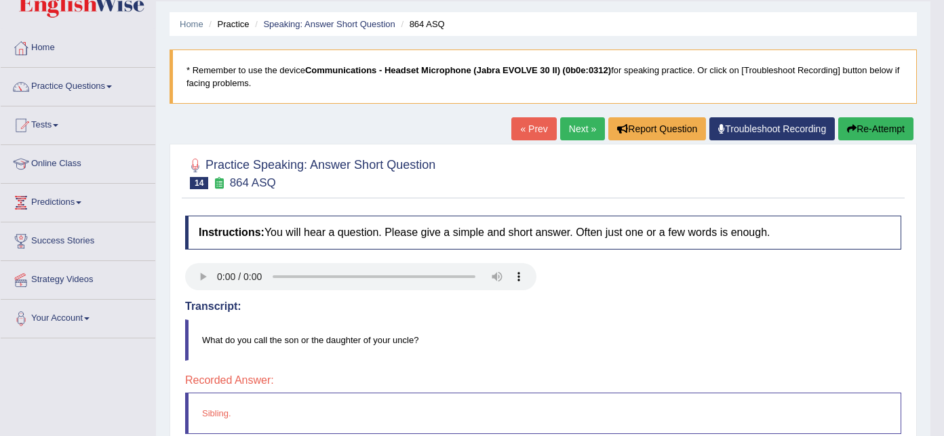
scroll to position [36, 0]
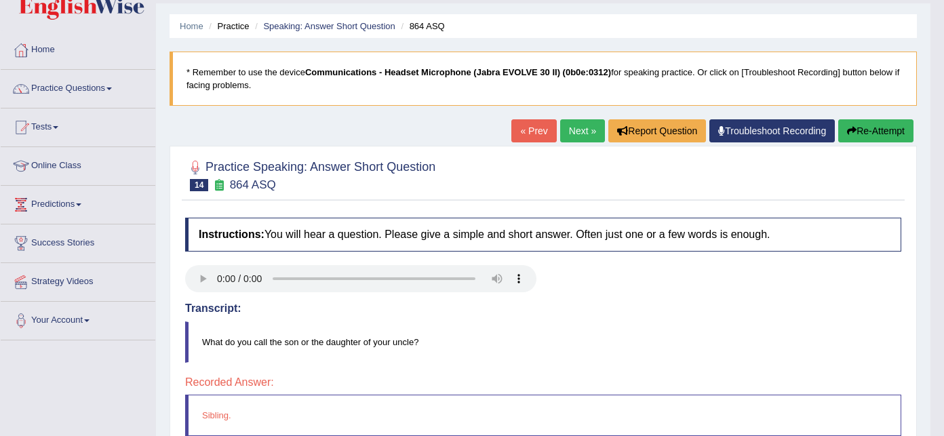
click at [581, 134] on link "Next »" at bounding box center [582, 130] width 45 height 23
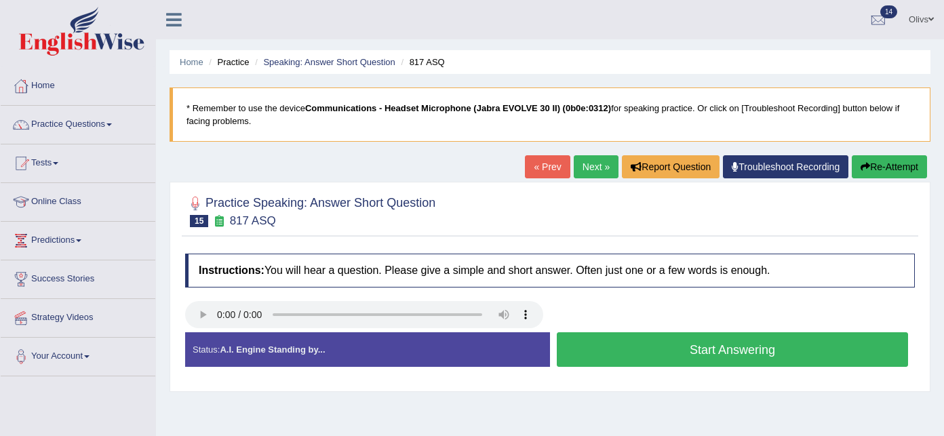
click at [706, 347] on button "Start Answering" at bounding box center [732, 349] width 351 height 35
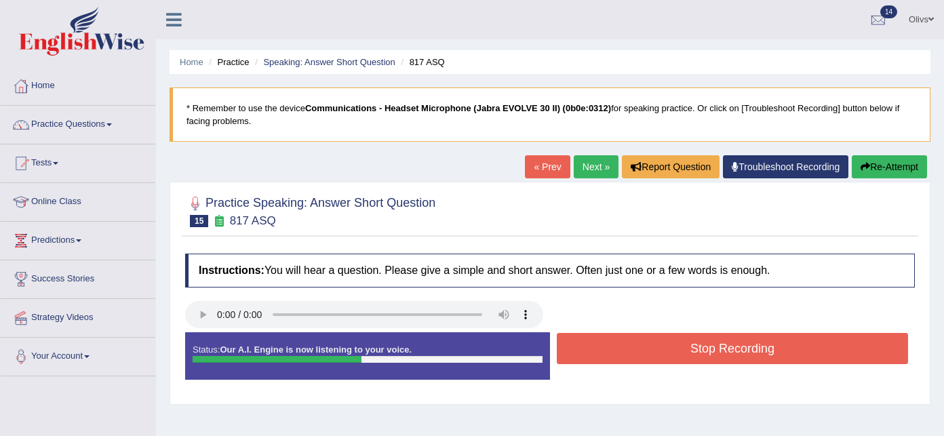
click at [704, 347] on button "Stop Recording" at bounding box center [732, 348] width 351 height 31
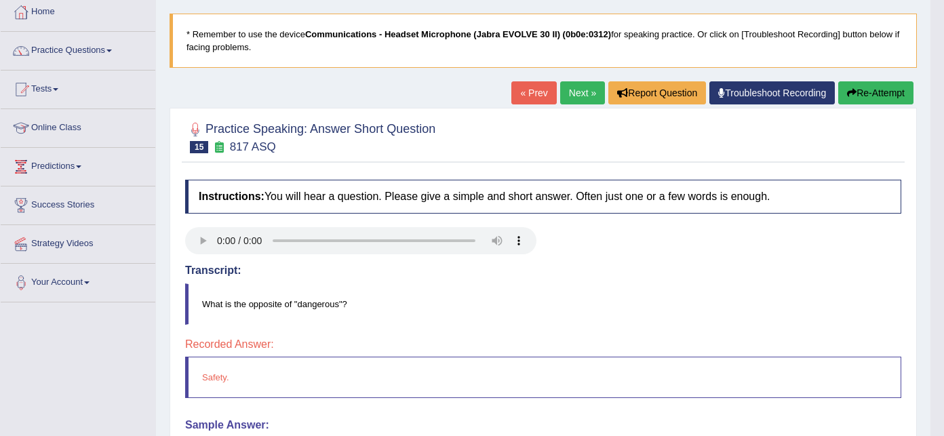
scroll to position [72, 0]
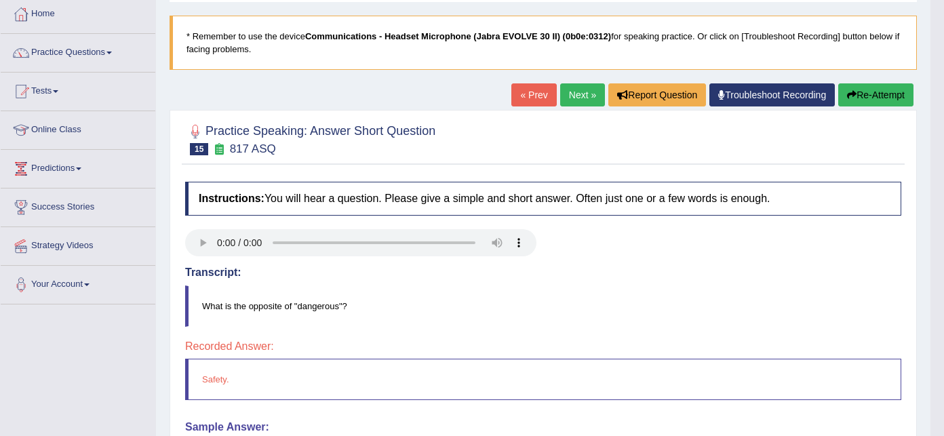
click at [577, 94] on link "Next »" at bounding box center [582, 94] width 45 height 23
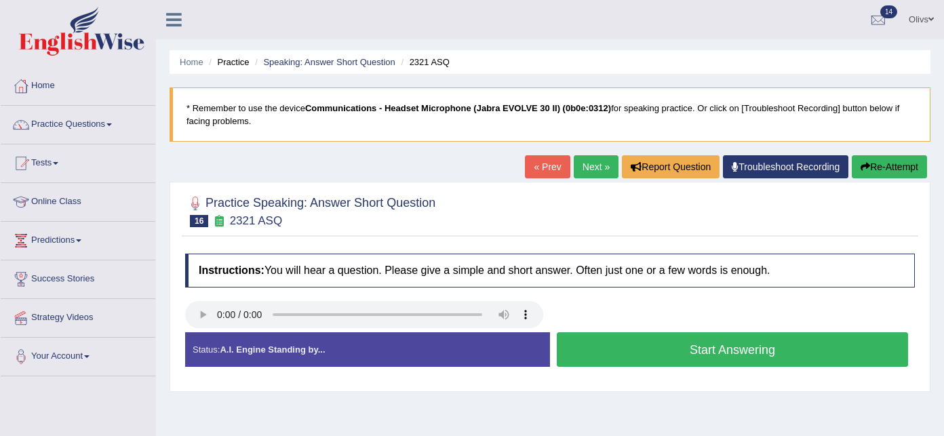
click at [672, 344] on button "Start Answering" at bounding box center [732, 349] width 351 height 35
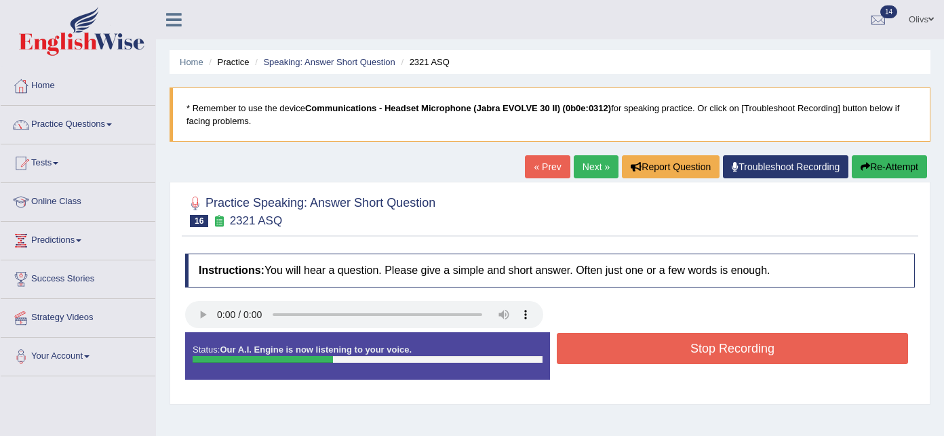
click at [672, 344] on button "Stop Recording" at bounding box center [732, 348] width 351 height 31
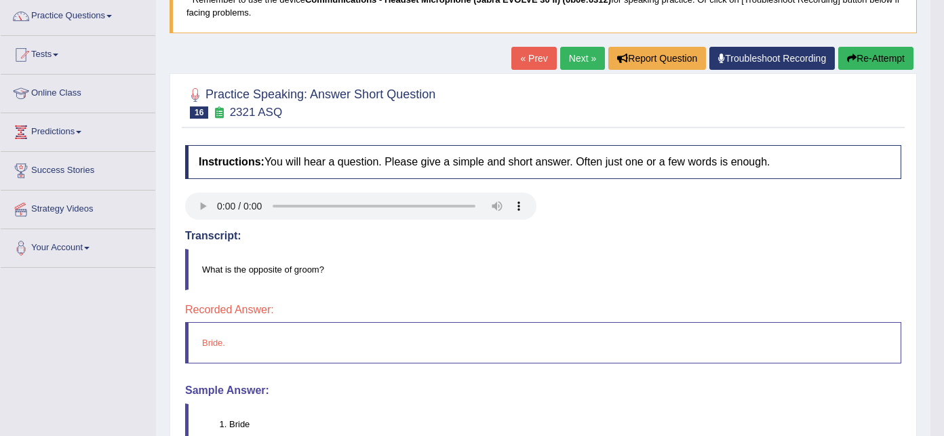
scroll to position [145, 0]
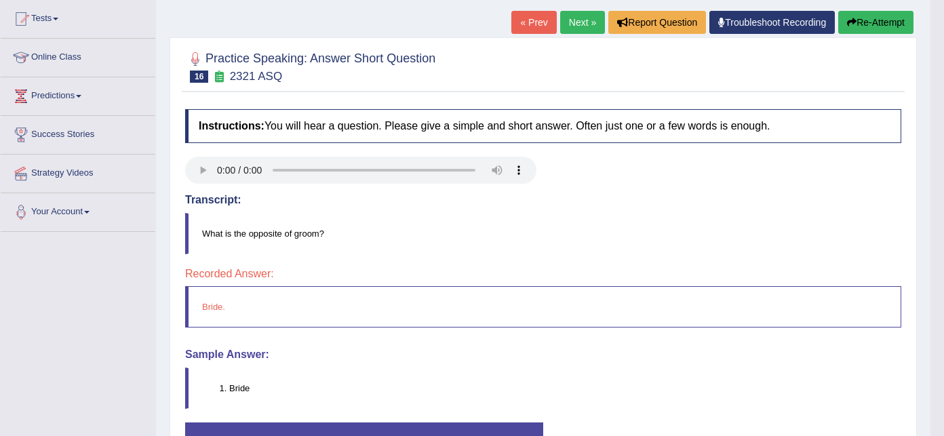
click at [581, 24] on link "Next »" at bounding box center [582, 22] width 45 height 23
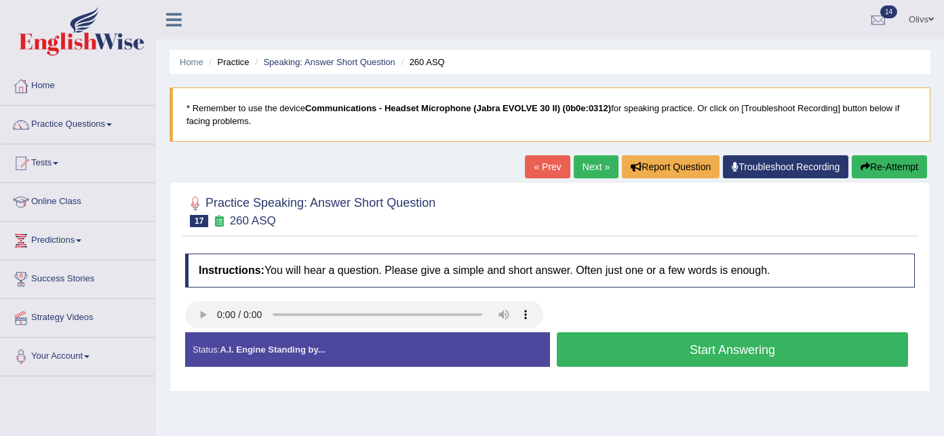
click at [692, 353] on button "Start Answering" at bounding box center [732, 349] width 351 height 35
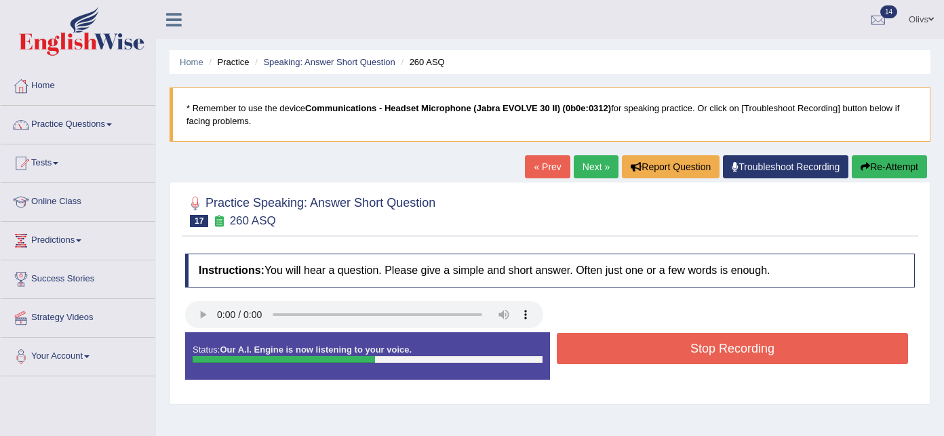
click at [692, 353] on button "Stop Recording" at bounding box center [732, 348] width 351 height 31
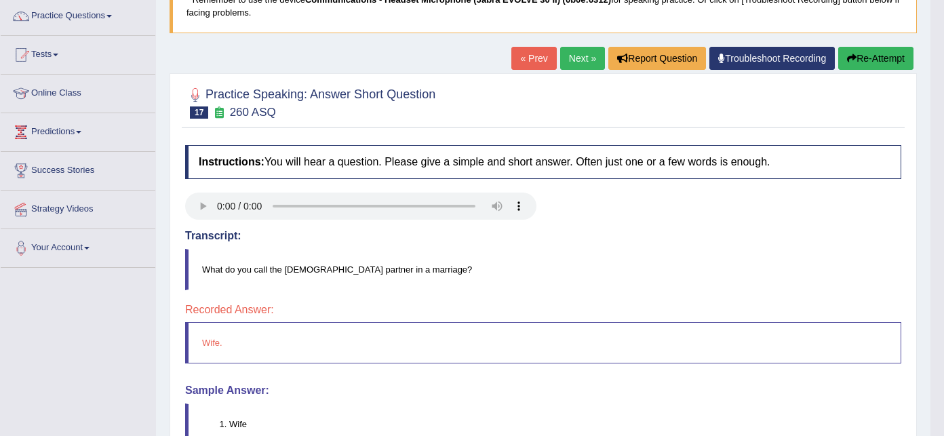
scroll to position [145, 0]
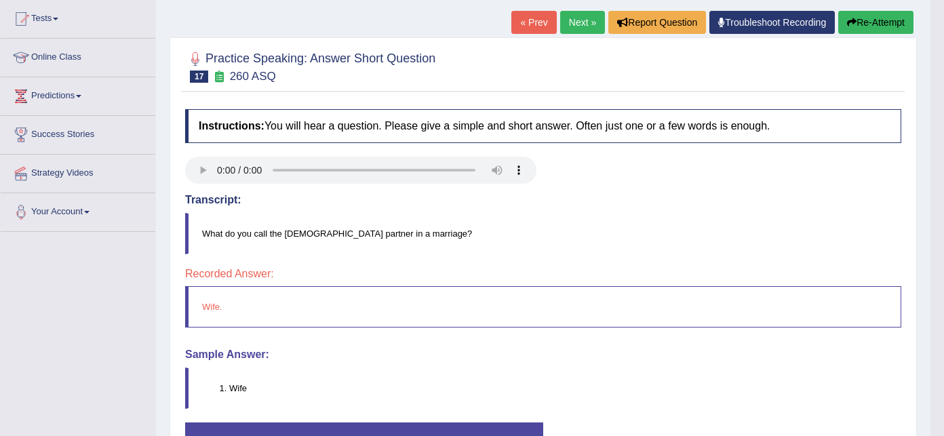
click at [581, 27] on link "Next »" at bounding box center [582, 22] width 45 height 23
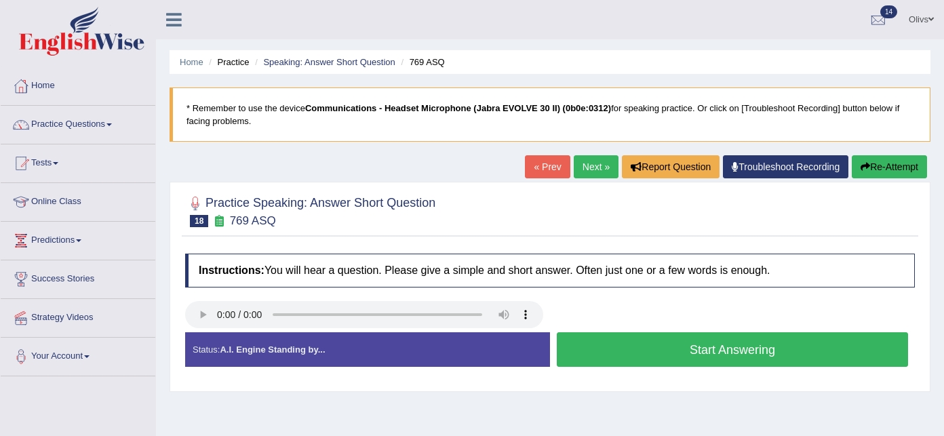
click at [679, 351] on button "Start Answering" at bounding box center [732, 349] width 351 height 35
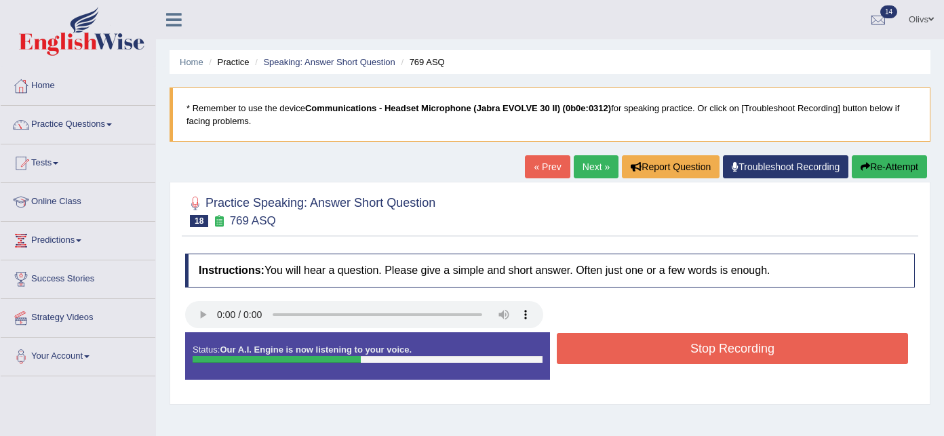
click at [679, 351] on button "Stop Recording" at bounding box center [732, 348] width 351 height 31
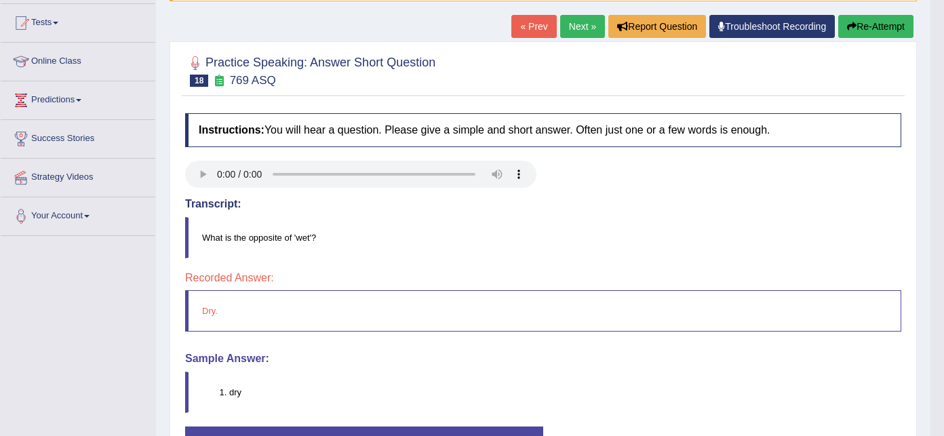
scroll to position [145, 0]
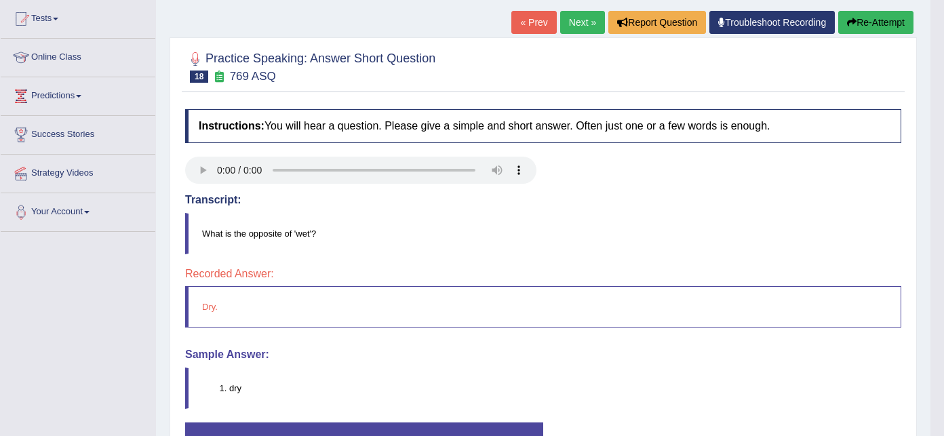
click at [586, 25] on link "Next »" at bounding box center [582, 22] width 45 height 23
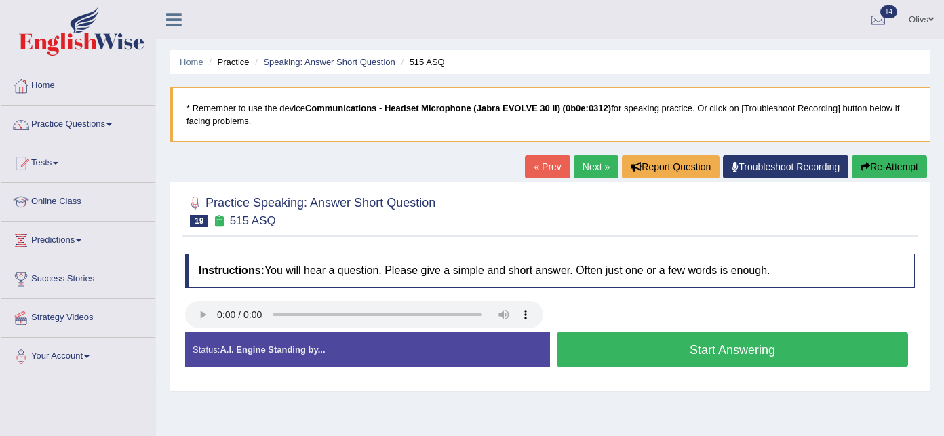
click at [673, 351] on button "Start Answering" at bounding box center [732, 349] width 351 height 35
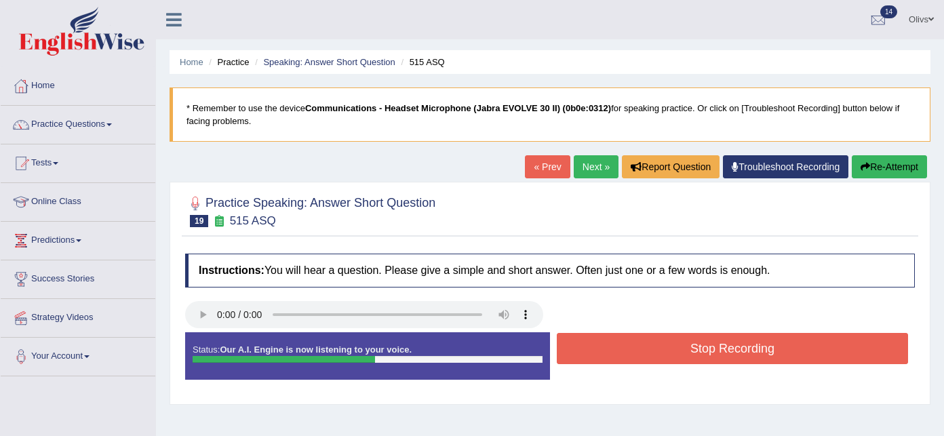
click at [673, 351] on button "Stop Recording" at bounding box center [732, 348] width 351 height 31
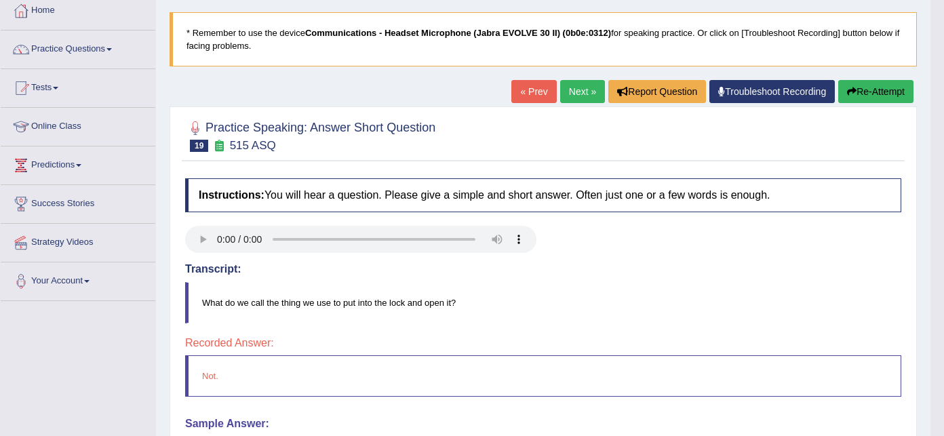
scroll to position [72, 0]
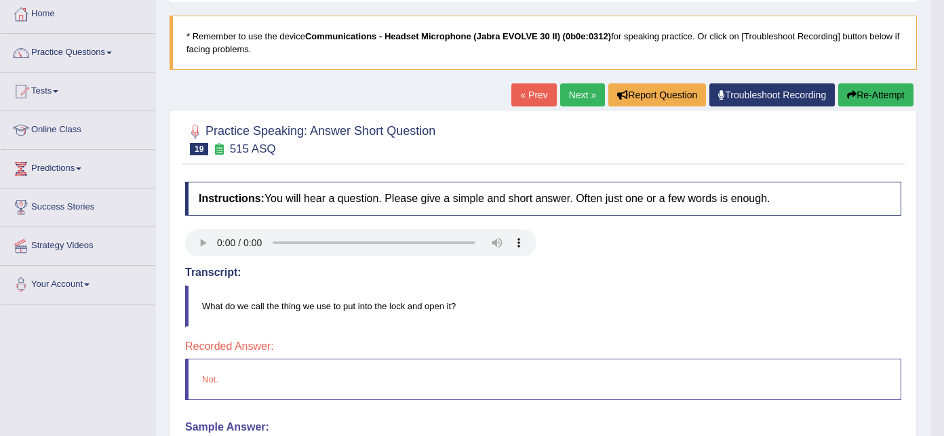
click at [577, 94] on link "Next »" at bounding box center [582, 94] width 45 height 23
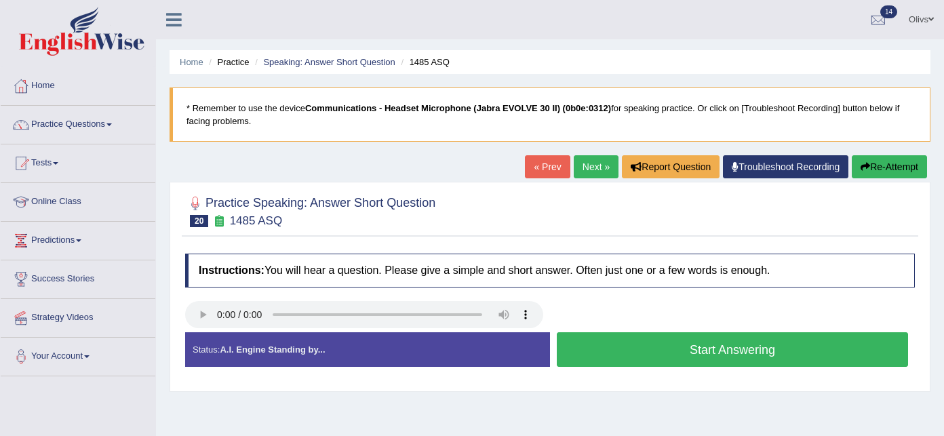
click at [653, 352] on button "Start Answering" at bounding box center [732, 349] width 351 height 35
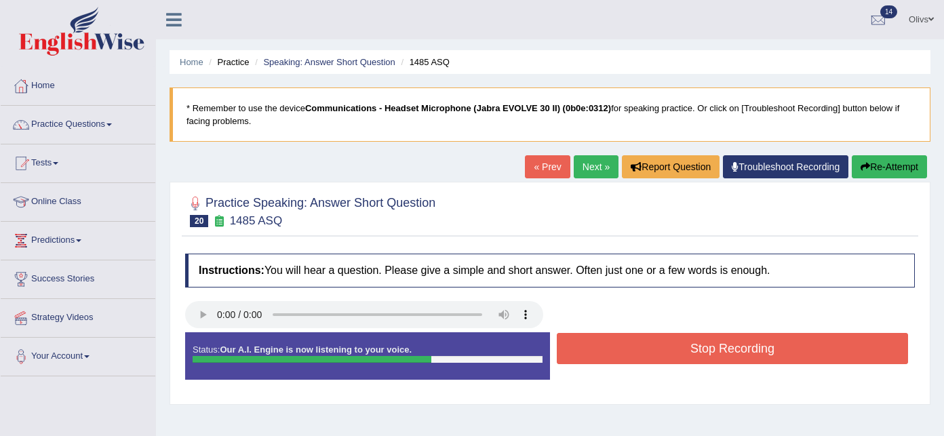
click at [653, 352] on button "Stop Recording" at bounding box center [732, 348] width 351 height 31
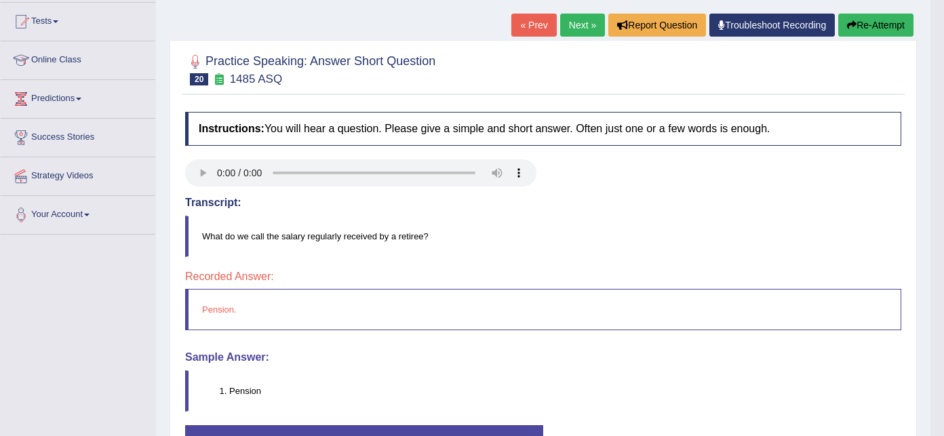
scroll to position [145, 0]
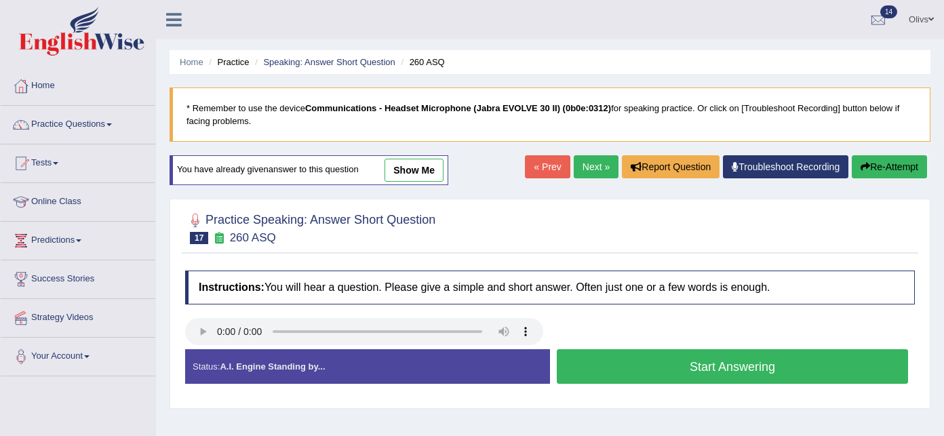
scroll to position [149, 0]
click at [112, 123] on span at bounding box center [109, 124] width 5 height 3
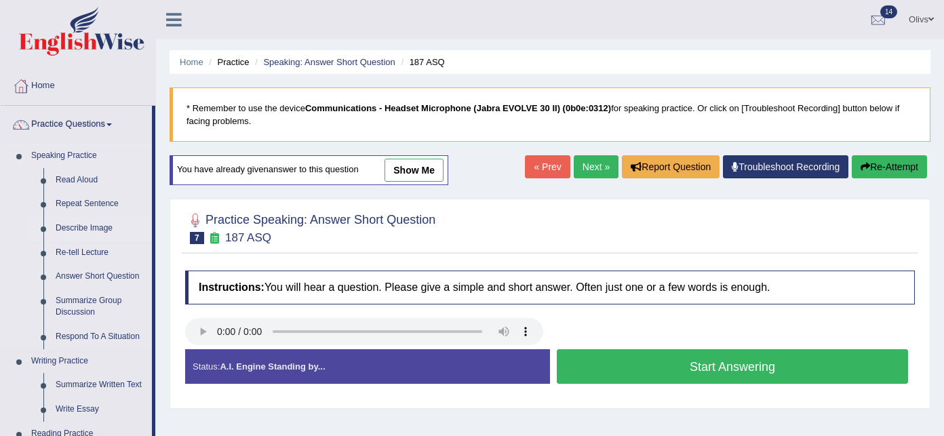
click at [98, 231] on link "Describe Image" at bounding box center [101, 228] width 102 height 24
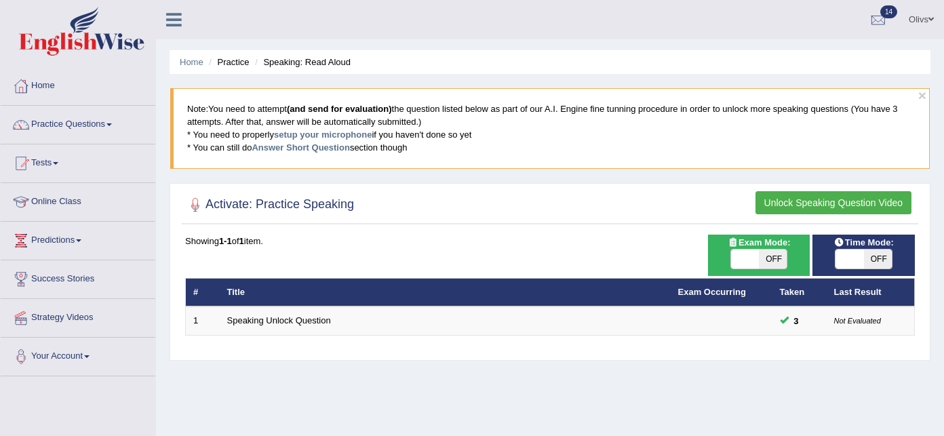
click at [67, 124] on link "Practice Questions" at bounding box center [78, 123] width 155 height 34
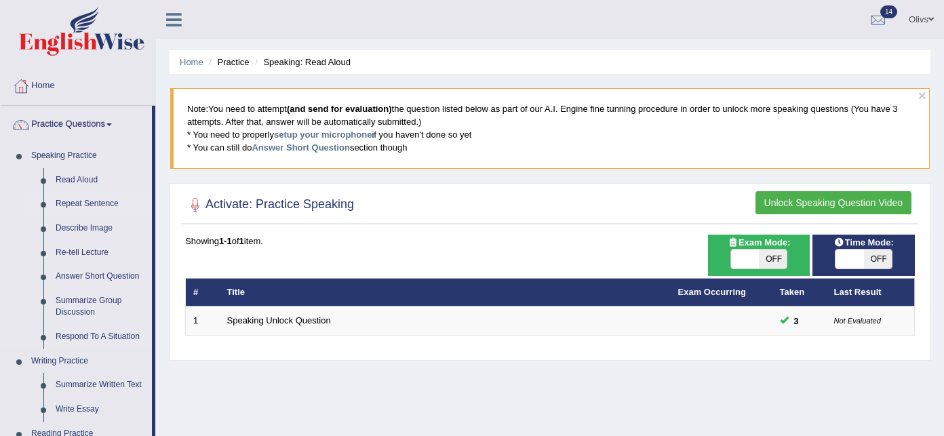
click at [95, 201] on link "Repeat Sentence" at bounding box center [101, 204] width 102 height 24
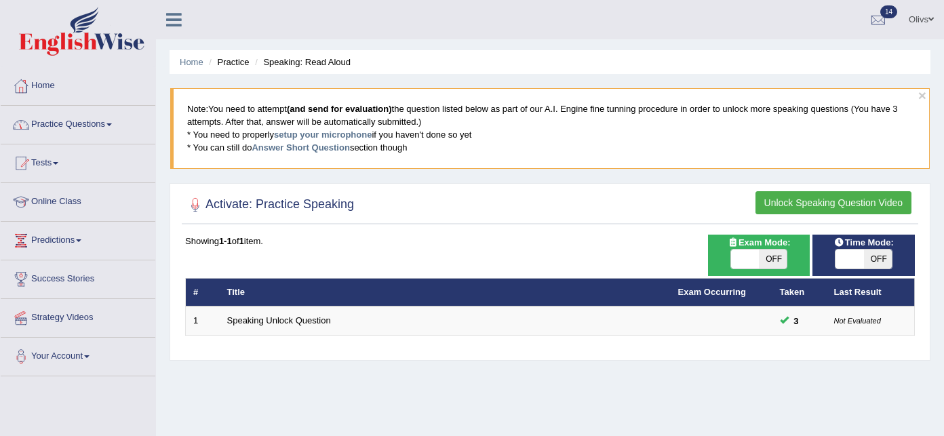
click at [113, 122] on link "Practice Questions" at bounding box center [78, 123] width 155 height 34
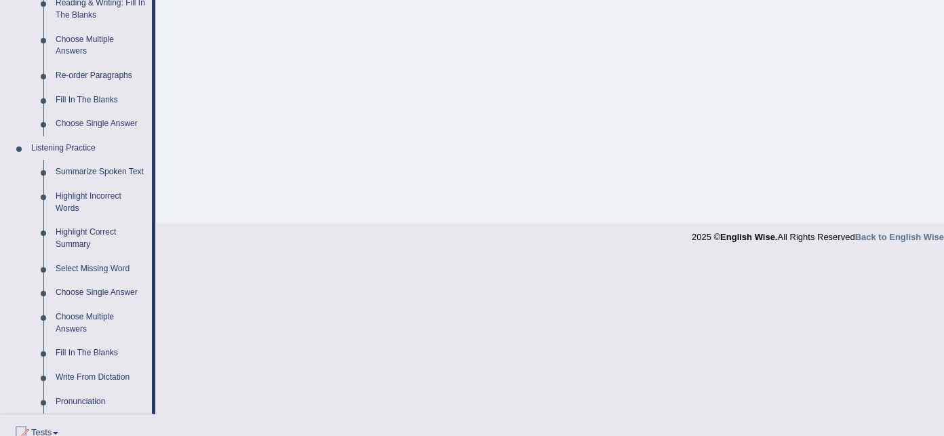
scroll to position [665, 0]
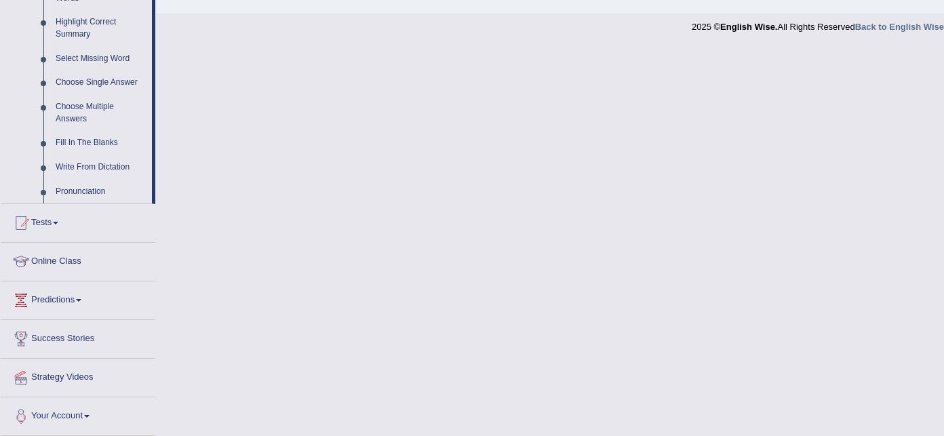
drag, startPoint x: 155, startPoint y: 383, endPoint x: 154, endPoint y: 130, distance: 253.1
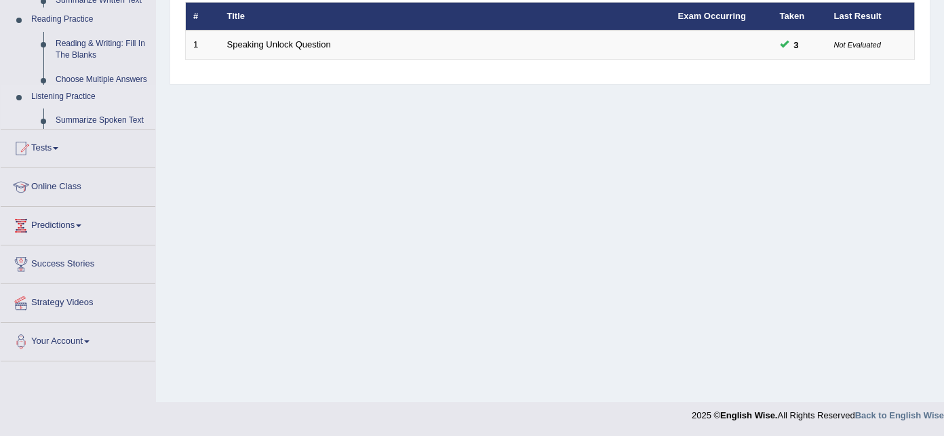
scroll to position [177, 0]
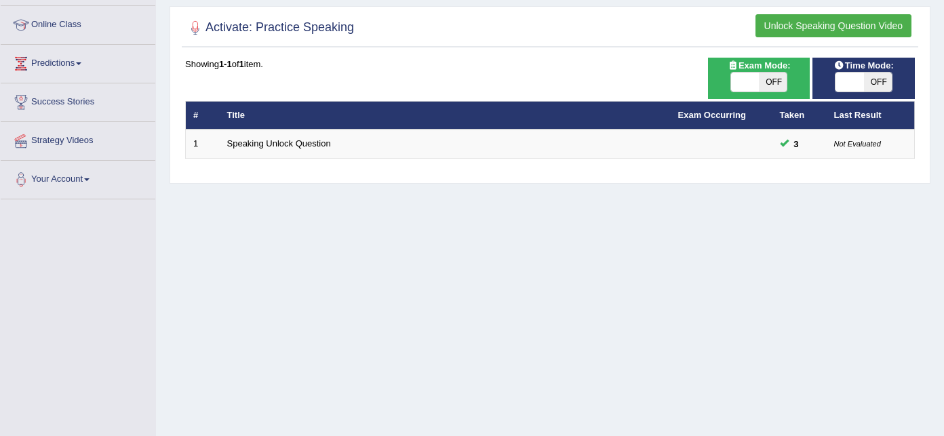
drag, startPoint x: 154, startPoint y: 130, endPoint x: 152, endPoint y: 103, distance: 27.2
click at [152, 103] on link "Success Stories" at bounding box center [78, 100] width 155 height 34
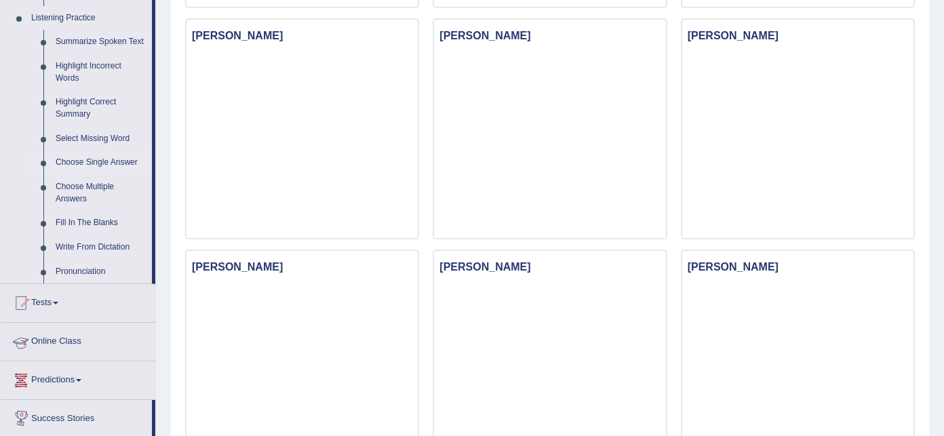
scroll to position [602, 0]
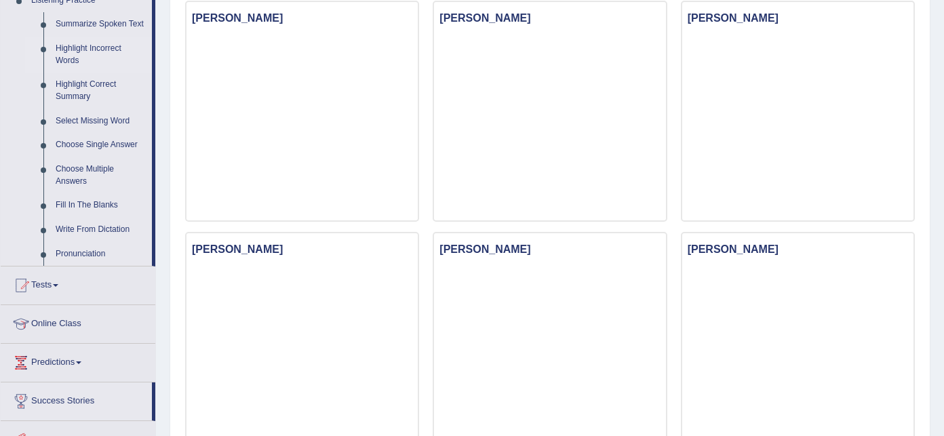
drag, startPoint x: 152, startPoint y: 400, endPoint x: 105, endPoint y: 50, distance: 353.2
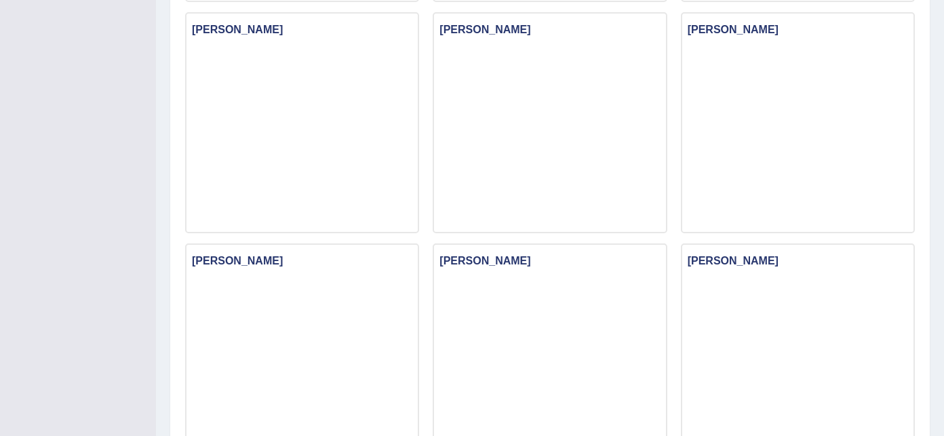
scroll to position [179, 0]
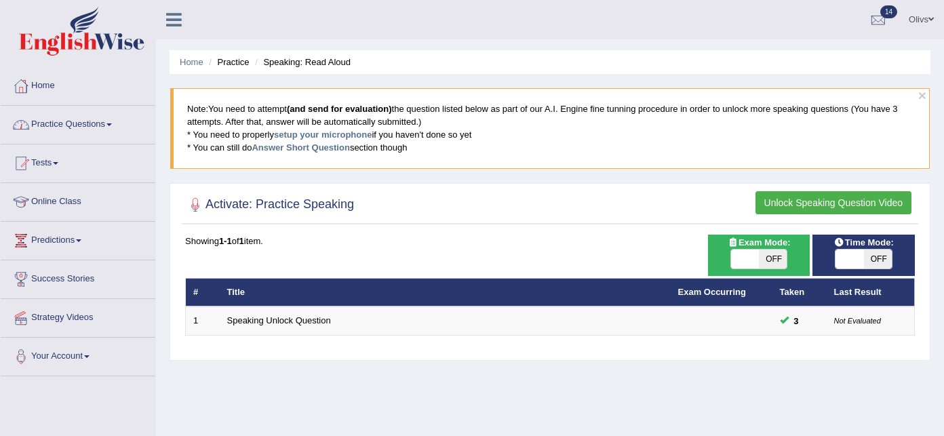
click at [112, 123] on span at bounding box center [109, 124] width 5 height 3
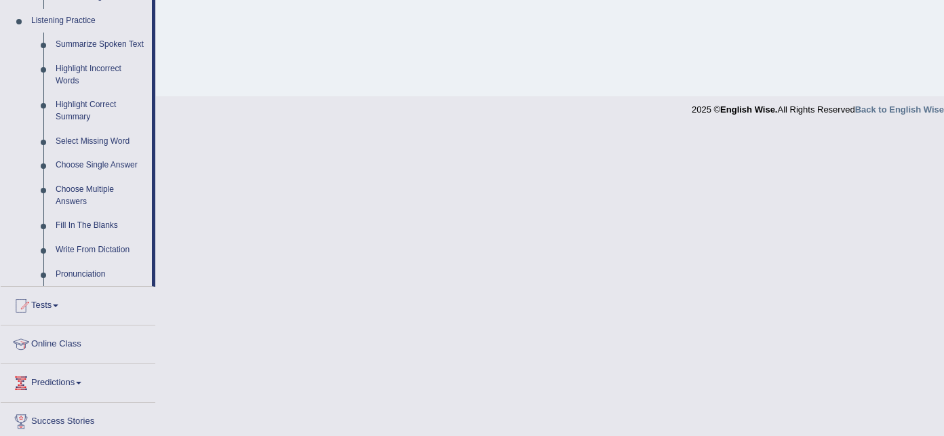
scroll to position [588, 0]
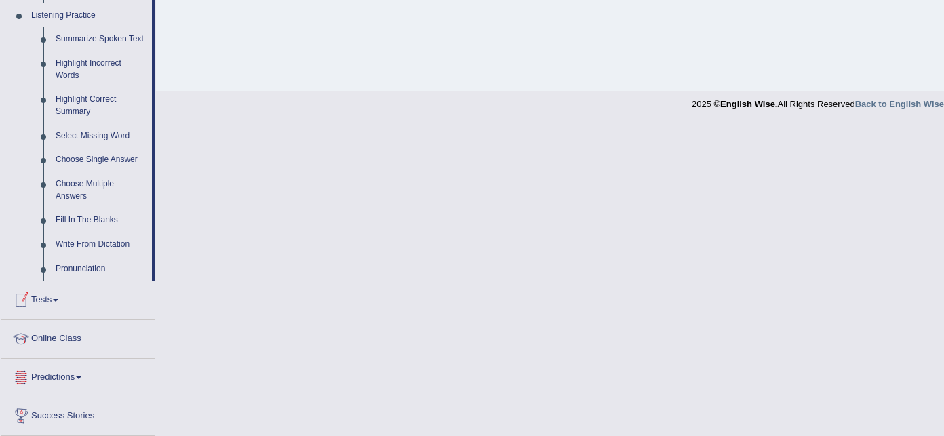
drag, startPoint x: 152, startPoint y: 360, endPoint x: 161, endPoint y: 194, distance: 165.8
drag, startPoint x: 161, startPoint y: 194, endPoint x: 161, endPoint y: 130, distance: 63.8
click at [99, 63] on link "Highlight Incorrect Words" at bounding box center [101, 70] width 102 height 36
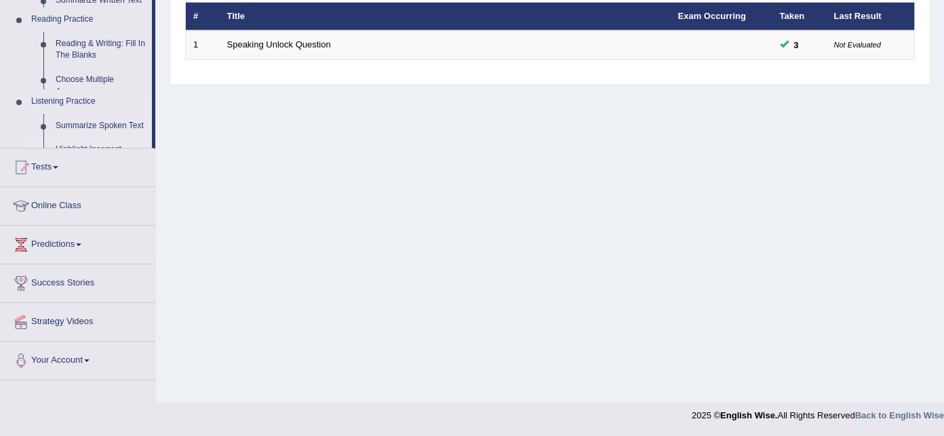
scroll to position [252, 0]
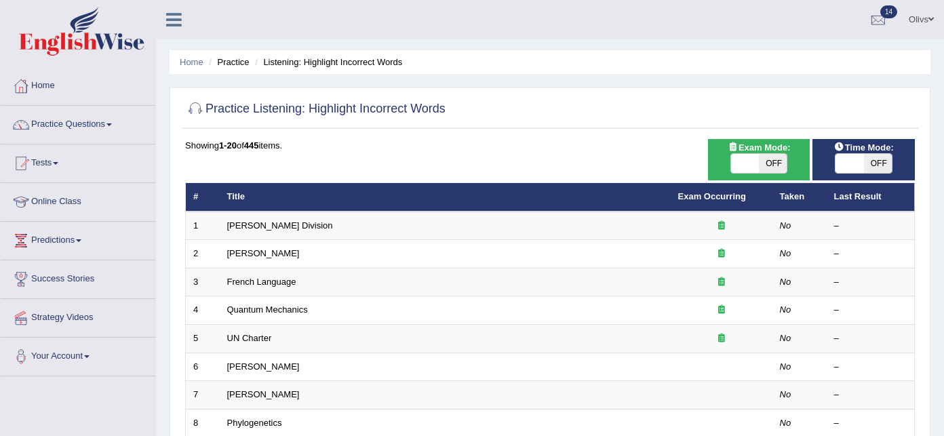
click at [756, 163] on span at bounding box center [745, 163] width 28 height 19
checkbox input "true"
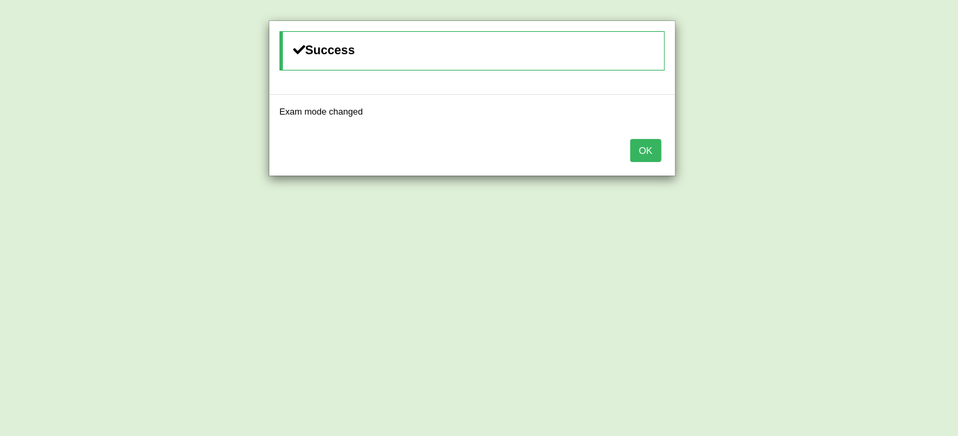
click at [651, 150] on button "OK" at bounding box center [645, 150] width 31 height 23
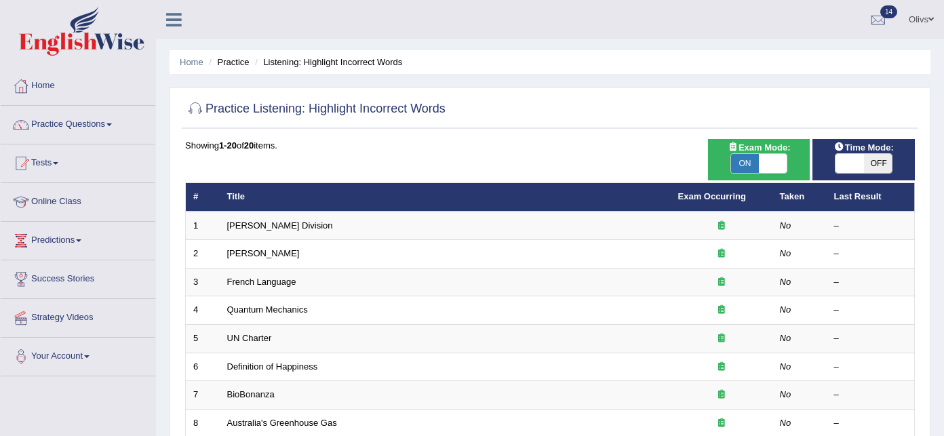
click at [840, 161] on span at bounding box center [850, 163] width 28 height 19
checkbox input "true"
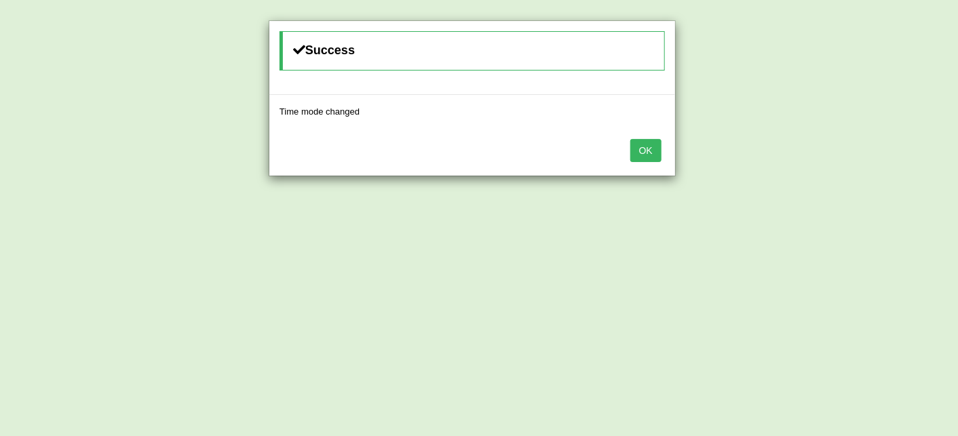
click at [642, 149] on button "OK" at bounding box center [645, 150] width 31 height 23
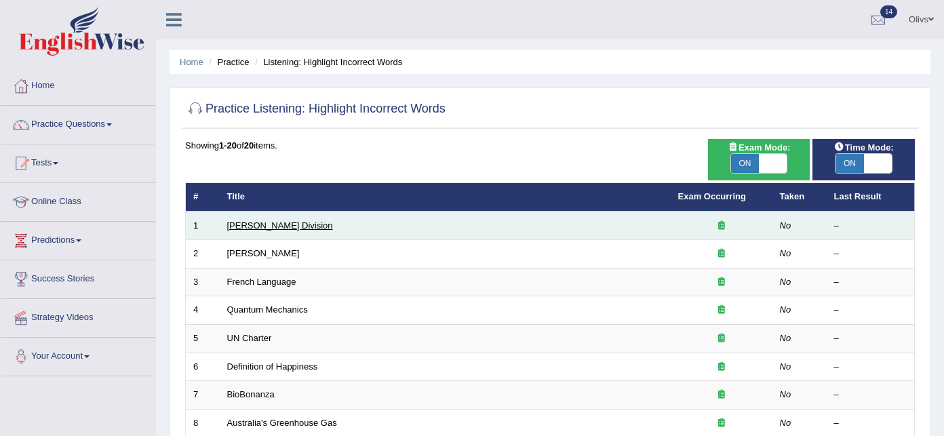
click at [268, 222] on link "Ward Division" at bounding box center [280, 225] width 106 height 10
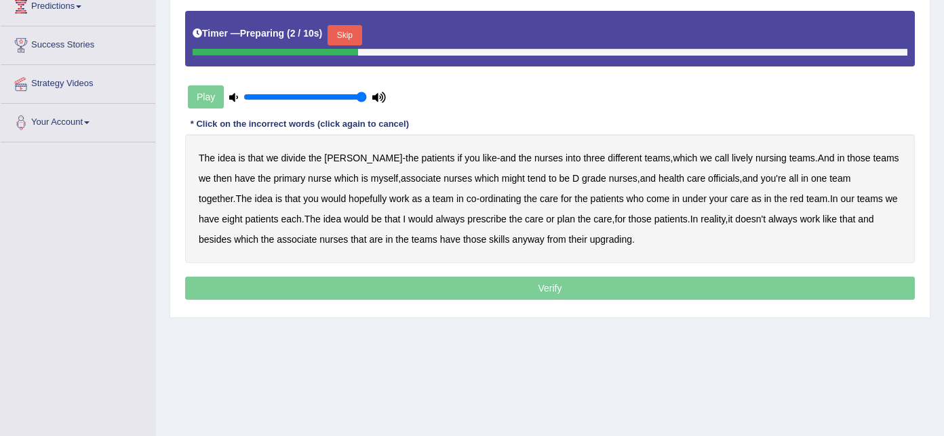
scroll to position [276, 0]
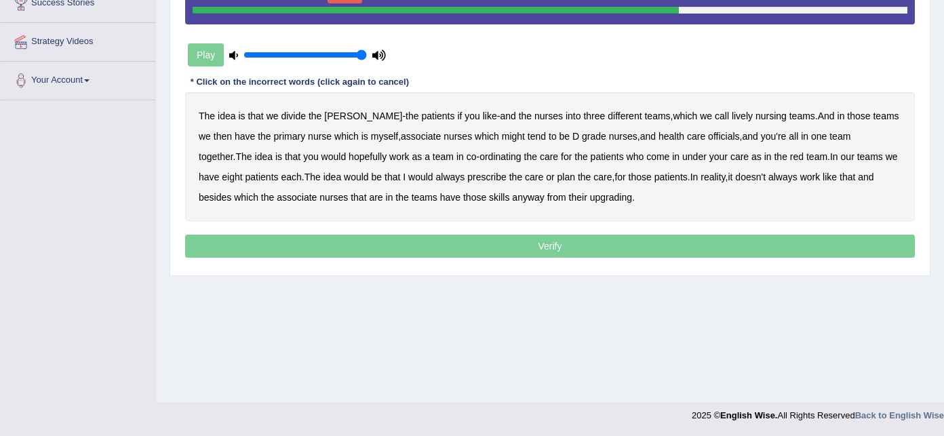
click at [215, 56] on div "Play" at bounding box center [287, 55] width 204 height 34
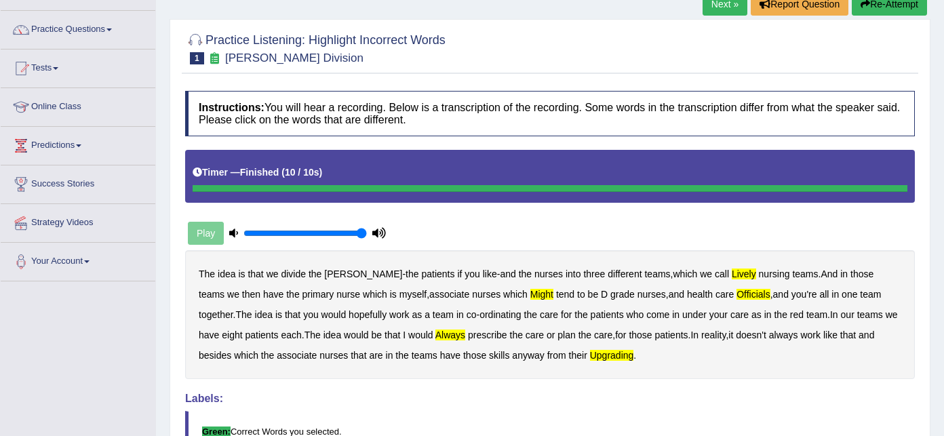
scroll to position [59, 0]
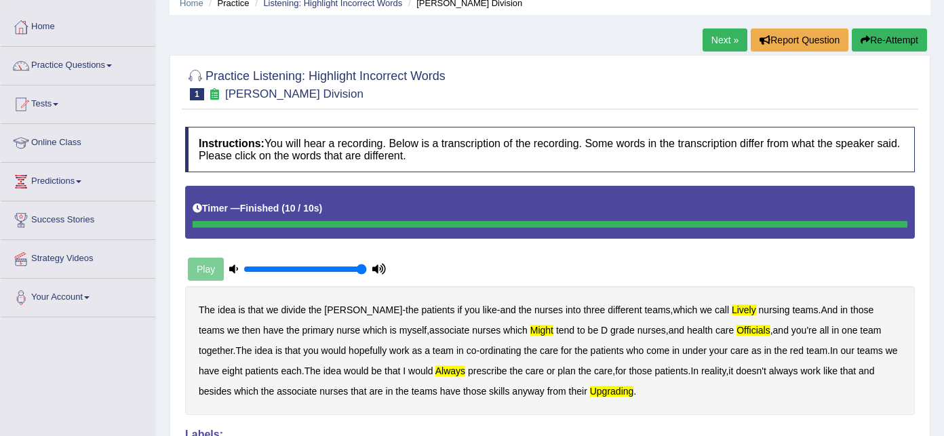
click at [720, 33] on link "Next »" at bounding box center [725, 39] width 45 height 23
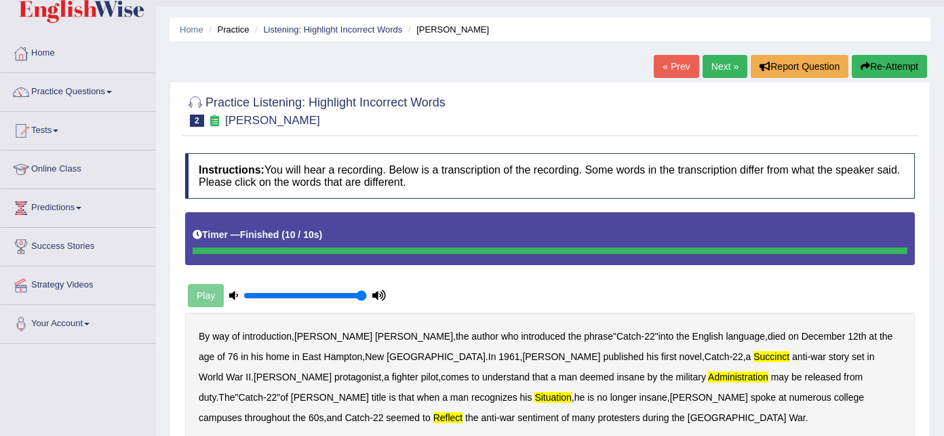
scroll to position [36, 0]
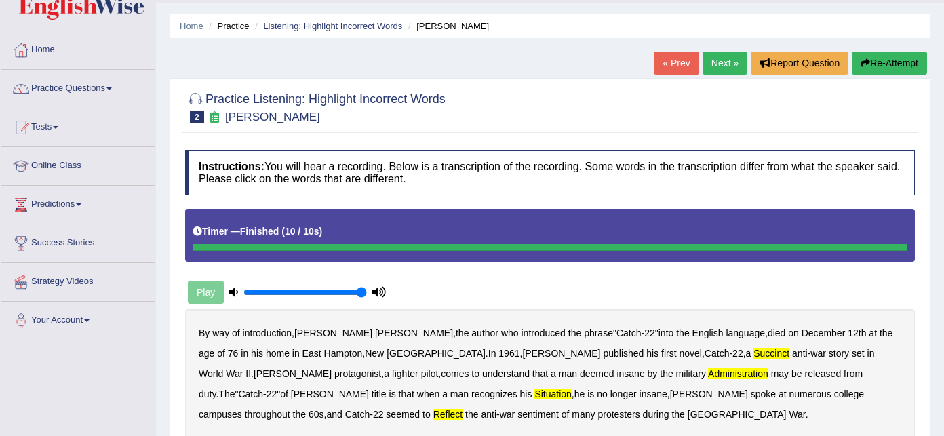
click at [676, 66] on link "« Prev" at bounding box center [676, 63] width 45 height 23
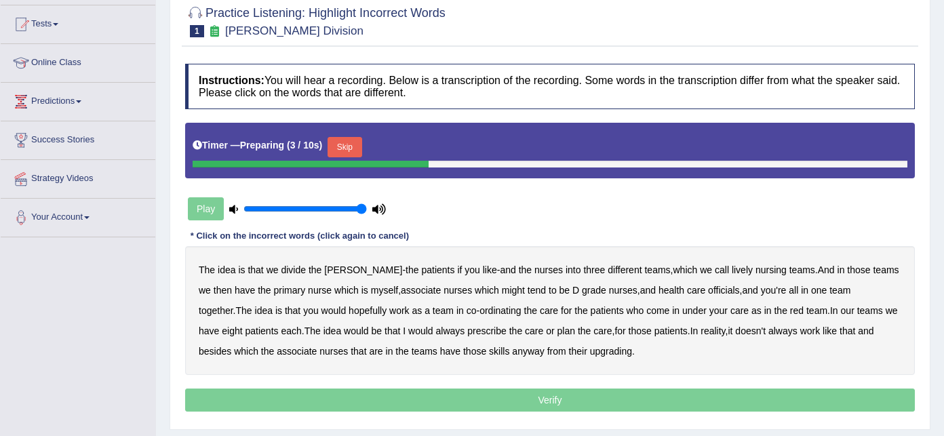
scroll to position [180, 0]
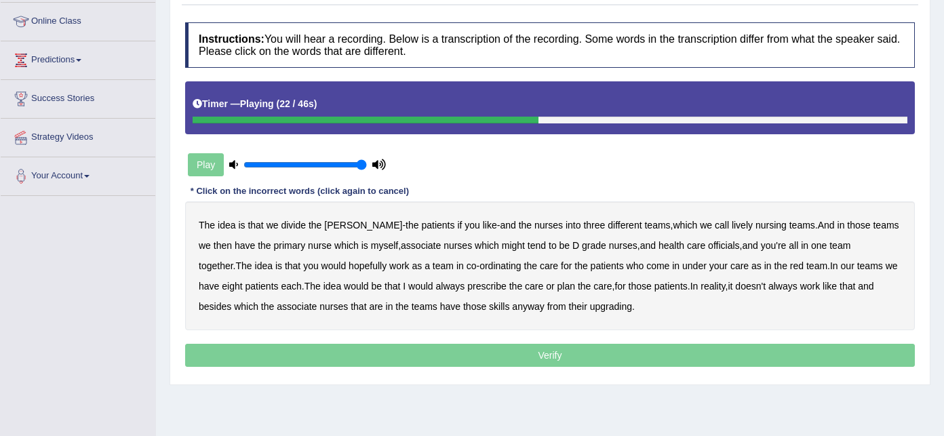
click at [371, 244] on b "myself" at bounding box center [384, 245] width 27 height 11
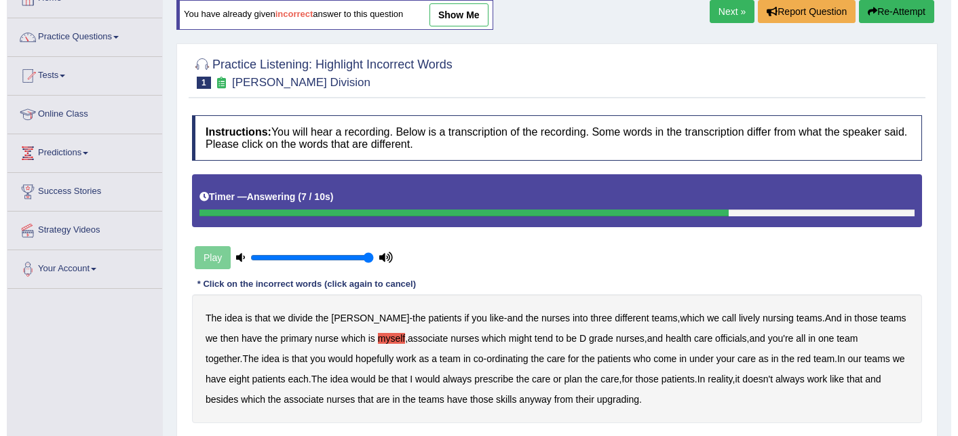
scroll to position [72, 0]
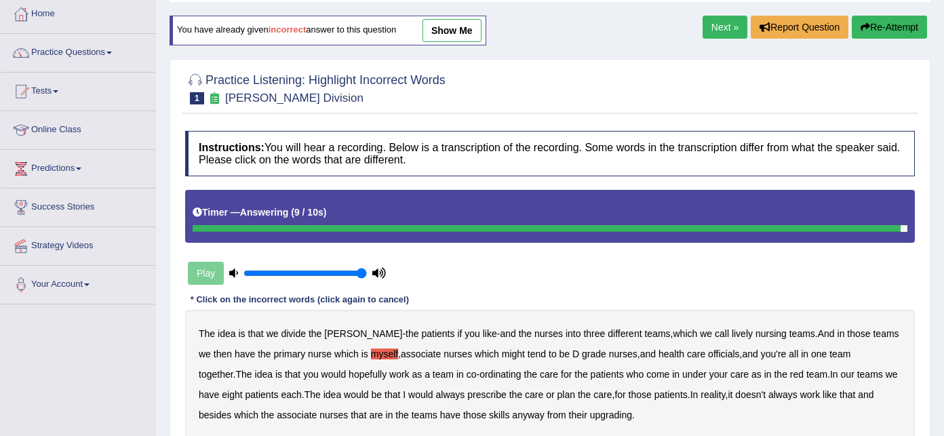
click at [718, 28] on link "Next »" at bounding box center [725, 27] width 45 height 23
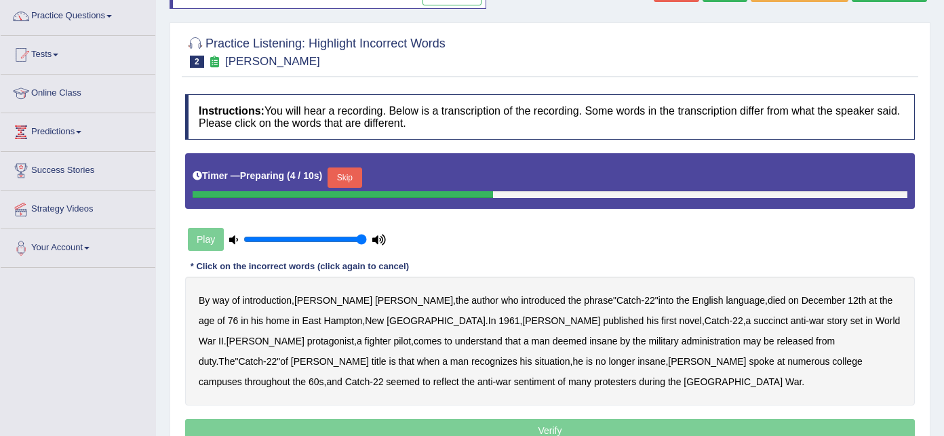
scroll to position [145, 0]
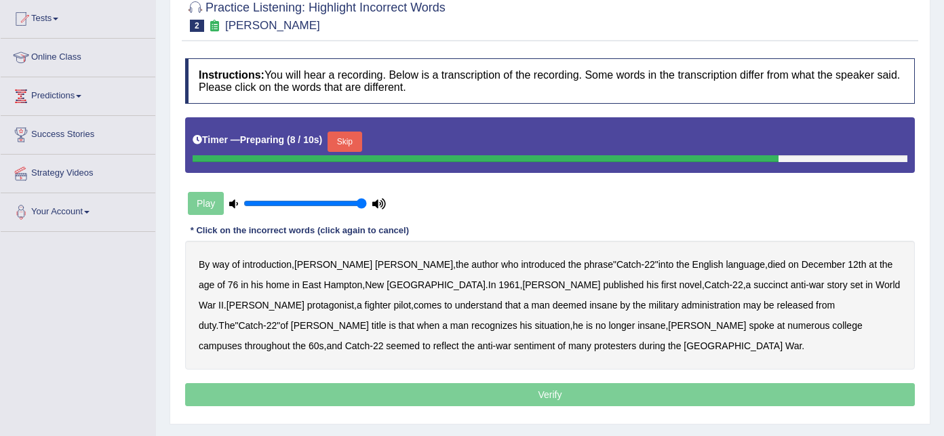
click at [754, 285] on b "succinct" at bounding box center [771, 285] width 35 height 11
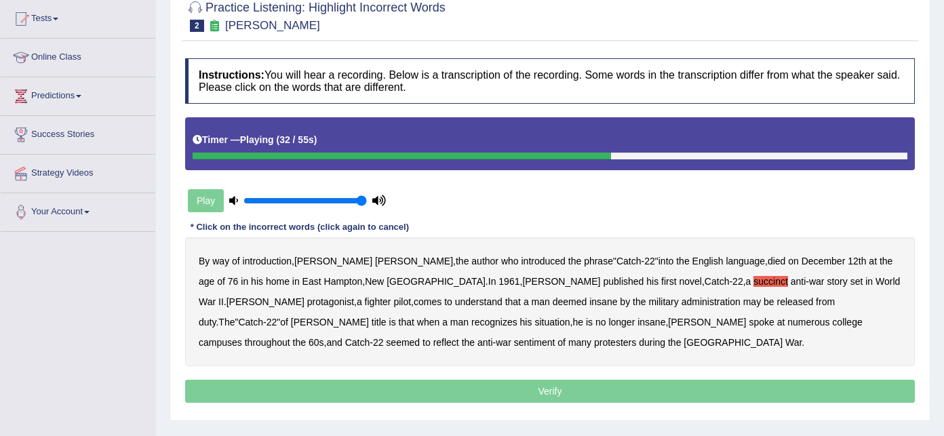
click at [682, 301] on b "administration" at bounding box center [711, 301] width 59 height 11
click at [535, 320] on b "situation" at bounding box center [552, 322] width 35 height 11
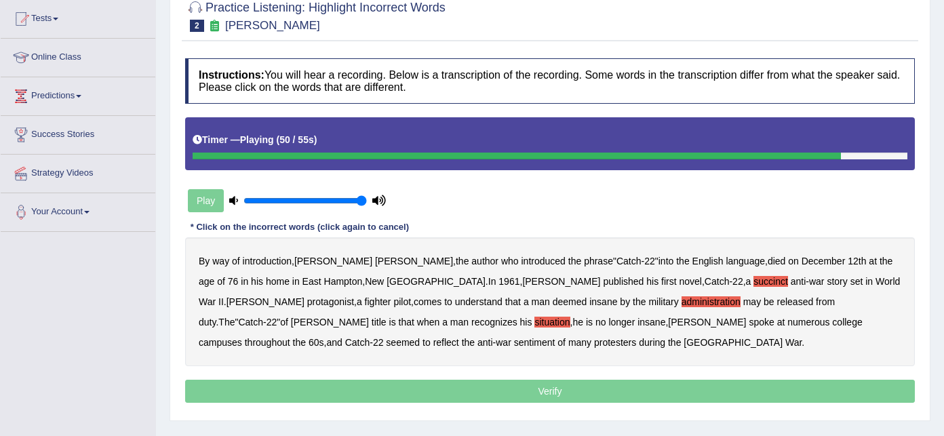
click at [459, 337] on b "reflect" at bounding box center [447, 342] width 26 height 11
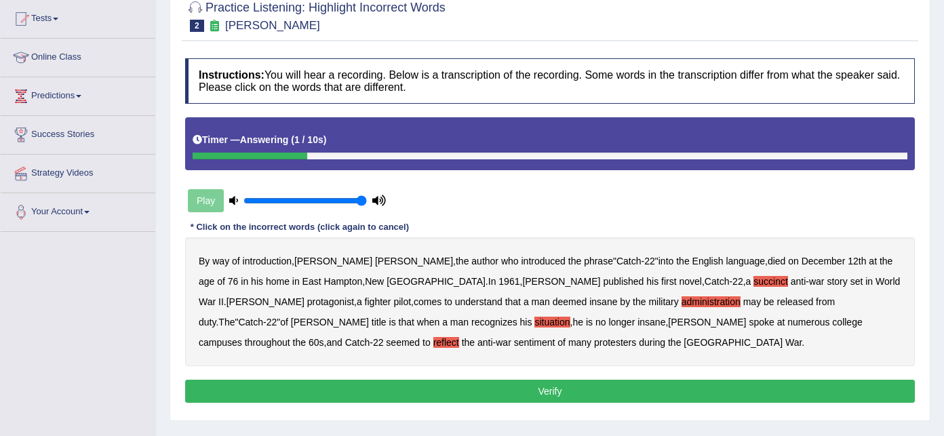
click at [555, 394] on button "Verify" at bounding box center [550, 391] width 730 height 23
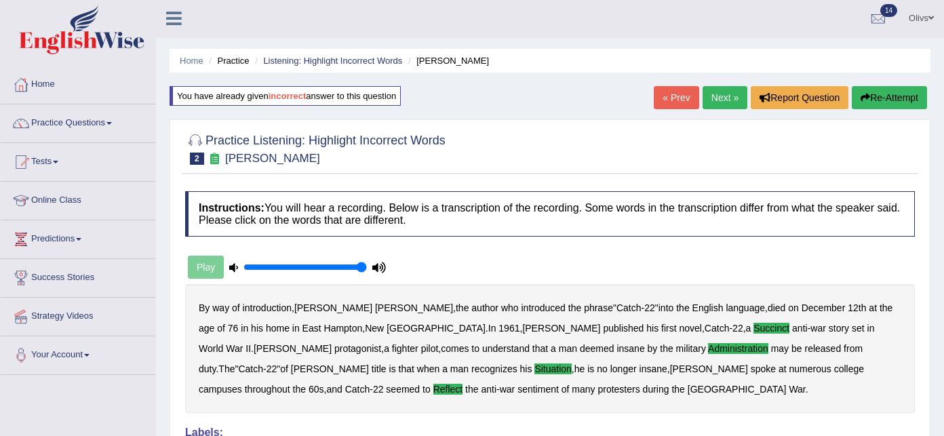
scroll to position [0, 0]
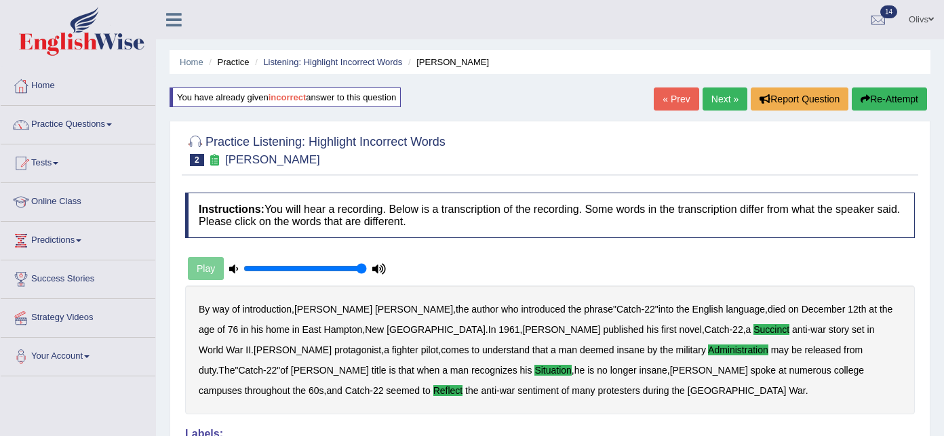
click at [722, 98] on link "Next »" at bounding box center [725, 99] width 45 height 23
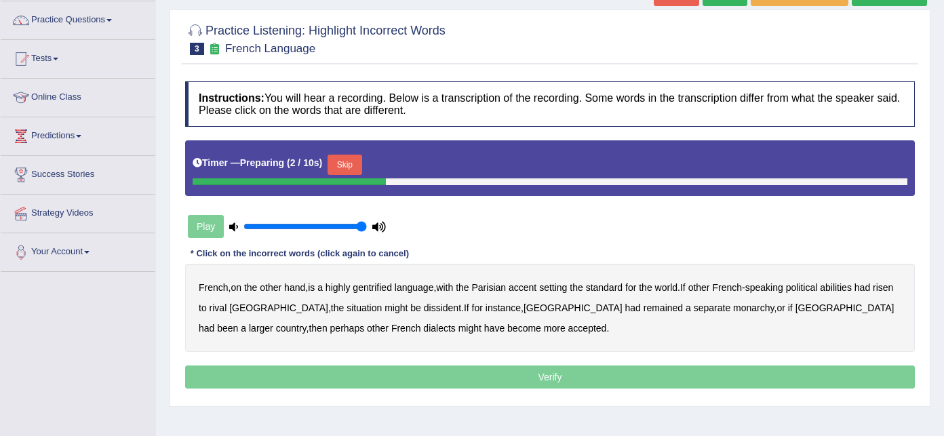
scroll to position [109, 0]
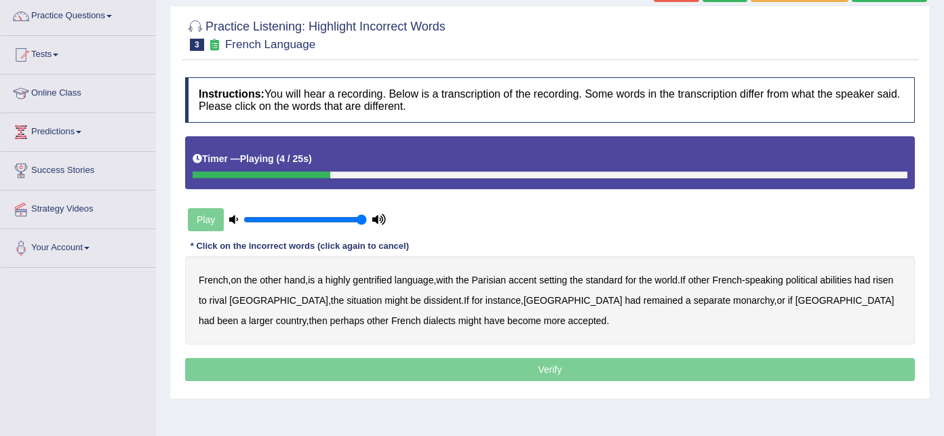
click at [371, 282] on b "gentrified" at bounding box center [372, 280] width 39 height 11
click at [845, 278] on b "abilities" at bounding box center [836, 280] width 32 height 11
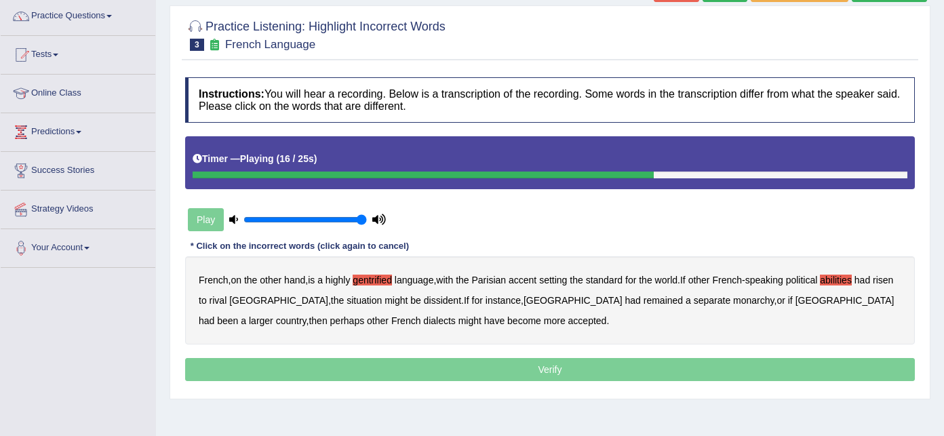
click at [424, 300] on b "dissident" at bounding box center [442, 300] width 37 height 11
click at [733, 300] on b "monarchy" at bounding box center [753, 300] width 41 height 11
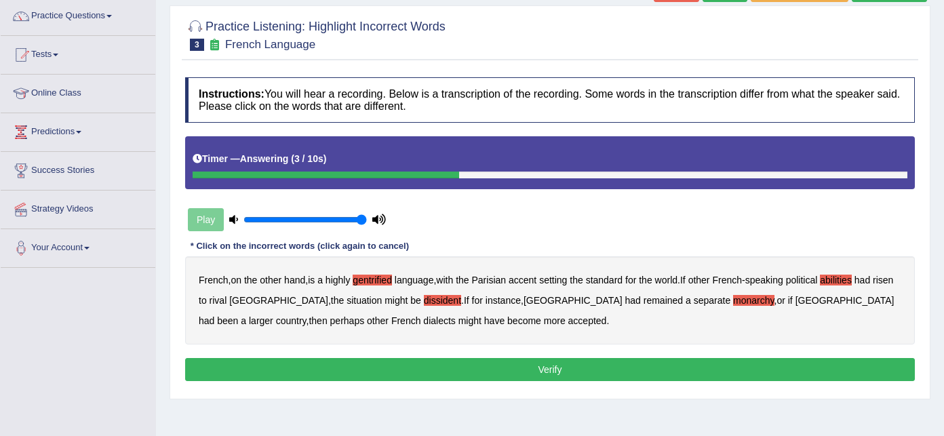
click at [510, 370] on button "Verify" at bounding box center [550, 369] width 730 height 23
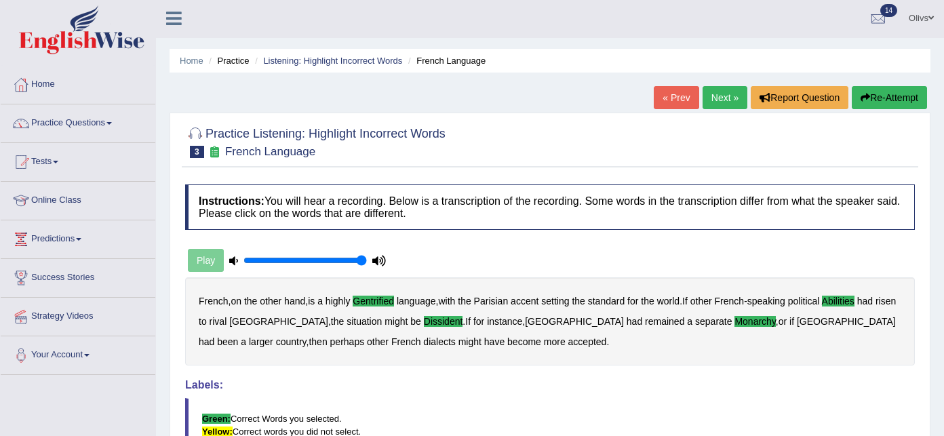
scroll to position [0, 0]
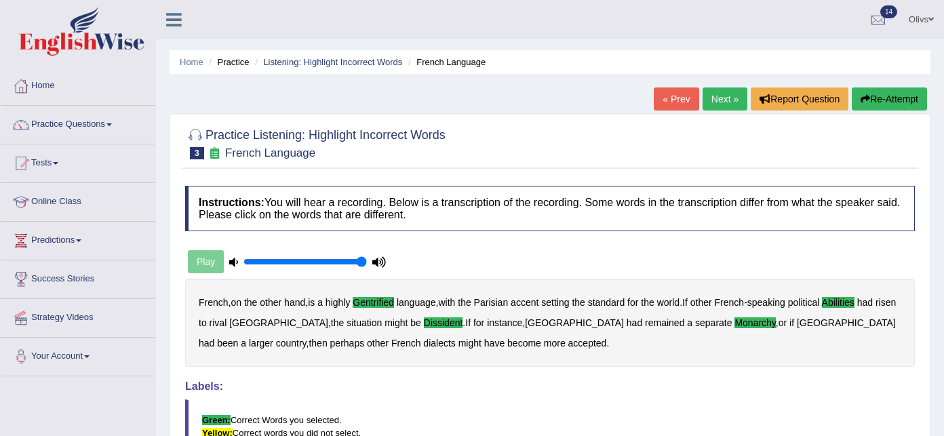
click at [727, 102] on link "Next »" at bounding box center [725, 99] width 45 height 23
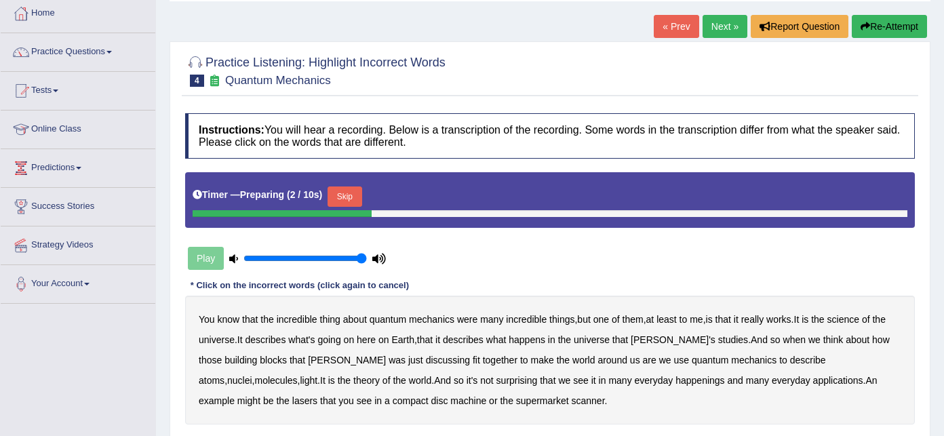
scroll to position [109, 0]
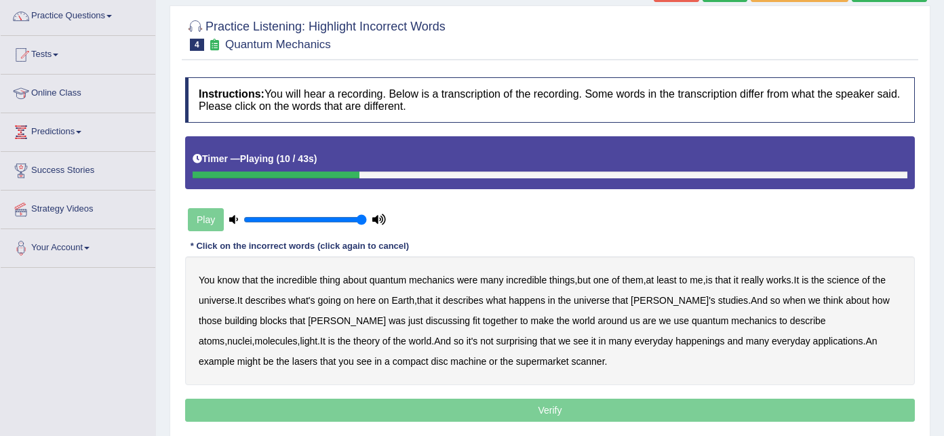
click at [858, 280] on b "science" at bounding box center [844, 280] width 32 height 11
click at [426, 322] on b "discussing" at bounding box center [448, 320] width 44 height 11
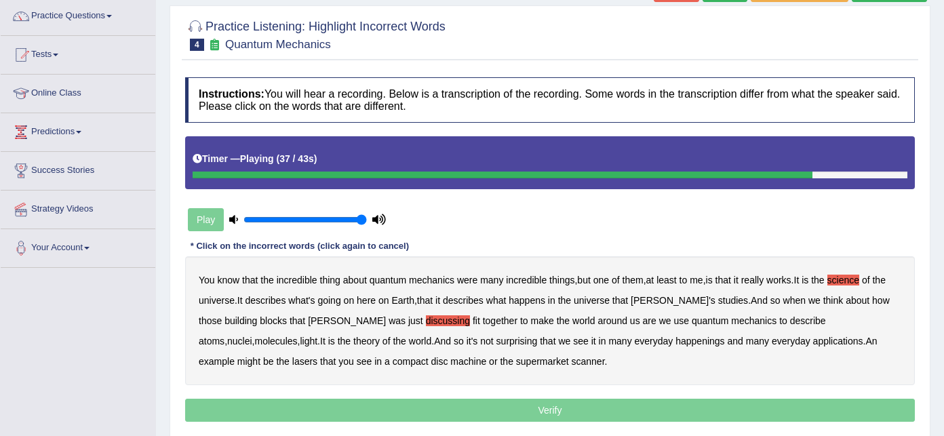
click at [676, 342] on b "happenings" at bounding box center [700, 341] width 49 height 11
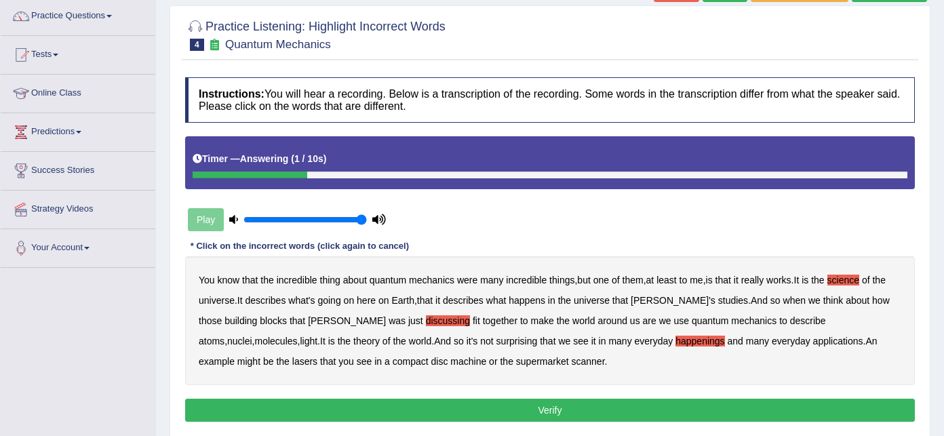
click at [538, 408] on button "Verify" at bounding box center [550, 410] width 730 height 23
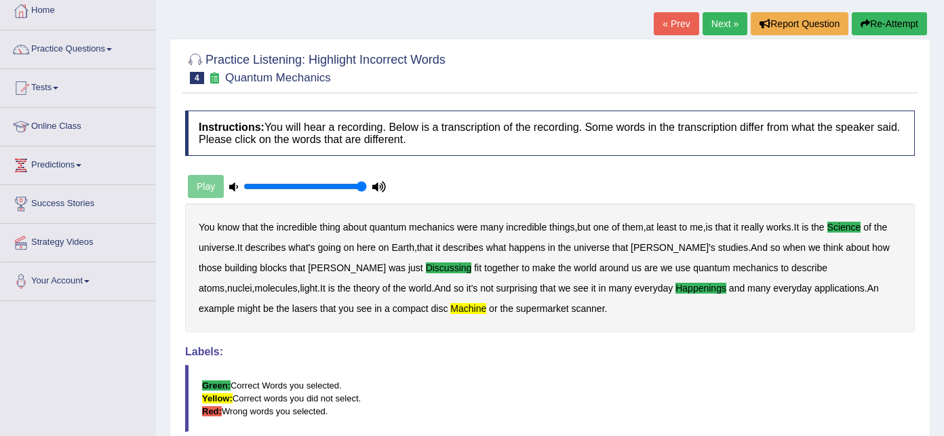
scroll to position [72, 0]
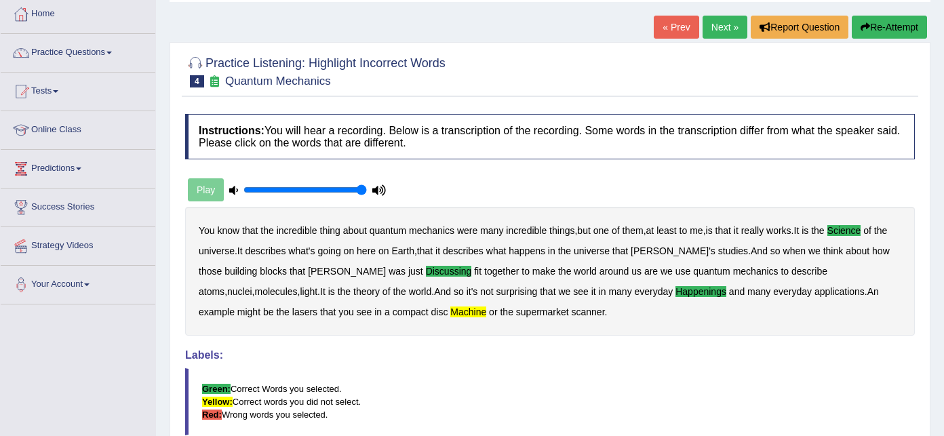
click at [724, 24] on link "Next »" at bounding box center [725, 27] width 45 height 23
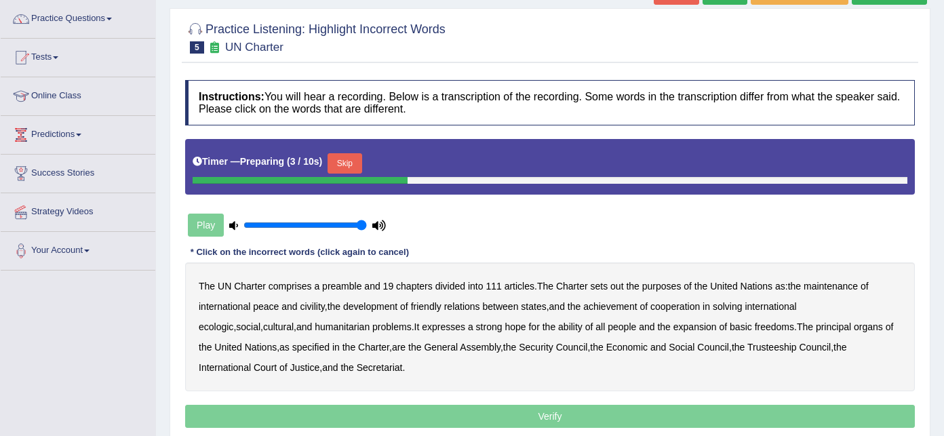
scroll to position [109, 0]
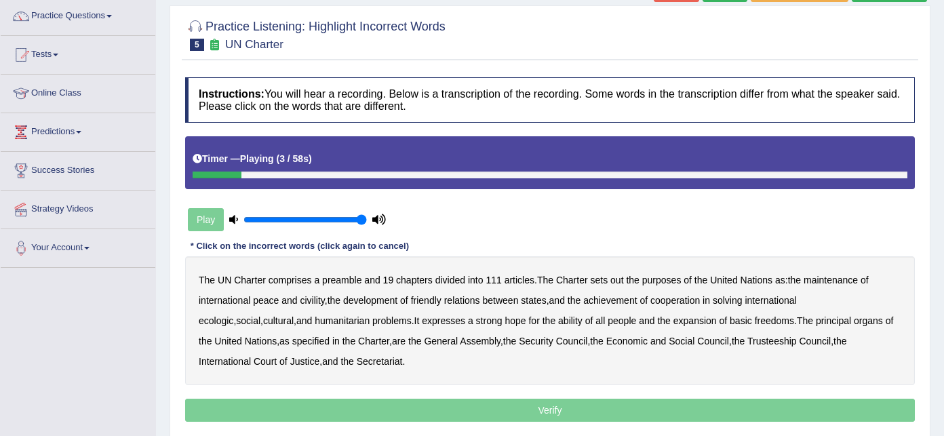
click at [294, 279] on b "comprises" at bounding box center [290, 280] width 43 height 11
click at [293, 279] on b "comprises" at bounding box center [290, 280] width 43 height 11
click at [315, 299] on b "civility" at bounding box center [312, 300] width 24 height 11
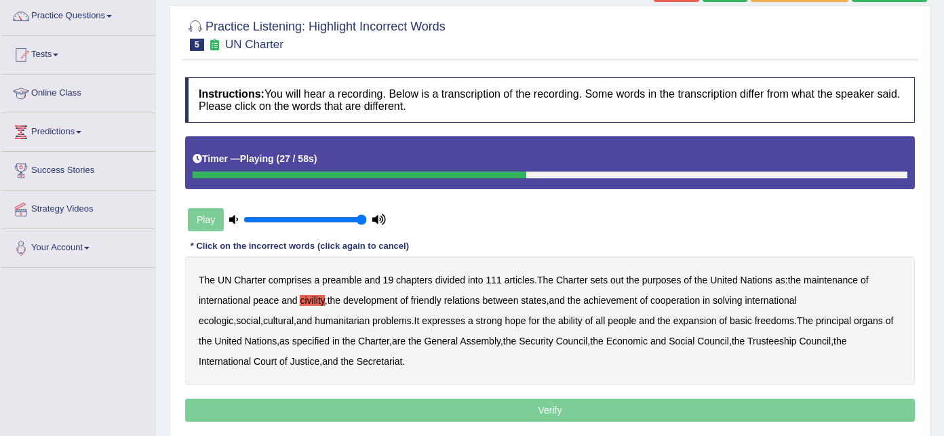
click at [233, 315] on b "ecologic" at bounding box center [216, 320] width 35 height 11
click at [558, 322] on b "ability" at bounding box center [570, 320] width 24 height 11
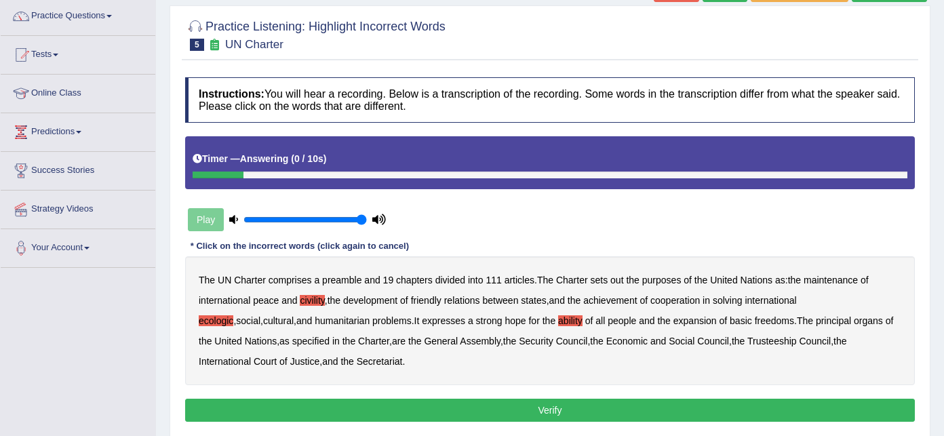
click at [569, 411] on button "Verify" at bounding box center [550, 410] width 730 height 23
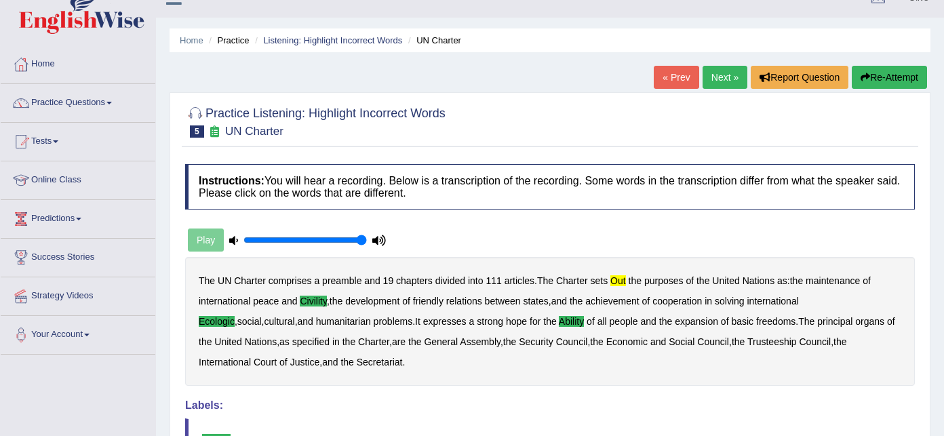
scroll to position [0, 0]
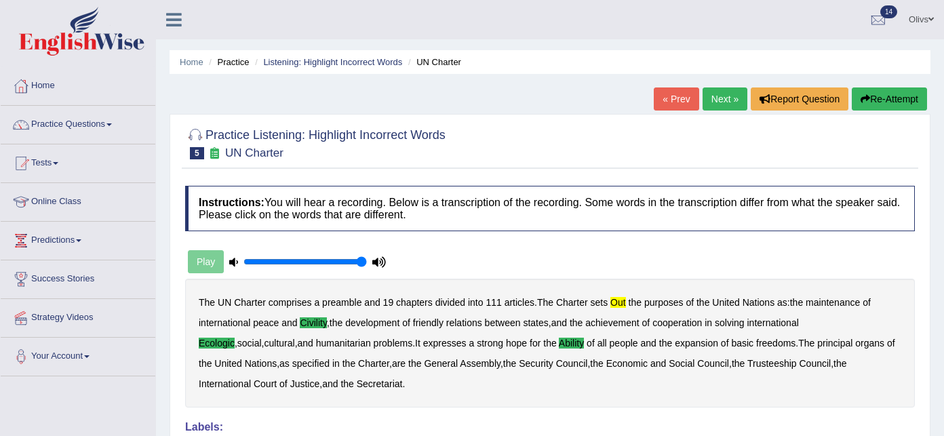
click at [670, 101] on link "« Prev" at bounding box center [676, 99] width 45 height 23
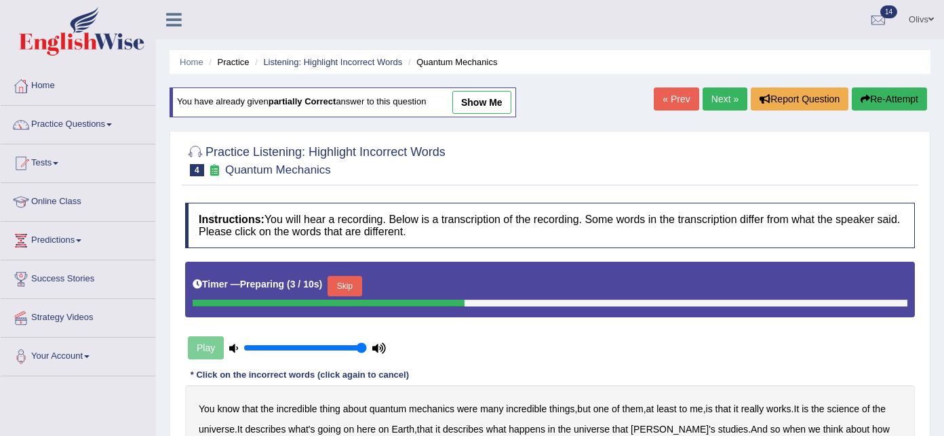
click at [721, 94] on link "Next »" at bounding box center [725, 99] width 45 height 23
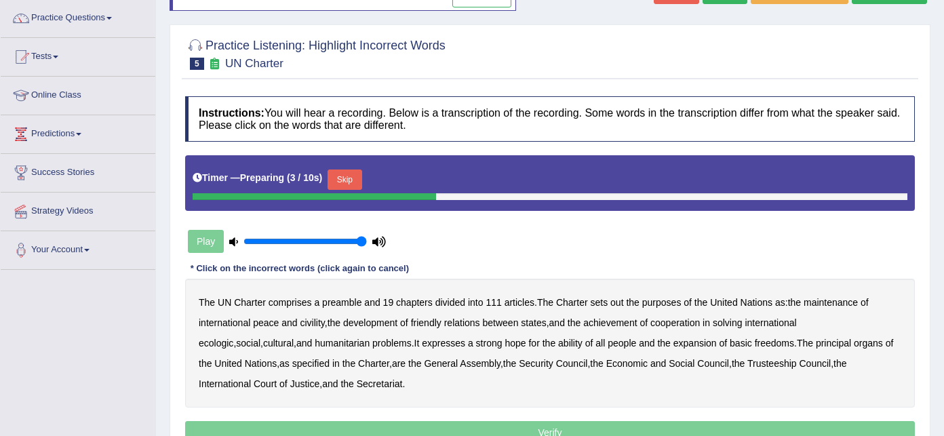
scroll to position [109, 0]
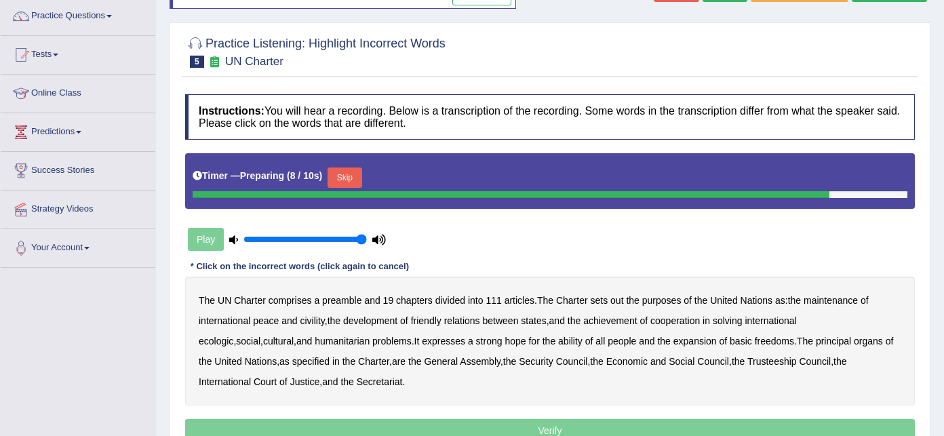
click at [305, 322] on b "civility" at bounding box center [312, 320] width 24 height 11
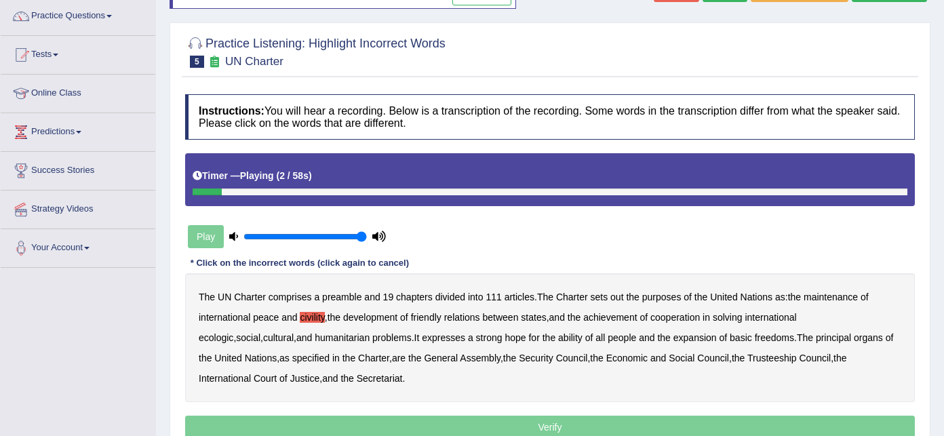
click at [621, 296] on b "out" at bounding box center [617, 297] width 13 height 11
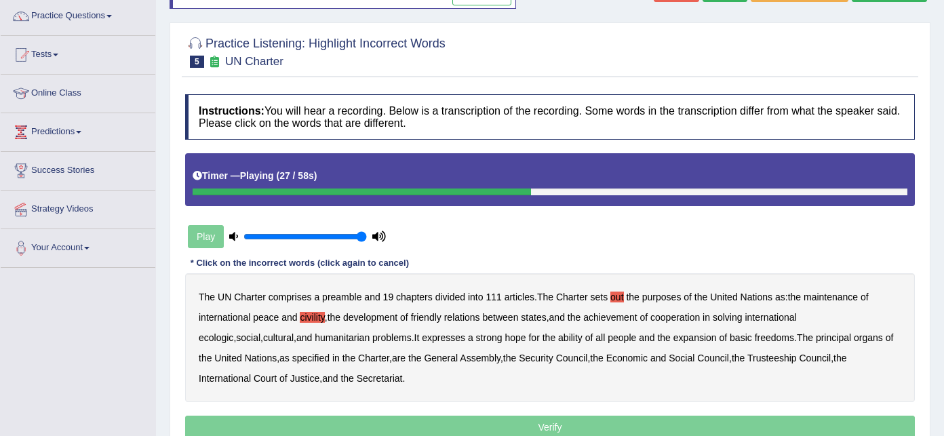
click at [233, 332] on b "ecologic" at bounding box center [216, 337] width 35 height 11
click at [558, 337] on b "ability" at bounding box center [570, 337] width 24 height 11
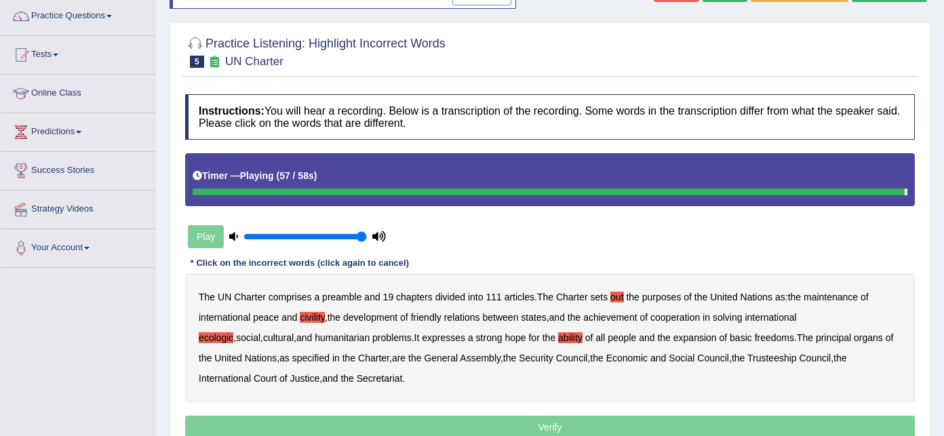
click at [425, 425] on p "Verify" at bounding box center [550, 427] width 730 height 23
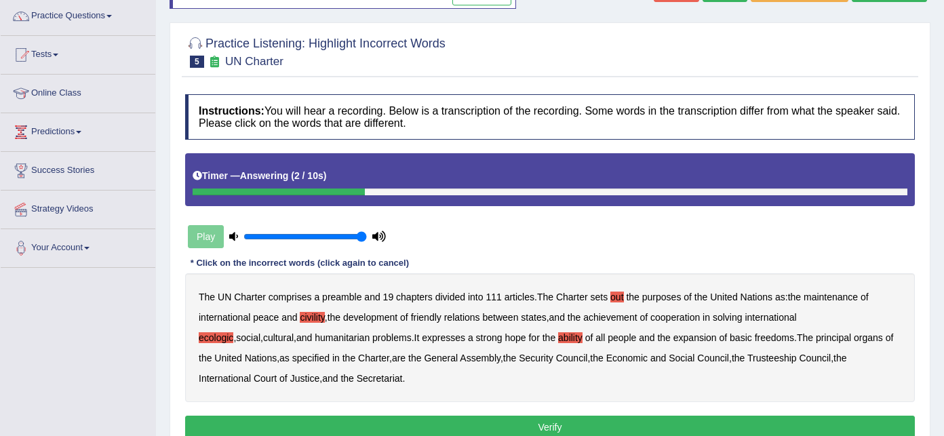
click at [425, 425] on button "Verify" at bounding box center [550, 427] width 730 height 23
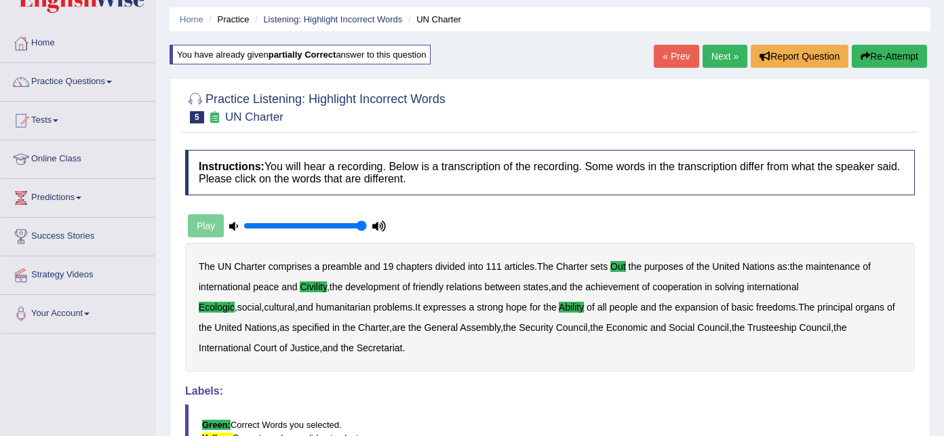
scroll to position [0, 0]
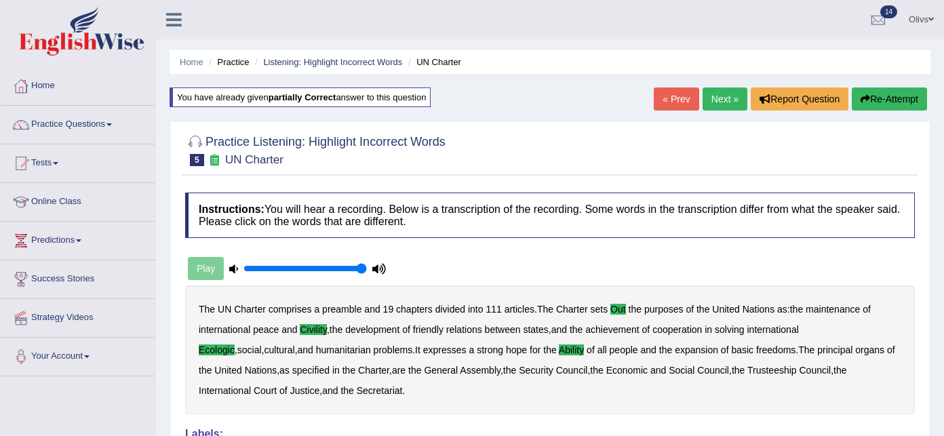
click at [712, 95] on link "Next »" at bounding box center [725, 99] width 45 height 23
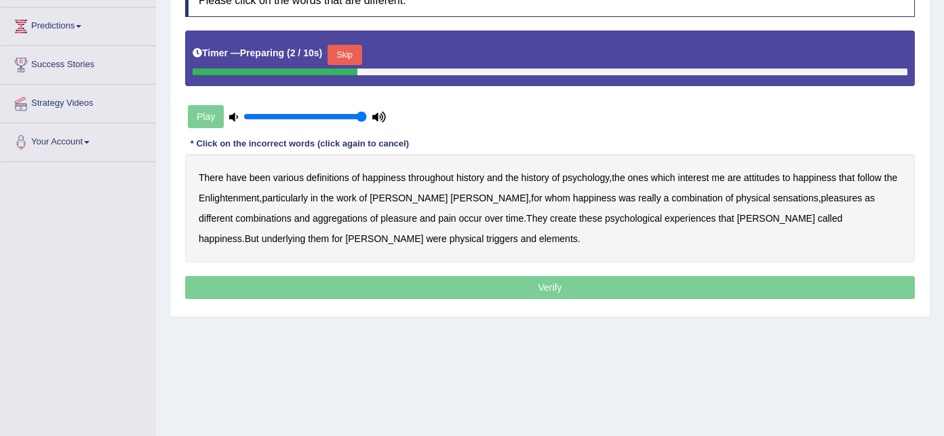
scroll to position [217, 0]
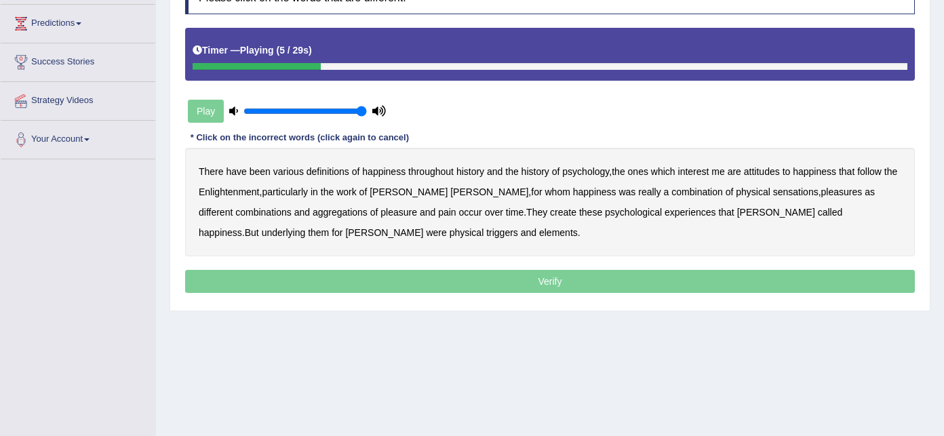
click at [579, 174] on b "psychology" at bounding box center [585, 171] width 47 height 11
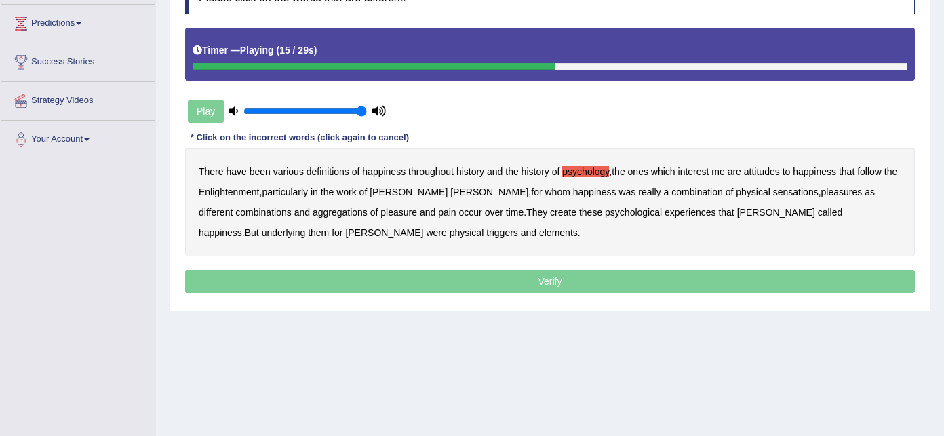
click at [672, 194] on b "combination" at bounding box center [698, 192] width 52 height 11
click at [550, 213] on b "create" at bounding box center [563, 212] width 26 height 11
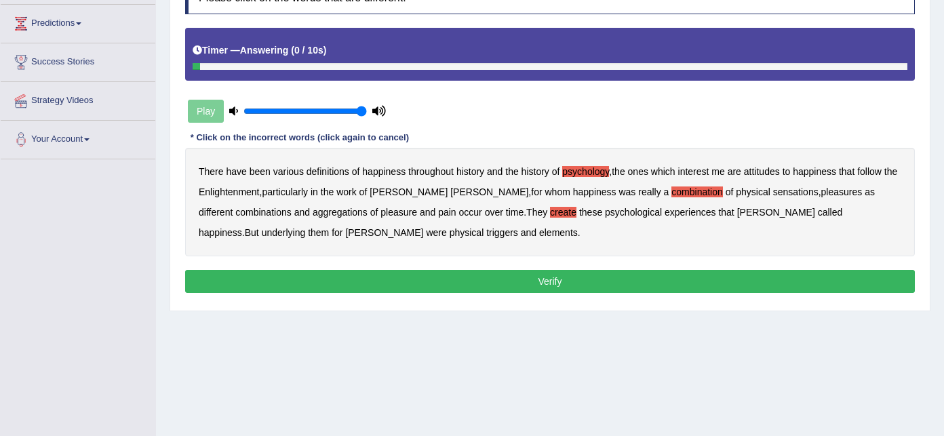
click at [539, 229] on b "elements" at bounding box center [558, 232] width 39 height 11
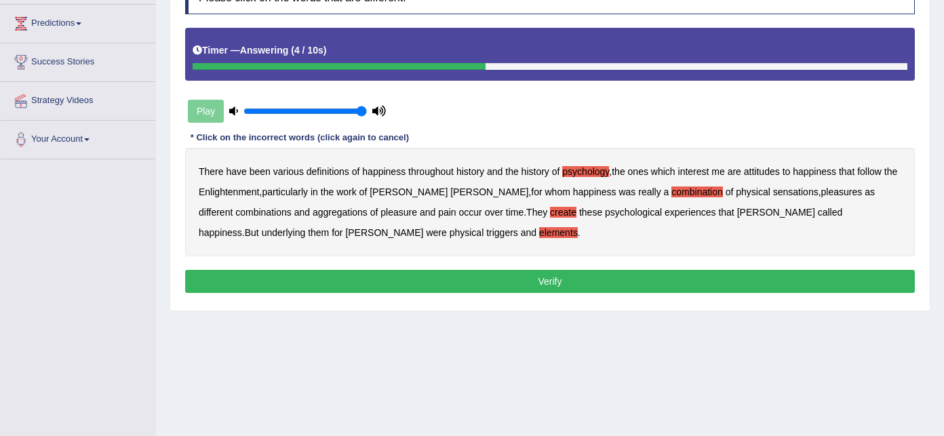
click at [520, 275] on button "Verify" at bounding box center [550, 281] width 730 height 23
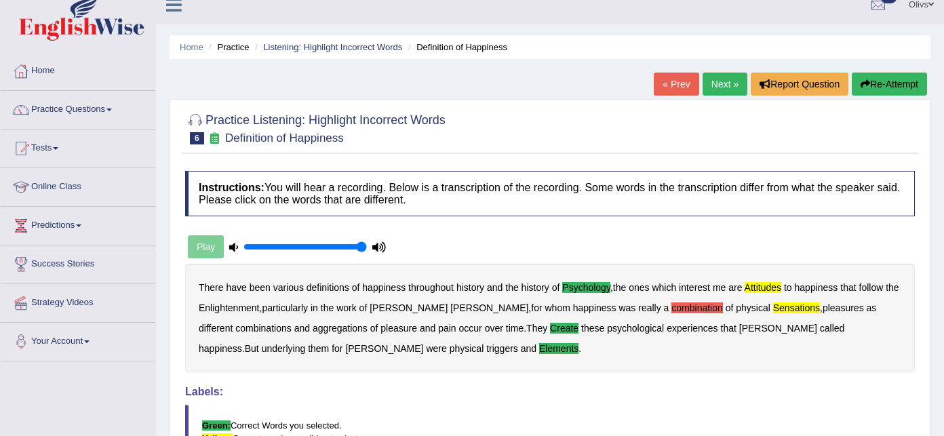
scroll to position [0, 0]
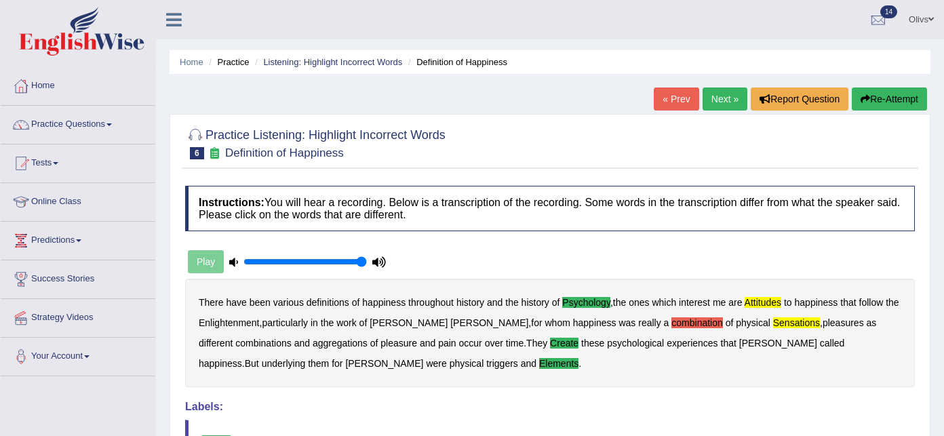
click at [716, 95] on link "Next »" at bounding box center [725, 99] width 45 height 23
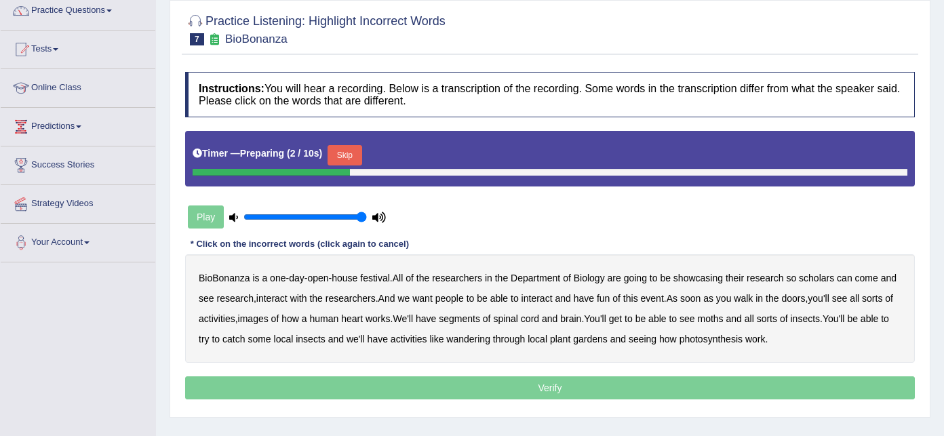
scroll to position [145, 0]
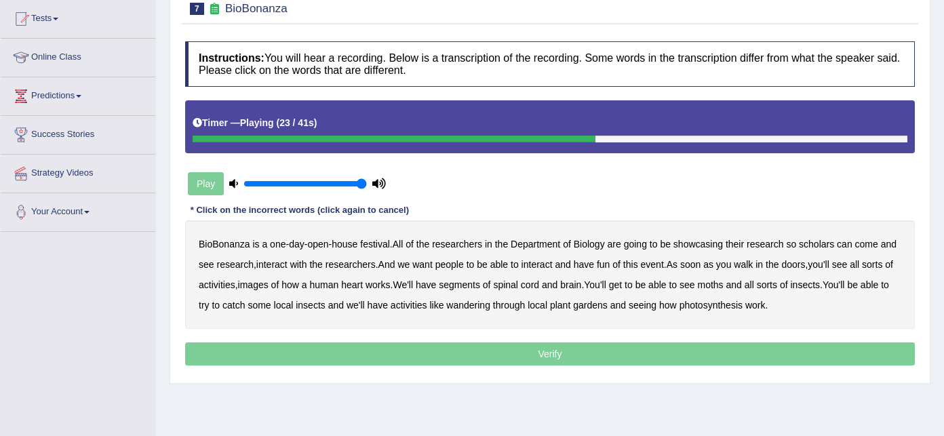
click at [265, 282] on b "images" at bounding box center [253, 285] width 31 height 11
click at [465, 282] on b "segments" at bounding box center [459, 285] width 41 height 11
click at [715, 284] on b "moths" at bounding box center [711, 285] width 26 height 11
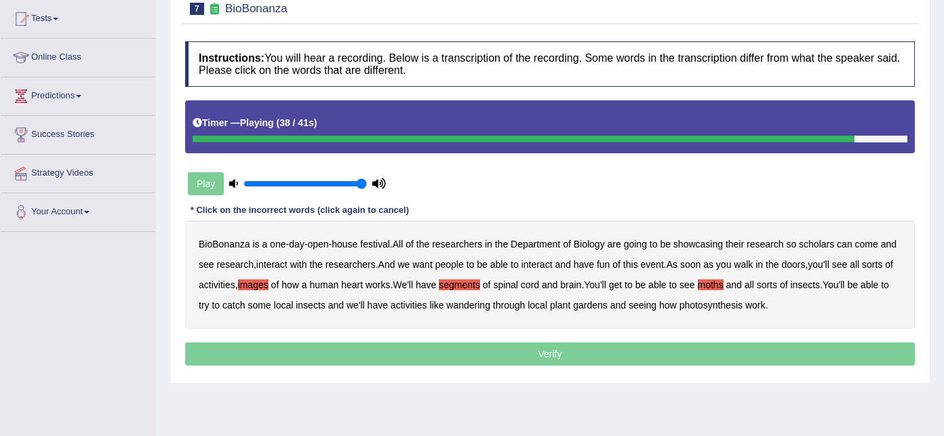
click at [474, 302] on b "wandering" at bounding box center [468, 305] width 44 height 11
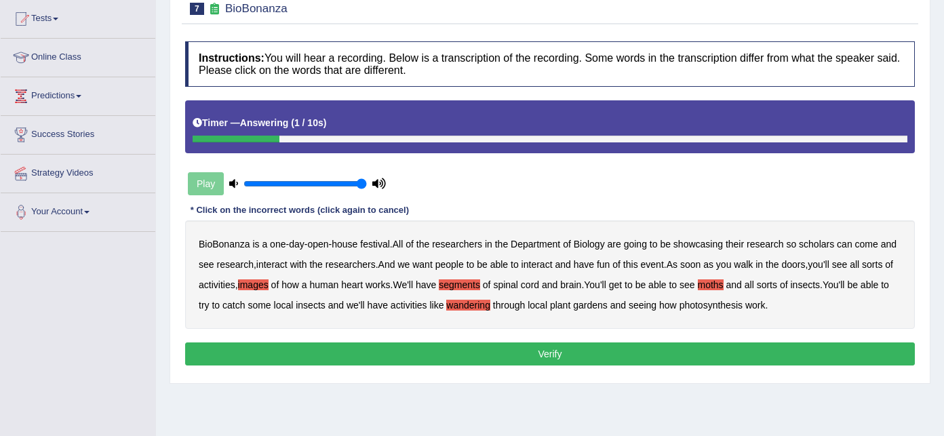
click at [582, 354] on button "Verify" at bounding box center [550, 354] width 730 height 23
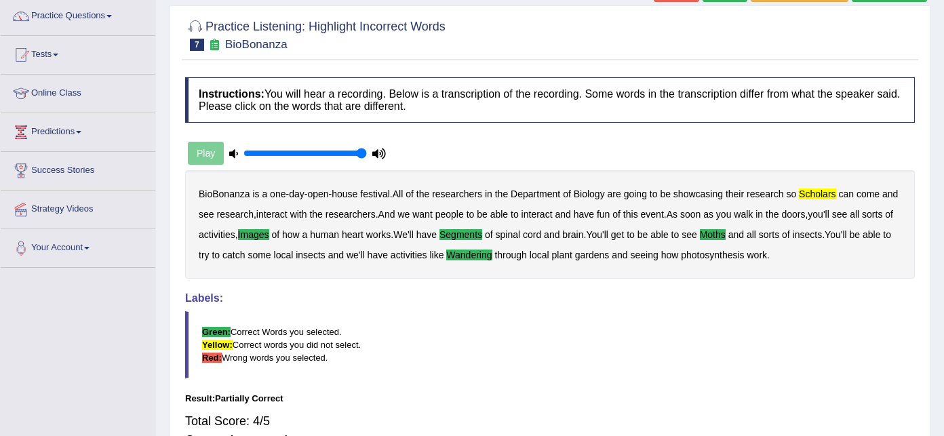
scroll to position [0, 0]
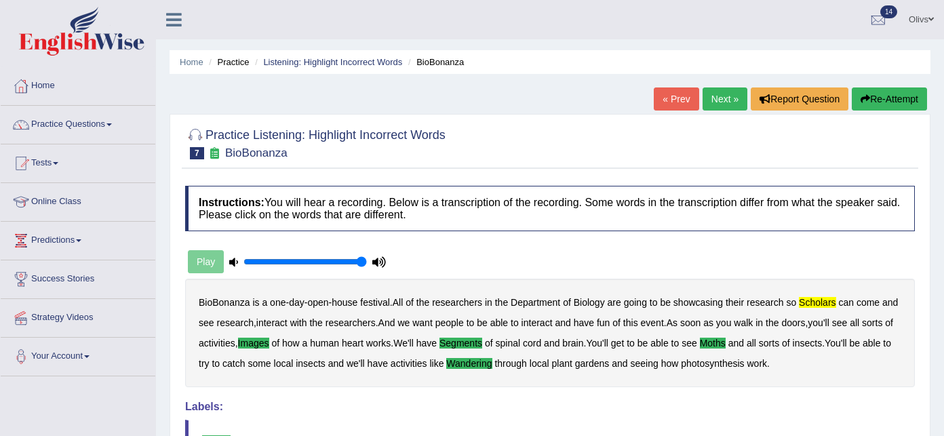
click at [667, 94] on link "« Prev" at bounding box center [676, 99] width 45 height 23
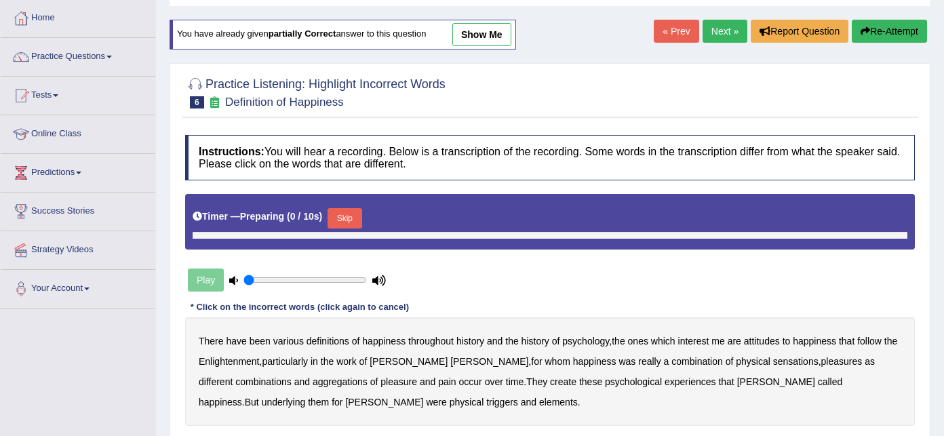
type input "1"
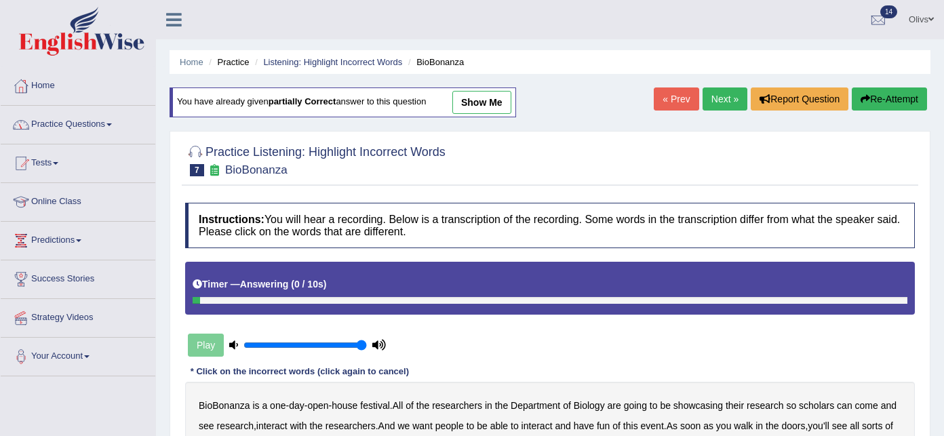
click at [112, 125] on span at bounding box center [109, 124] width 5 height 3
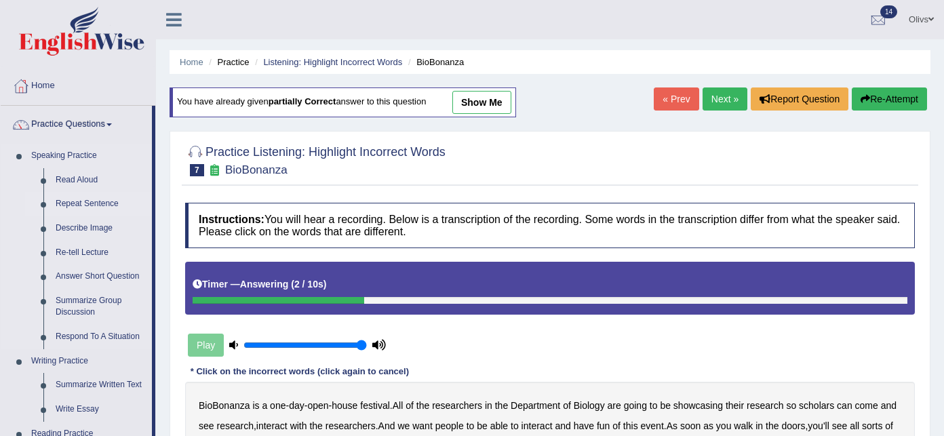
click at [92, 204] on link "Repeat Sentence" at bounding box center [101, 204] width 102 height 24
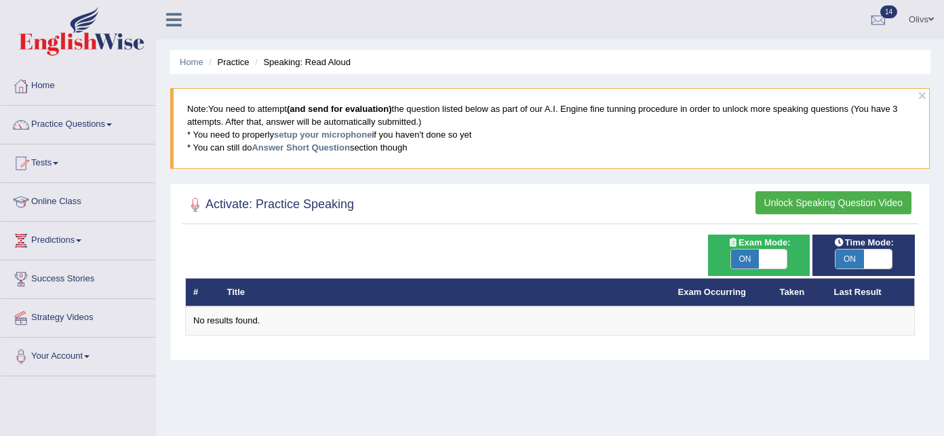
click at [112, 123] on span at bounding box center [109, 124] width 5 height 3
